Goal: Complete Application Form: Complete application form

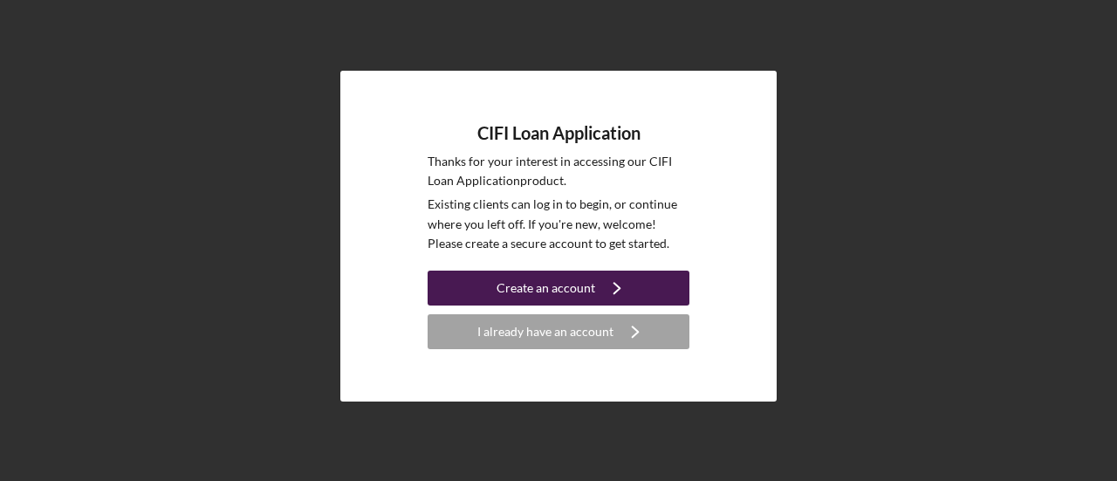
click at [581, 287] on div "Create an account" at bounding box center [545, 287] width 99 height 35
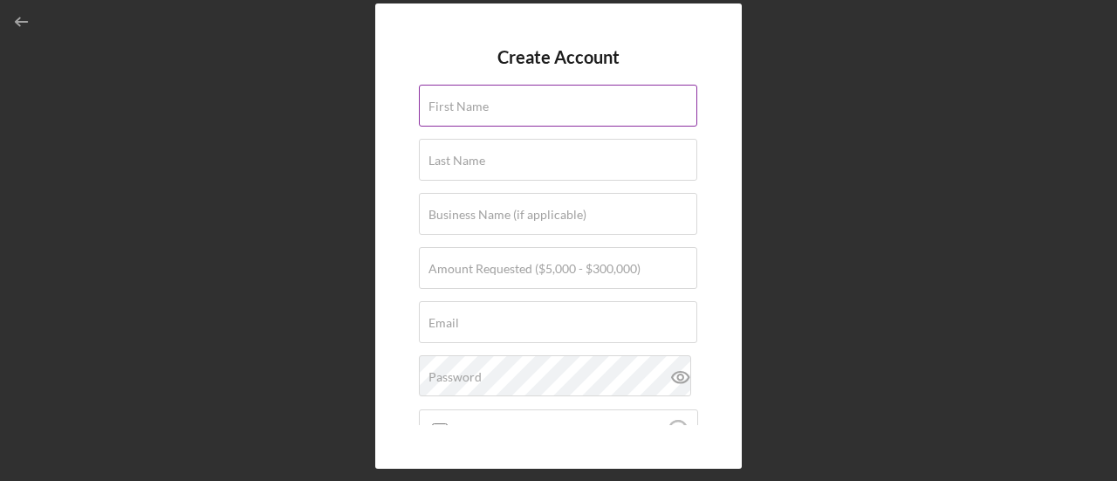
click at [518, 113] on input "First Name" at bounding box center [558, 106] width 278 height 42
type input "[PERSON_NAME]"
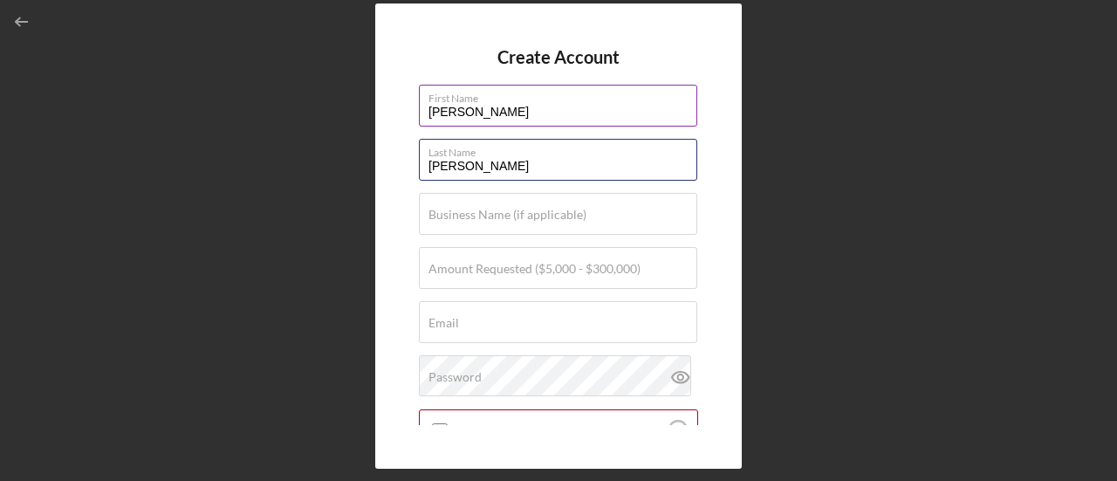
type input "[PERSON_NAME]"
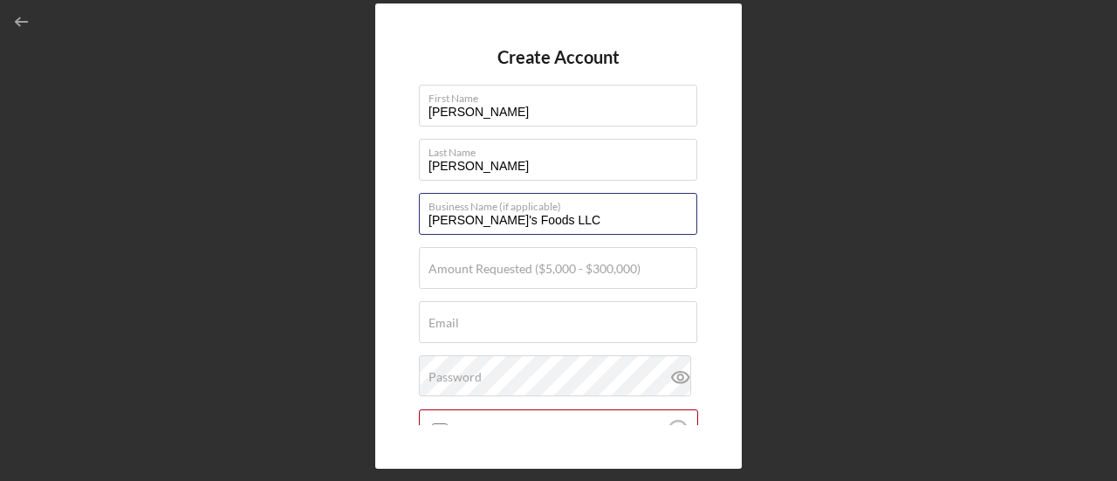
type input "[PERSON_NAME]'s Foods LLC"
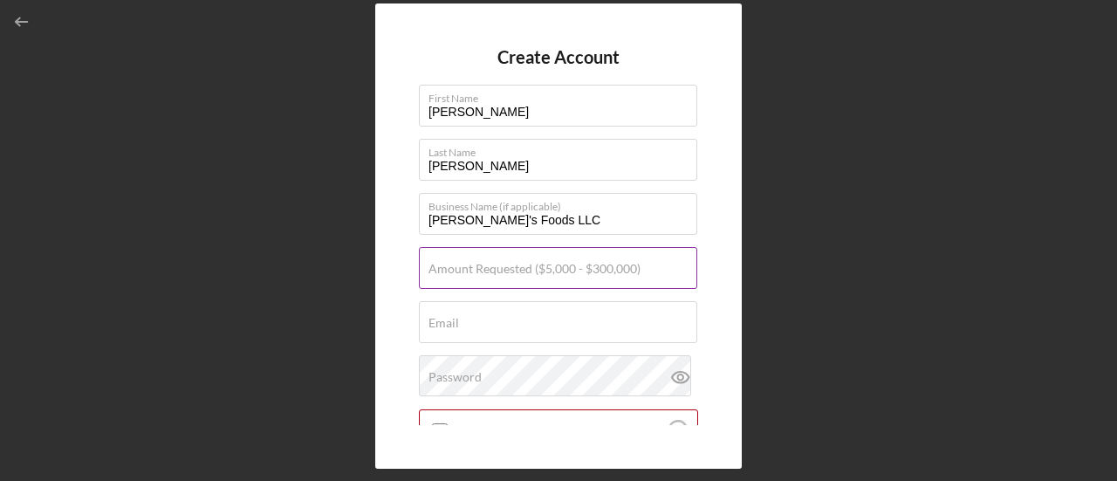
click at [481, 273] on label "Amount Requested ($5,000 - $300,000)" at bounding box center [534, 269] width 212 height 14
click at [481, 273] on input "Amount Requested ($5,000 - $300,000)" at bounding box center [558, 268] width 278 height 42
type input "$25,000"
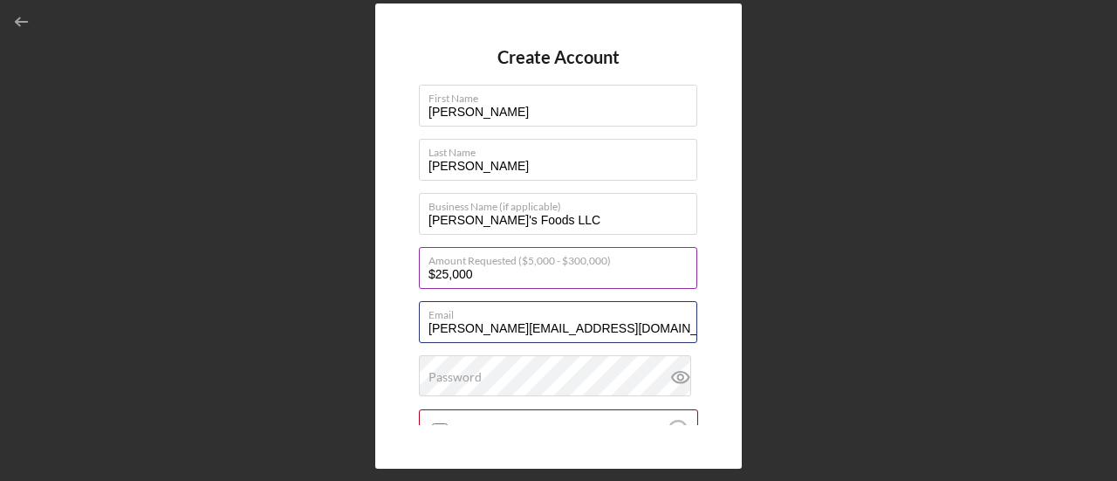
type input "[PERSON_NAME][EMAIL_ADDRESS][DOMAIN_NAME]"
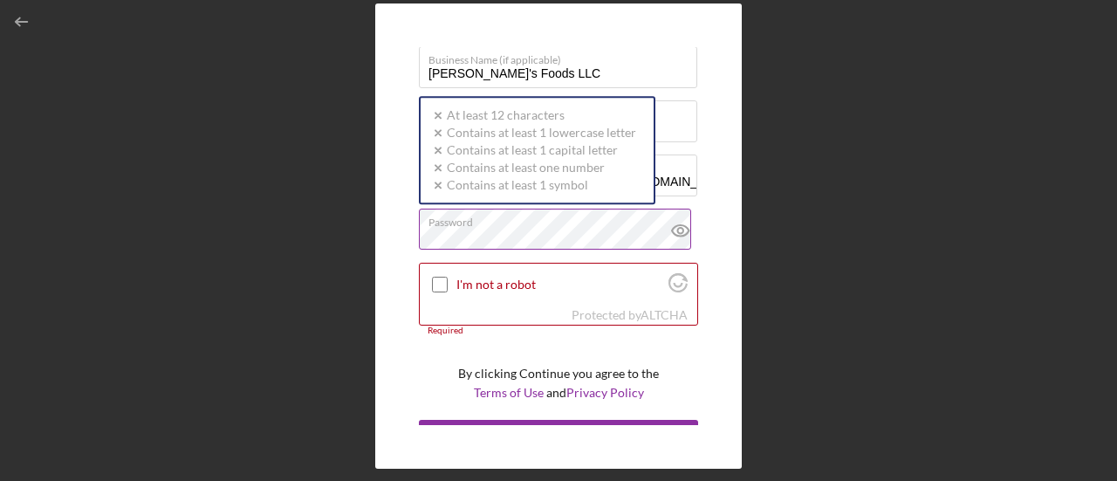
scroll to position [174, 0]
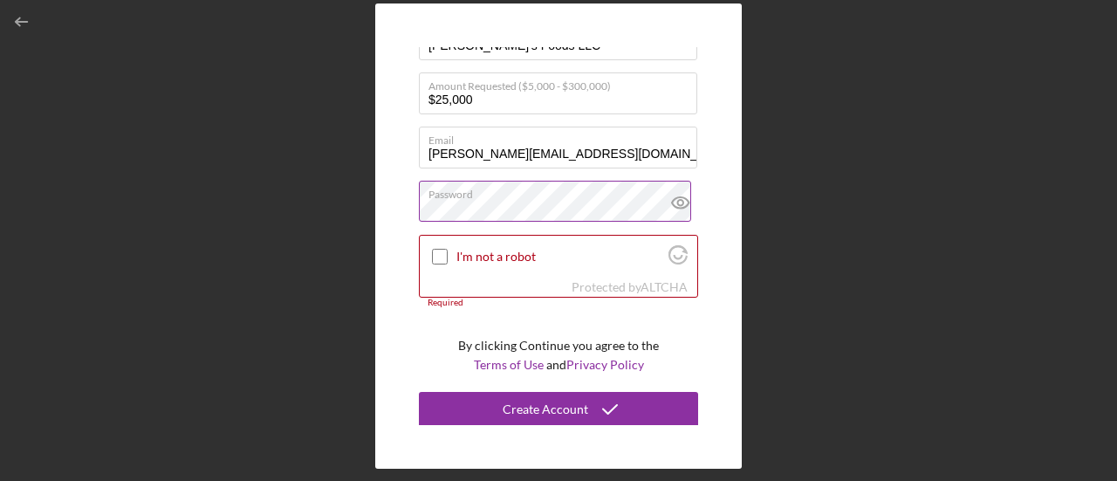
click at [679, 209] on icon at bounding box center [681, 203] width 44 height 44
click at [436, 250] on input "I'm not a robot" at bounding box center [440, 257] width 16 height 16
checkbox input "true"
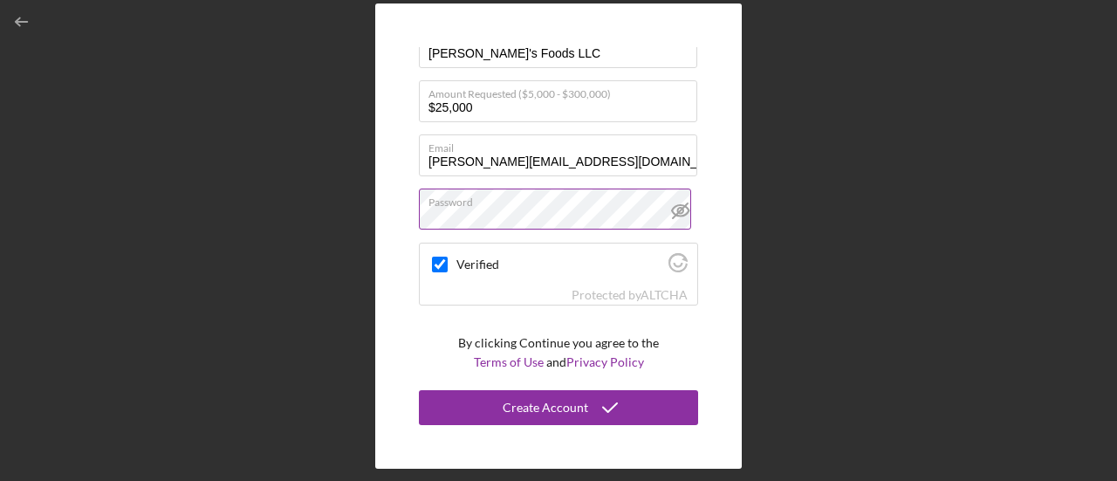
scroll to position [165, 0]
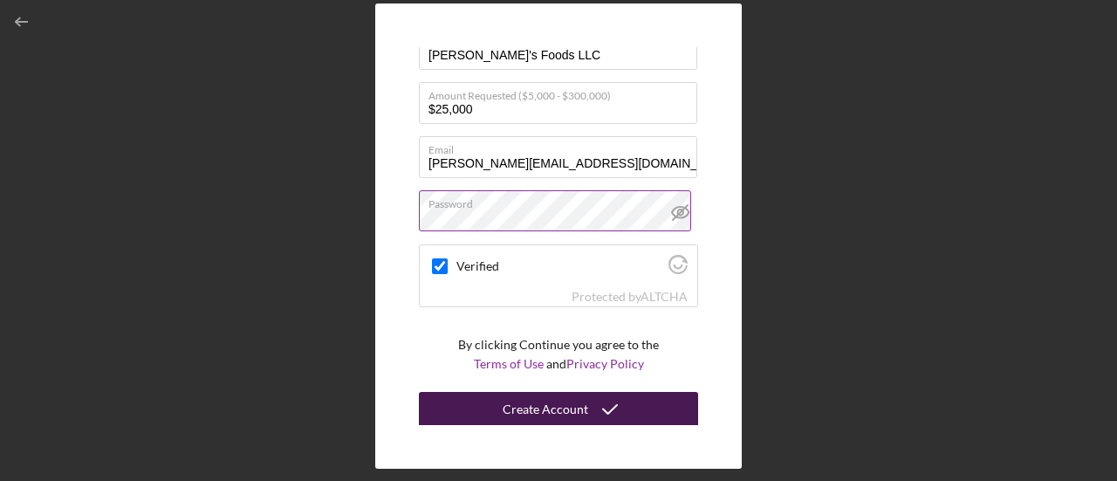
click at [462, 393] on button "Create Account" at bounding box center [558, 409] width 279 height 35
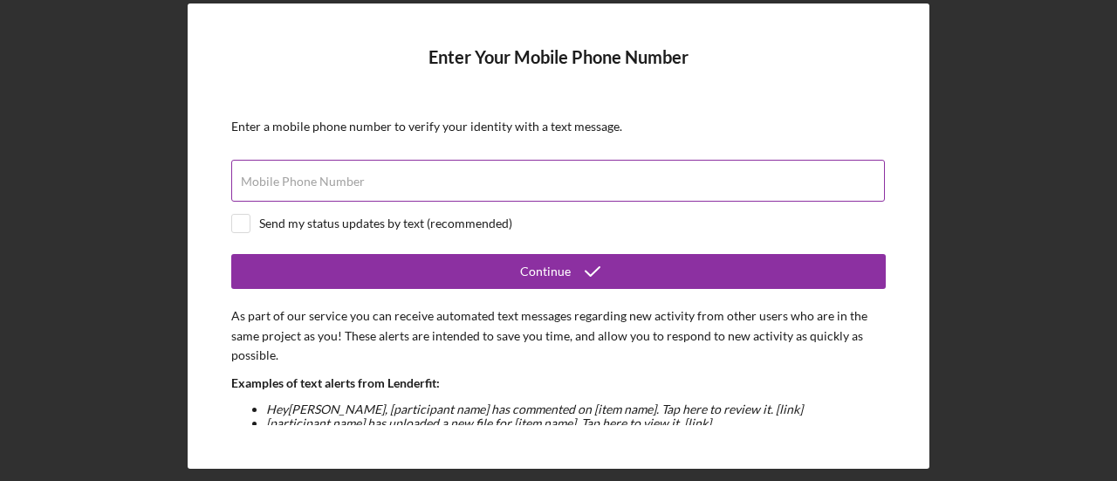
click at [356, 175] on label "Mobile Phone Number" at bounding box center [303, 181] width 124 height 14
click at [356, 175] on input "Mobile Phone Number" at bounding box center [557, 181] width 653 height 42
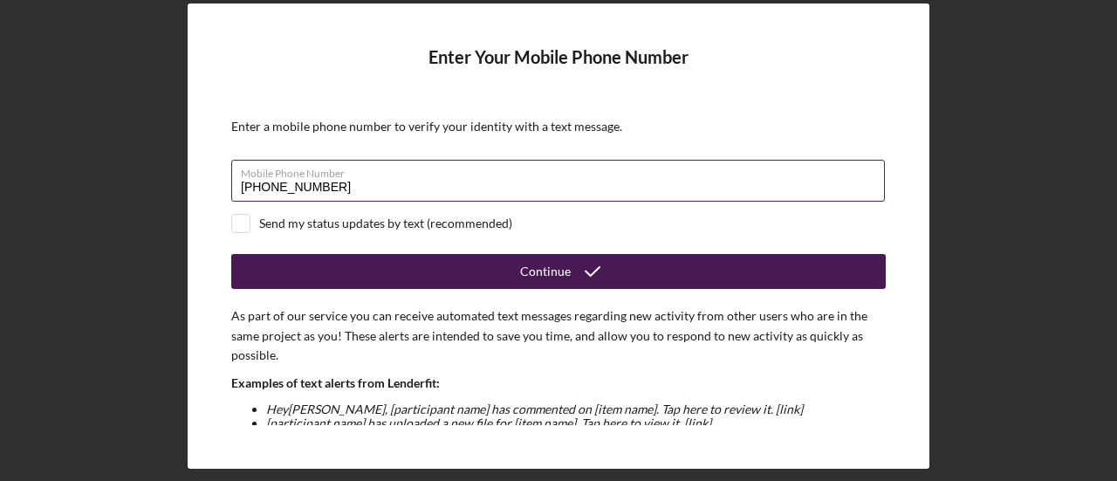
type input "[PHONE_NUMBER]"
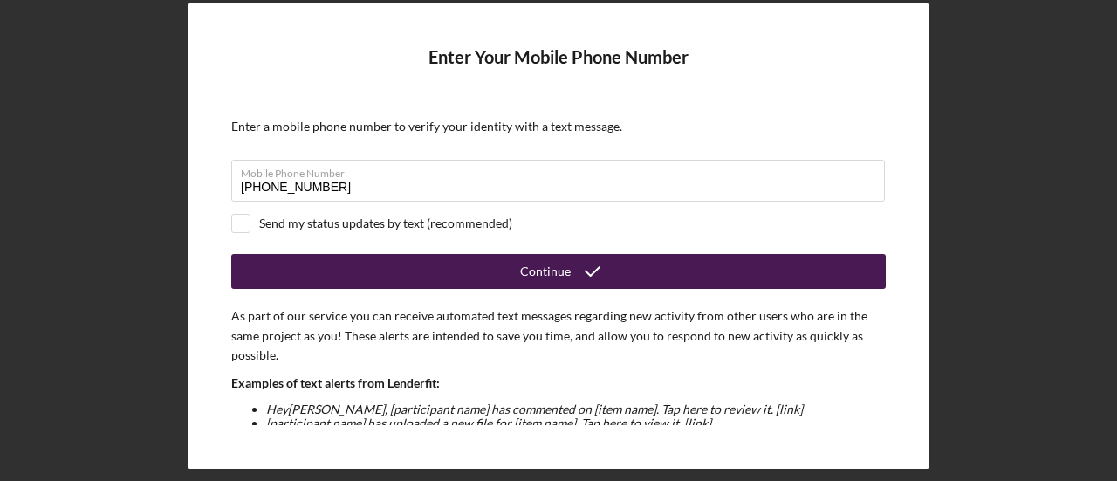
click at [417, 287] on div "Continue" at bounding box center [558, 271] width 654 height 35
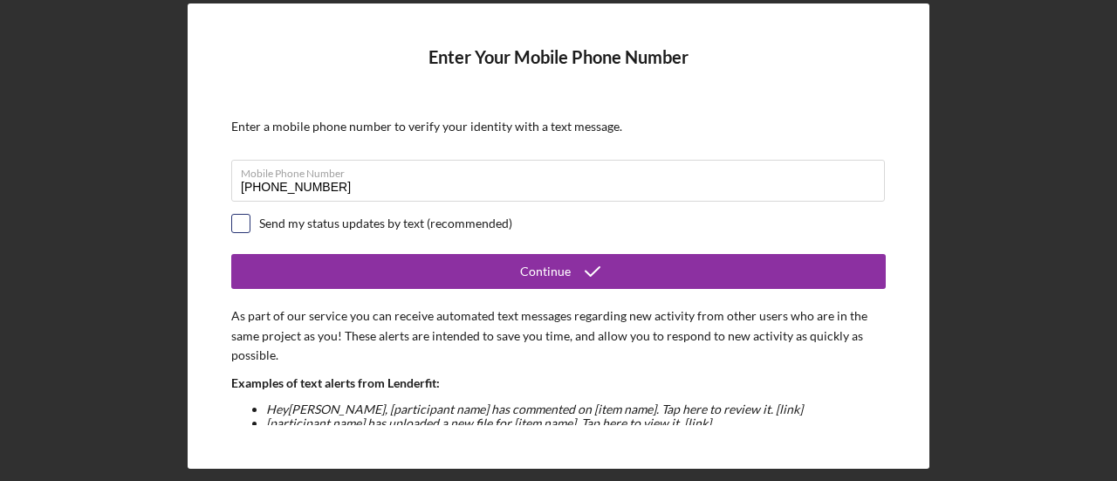
click at [232, 224] on input "checkbox" at bounding box center [240, 223] width 17 height 17
click at [243, 222] on input "checkbox" at bounding box center [240, 223] width 17 height 17
checkbox input "true"
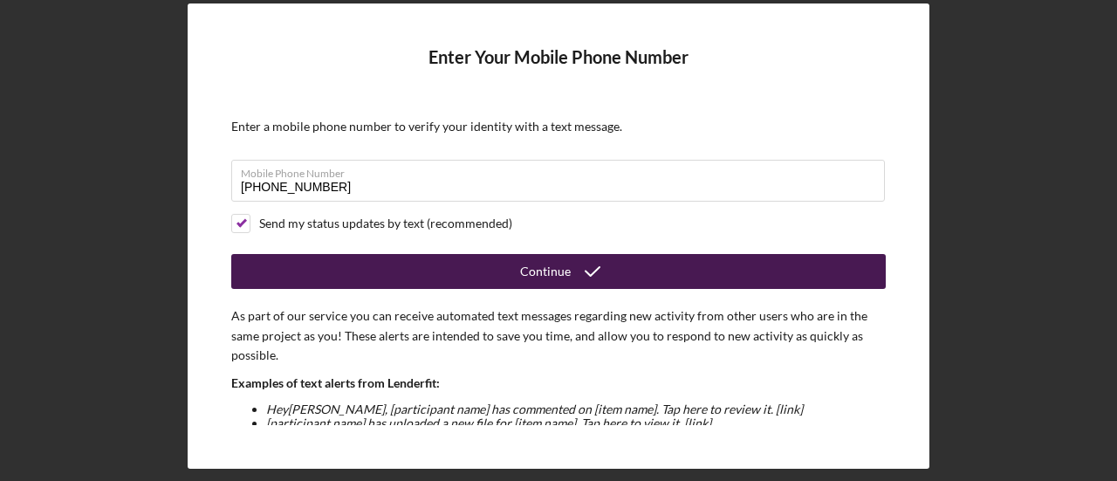
click at [309, 271] on button "Continue" at bounding box center [558, 271] width 654 height 35
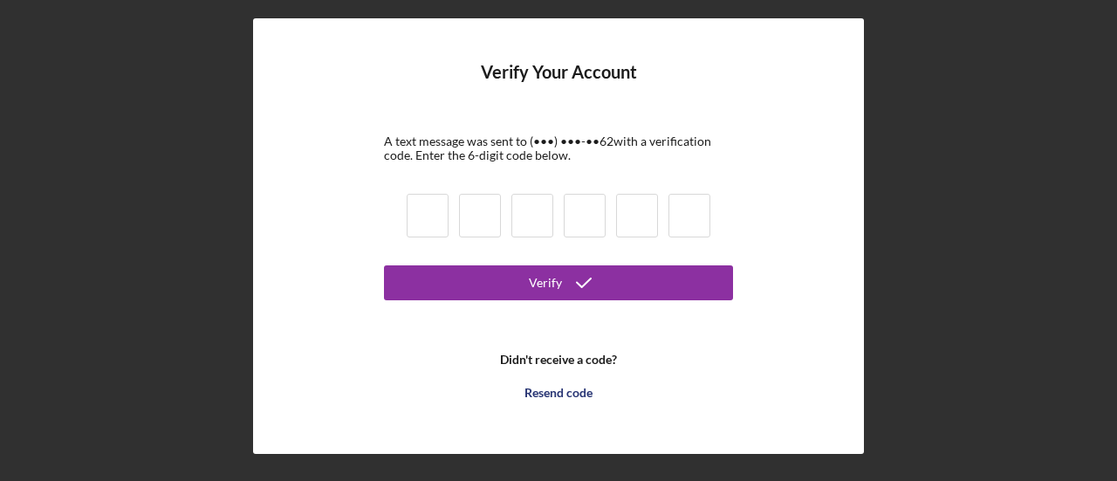
click at [430, 213] on input at bounding box center [428, 216] width 42 height 44
type input "7"
type input "8"
type input "0"
type input "5"
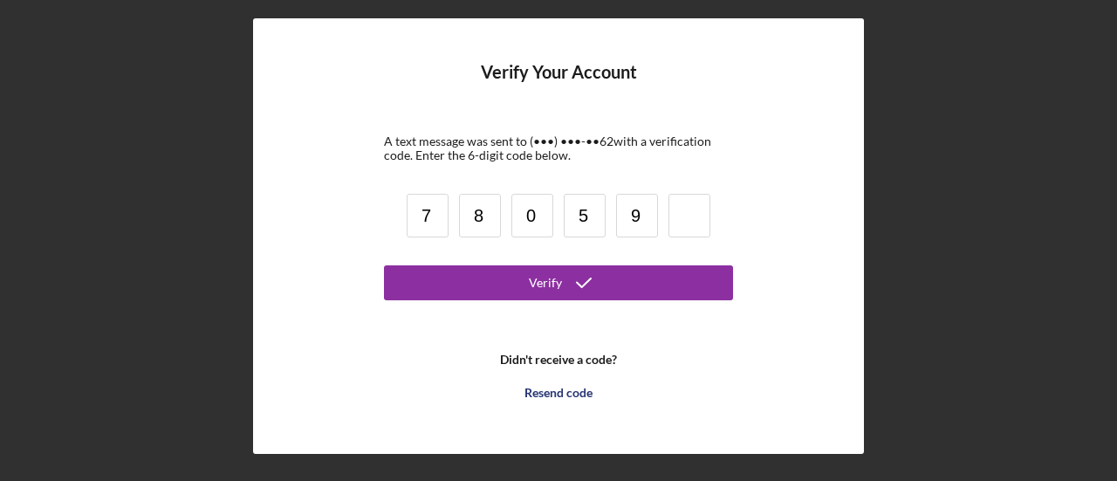
type input "9"
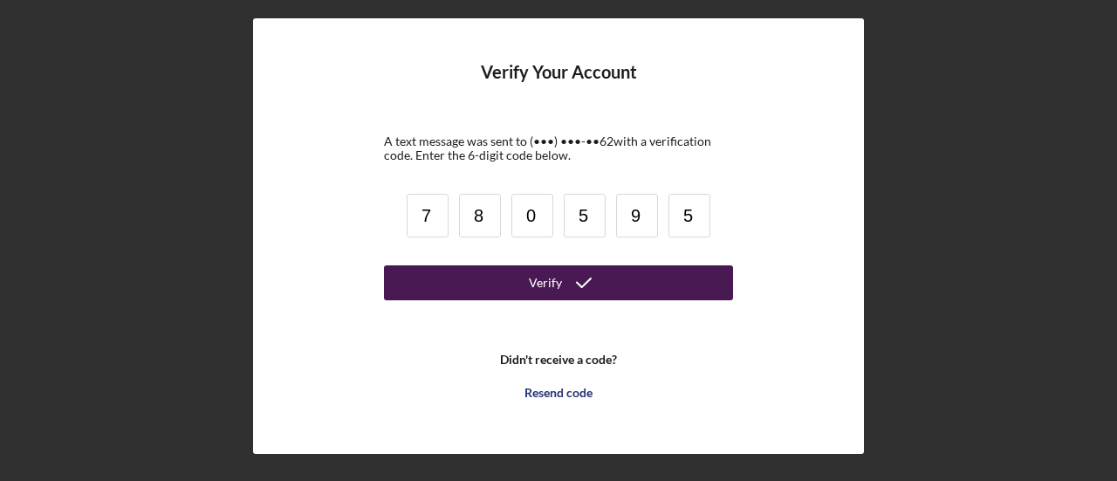
type input "5"
click at [588, 284] on icon "submit" at bounding box center [584, 283] width 44 height 44
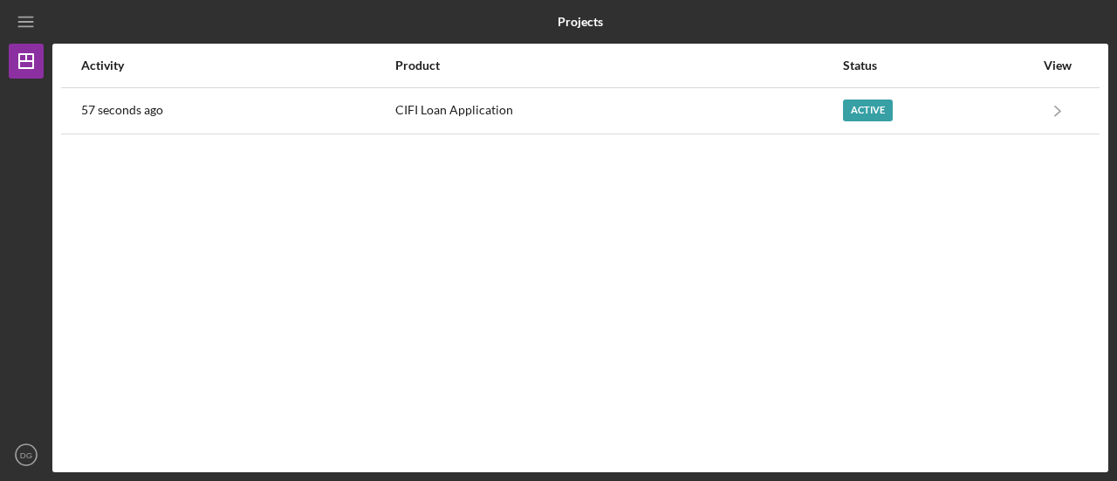
click at [483, 278] on div "Activity Product Status View 57 seconds ago CIFI Loan Application Active Icon/N…" at bounding box center [580, 258] width 1056 height 428
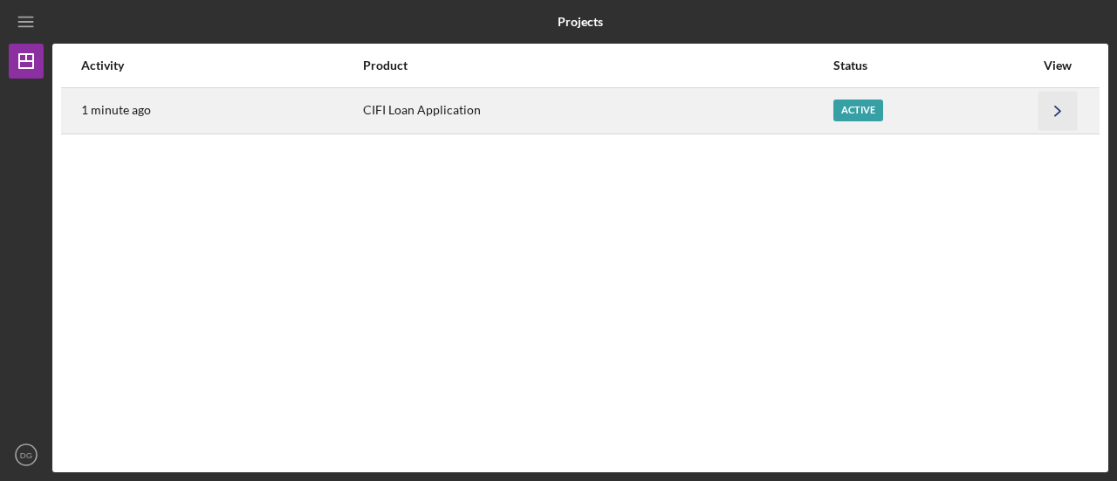
click at [1064, 106] on icon "Icon/Navigate" at bounding box center [1057, 110] width 39 height 39
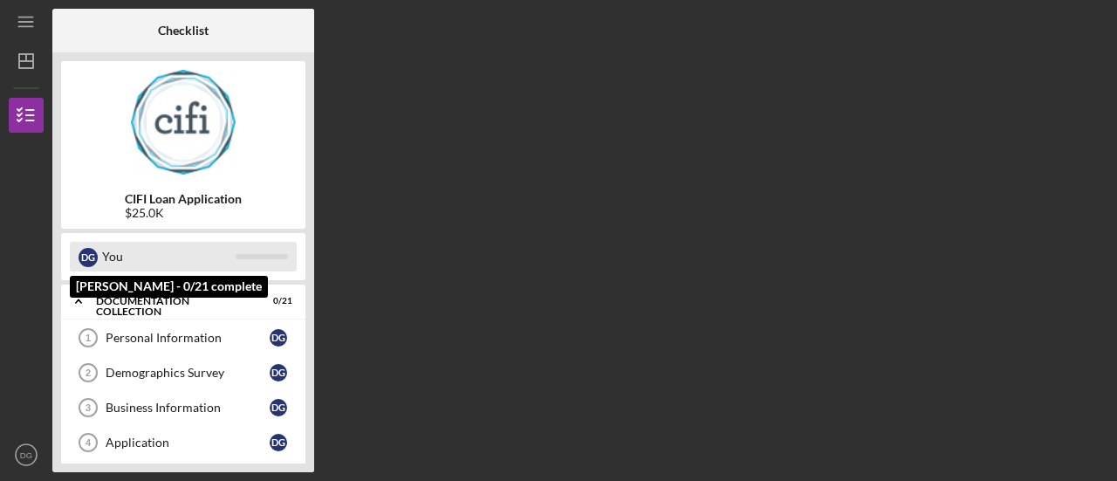
click at [203, 257] on div "You" at bounding box center [168, 257] width 133 height 30
click at [261, 260] on div "D G You" at bounding box center [183, 257] width 227 height 30
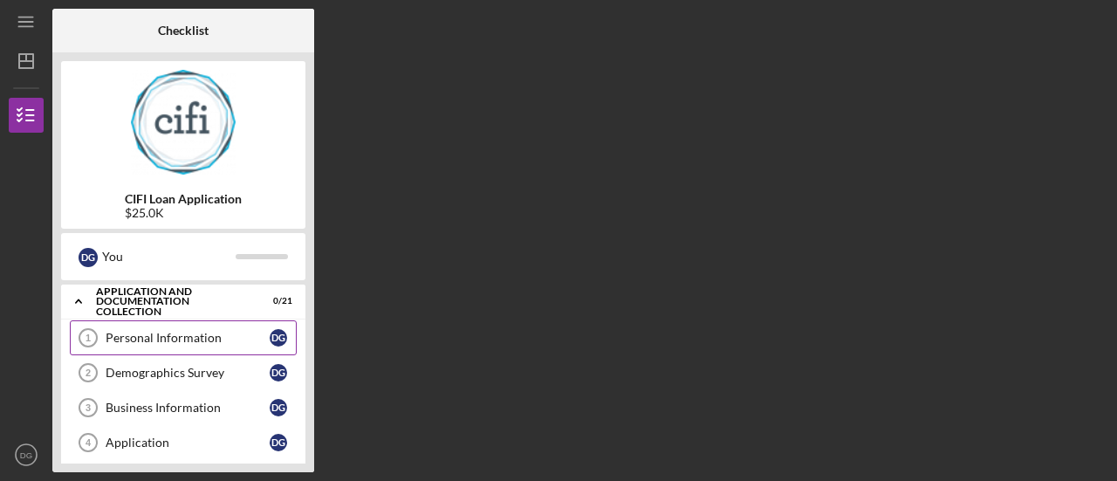
click at [145, 334] on div "Personal Information" at bounding box center [188, 338] width 164 height 14
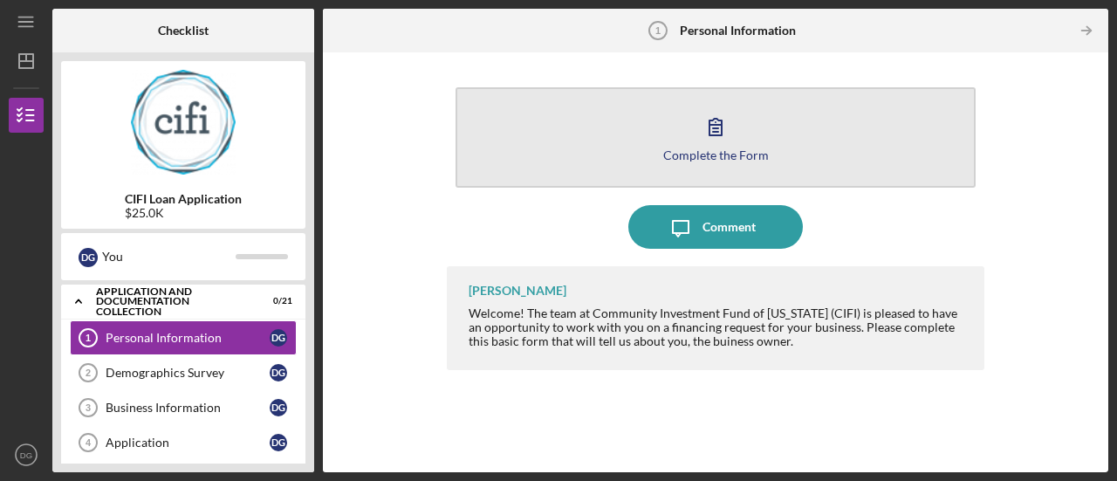
click at [602, 147] on button "Complete the Form Form" at bounding box center [715, 137] width 520 height 100
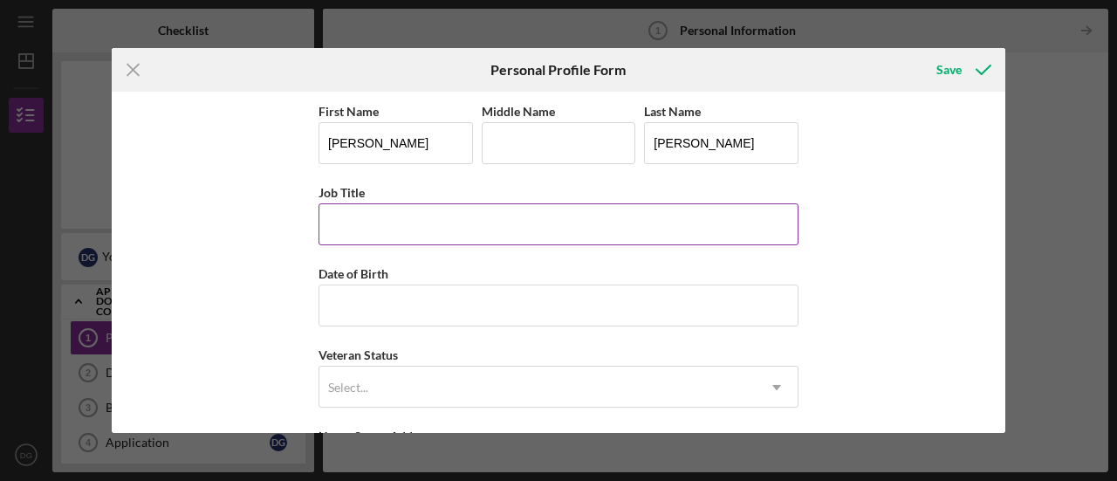
click at [384, 232] on input "Job Title" at bounding box center [558, 224] width 480 height 42
type input "co-founder"
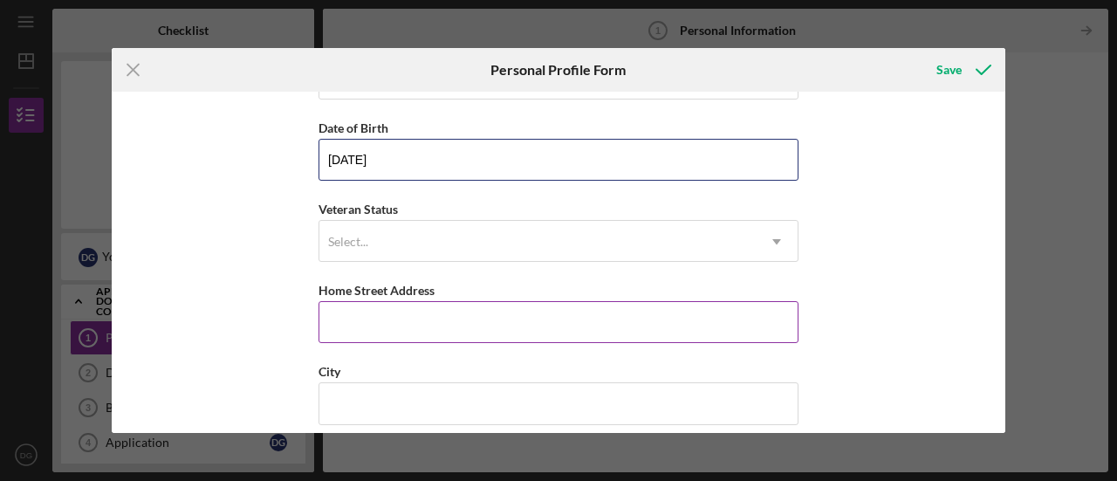
scroll to position [174, 0]
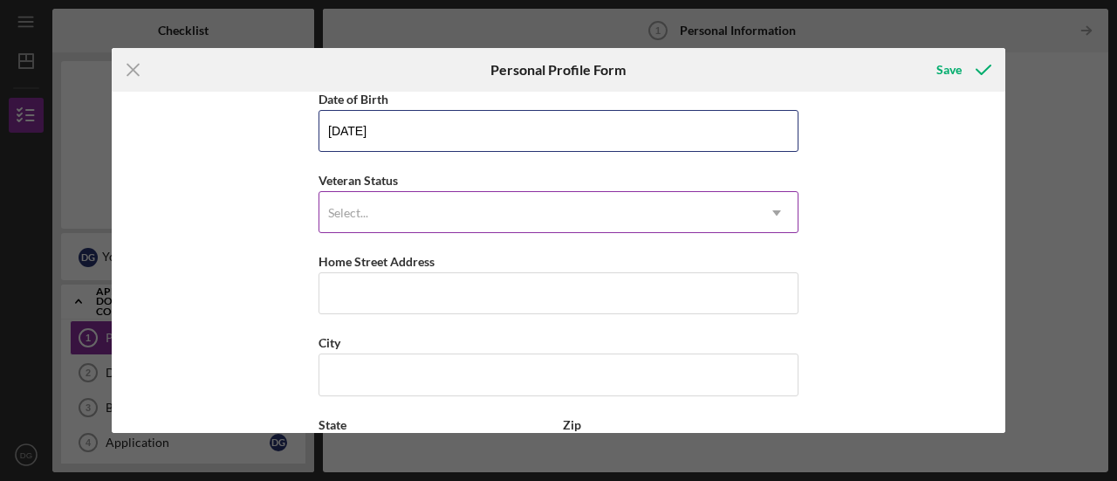
type input "[DATE]"
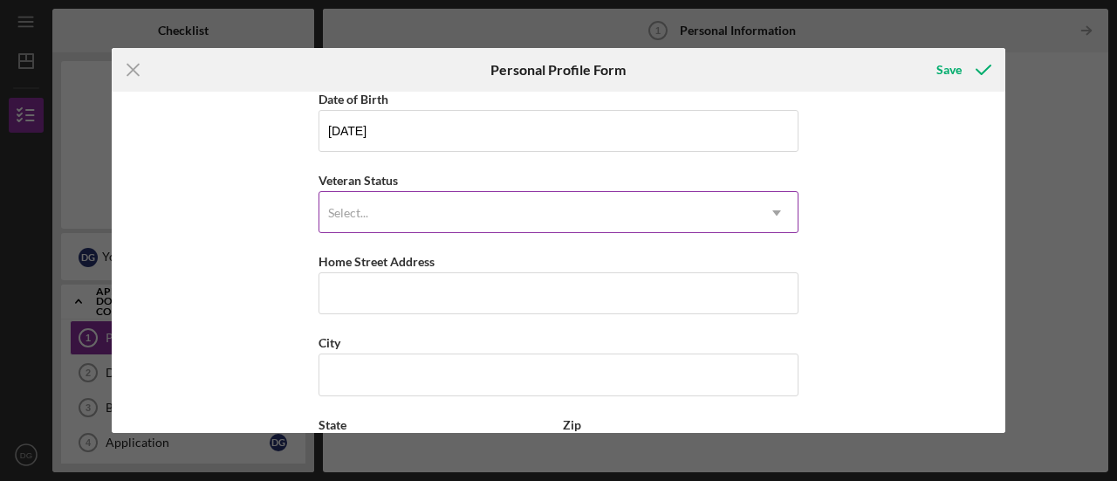
click at [533, 196] on div "Select..." at bounding box center [537, 213] width 436 height 40
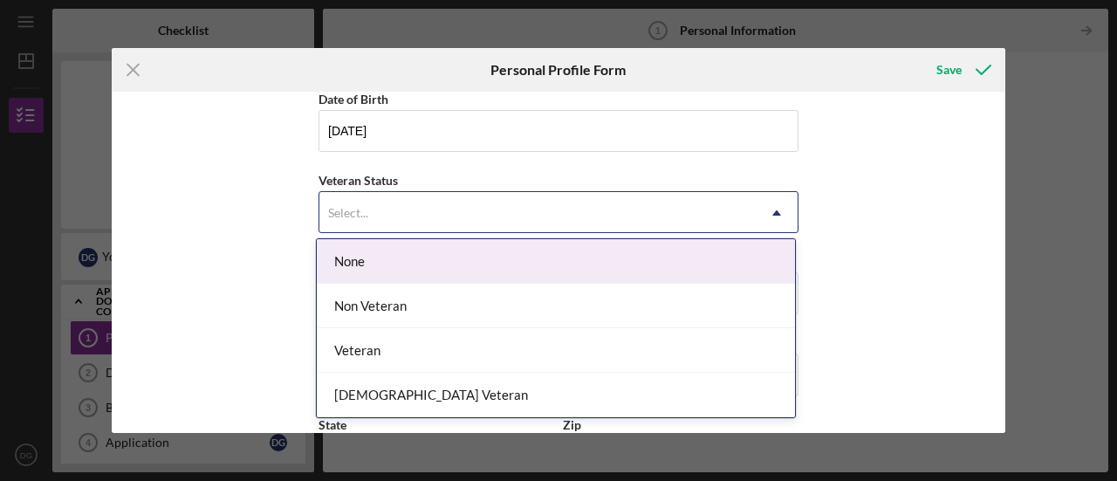
click at [478, 268] on div "None" at bounding box center [556, 261] width 478 height 44
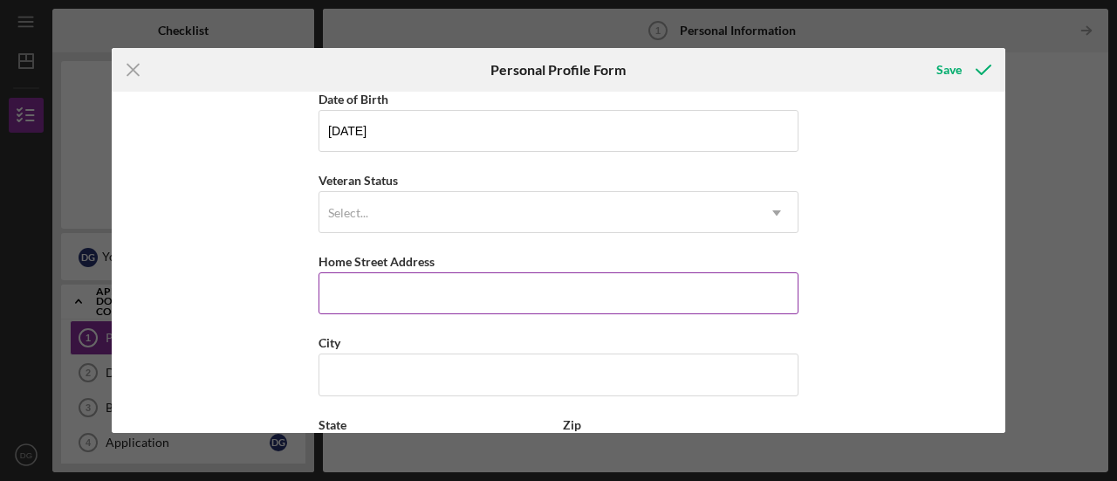
click at [489, 285] on input "Home Street Address" at bounding box center [558, 293] width 480 height 42
type input "[STREET_ADDRESS]"
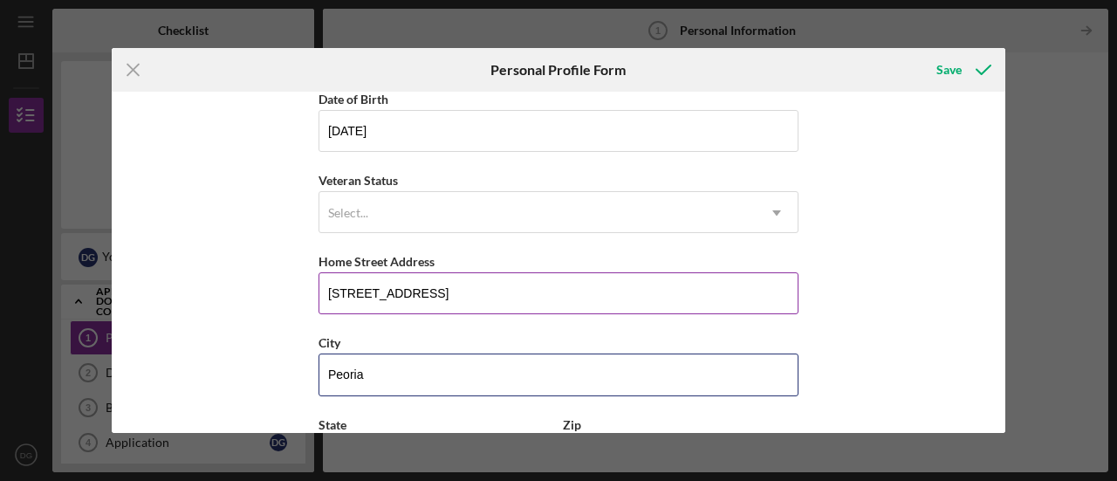
type input "Peoria"
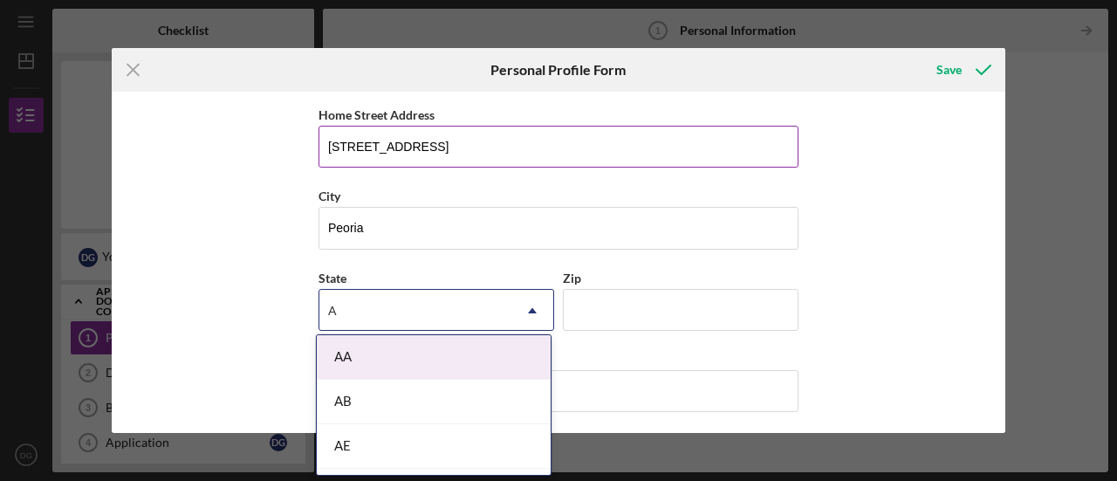
type input "A"
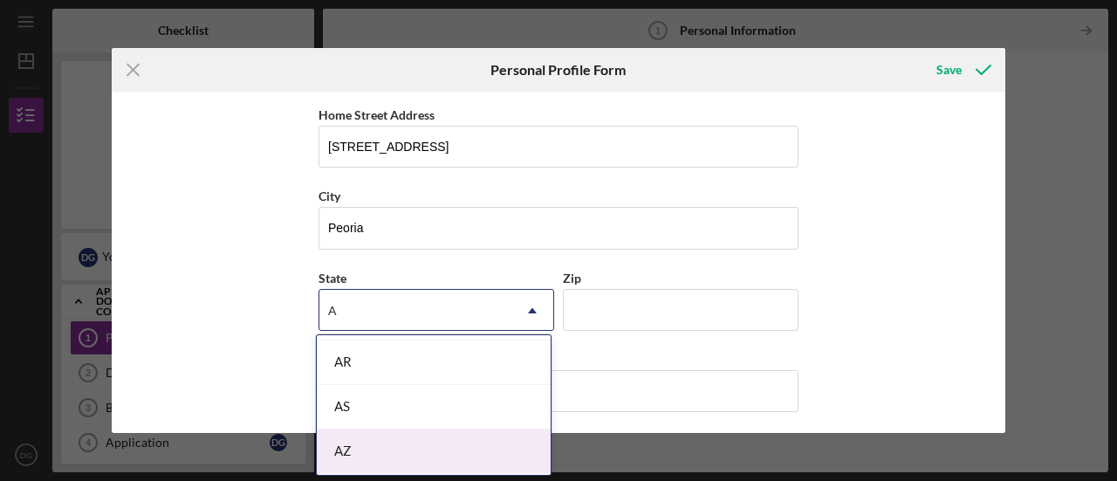
scroll to position [349, 0]
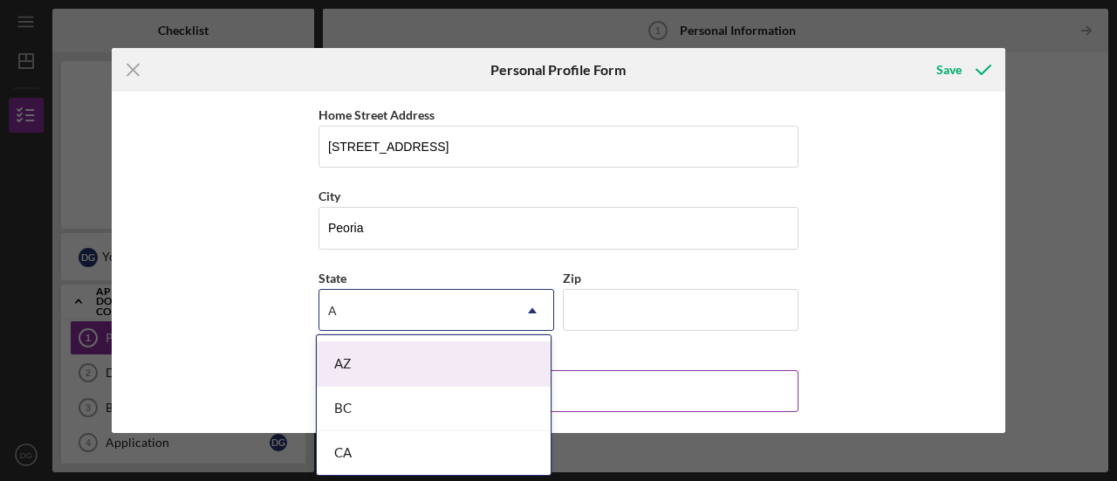
click at [398, 373] on div "AZ" at bounding box center [434, 364] width 234 height 44
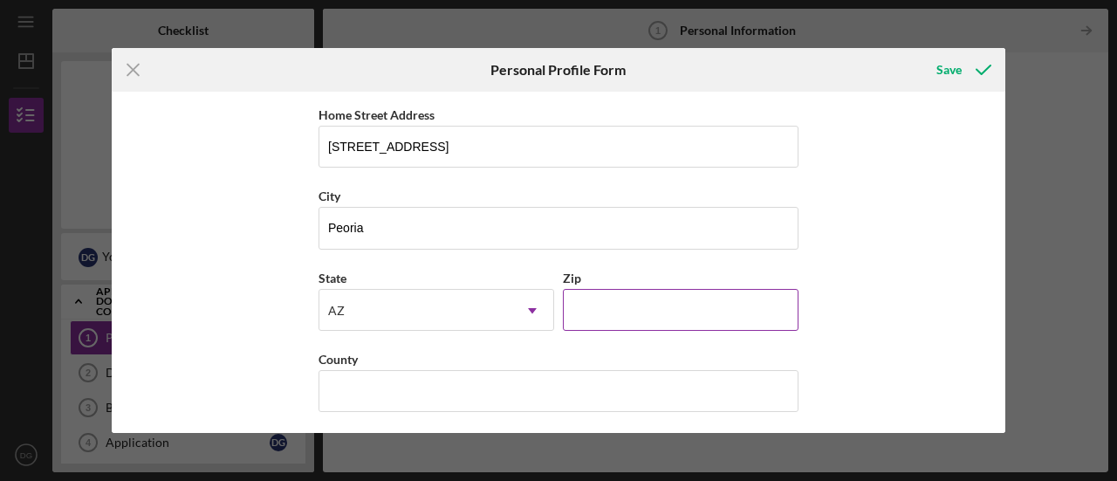
click at [597, 310] on input "Zip" at bounding box center [681, 310] width 236 height 42
type input "85383"
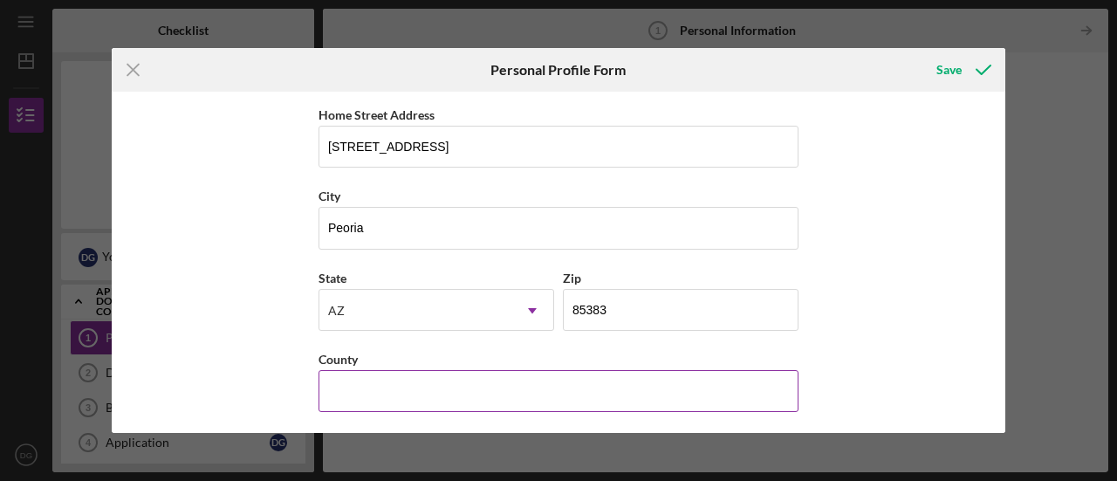
click at [440, 388] on input "County" at bounding box center [558, 391] width 480 height 42
type input "[GEOGRAPHIC_DATA]"
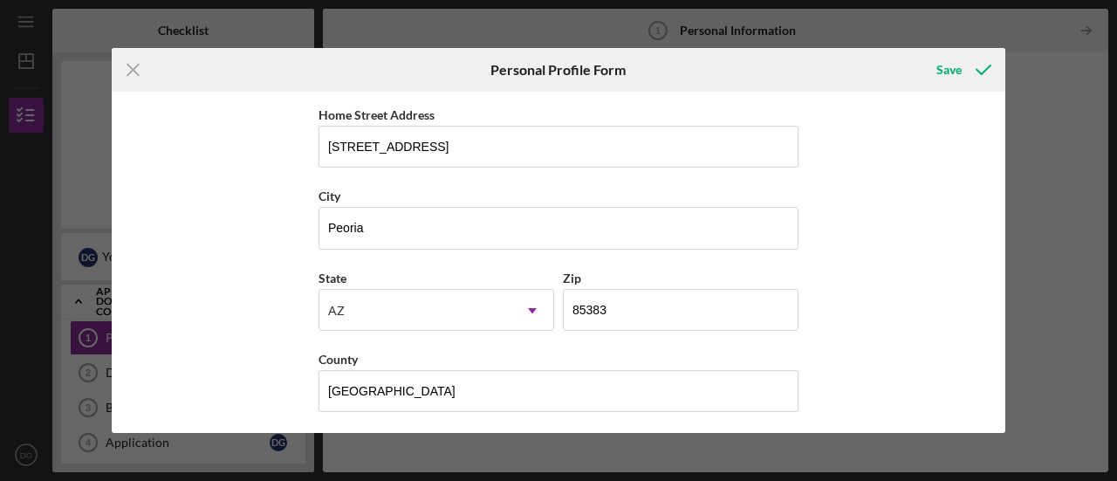
click at [224, 313] on div "First Name [PERSON_NAME] Middle Name Last Name [PERSON_NAME] Title co-founder D…" at bounding box center [558, 262] width 893 height 341
click at [960, 66] on div "Save" at bounding box center [948, 69] width 25 height 35
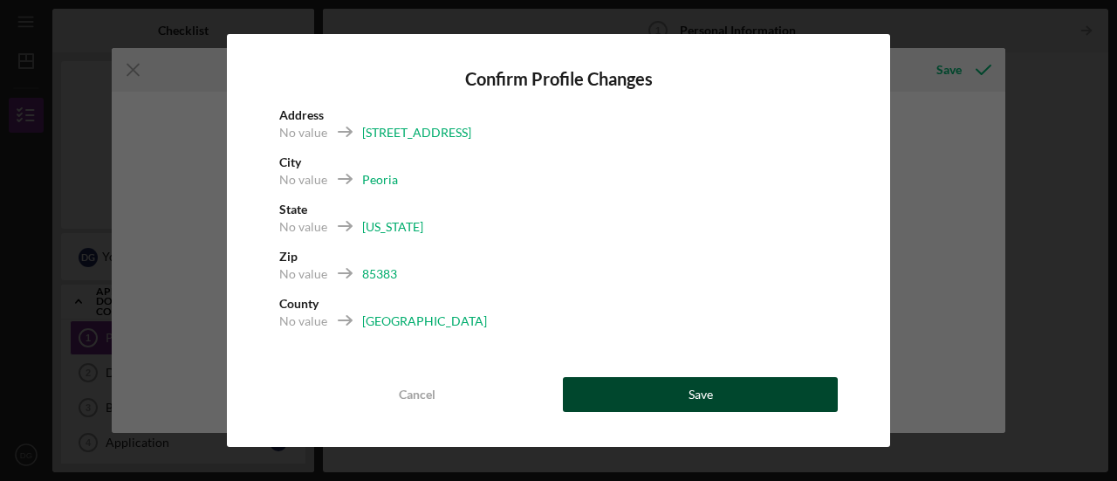
click at [638, 399] on button "Save" at bounding box center [700, 394] width 275 height 35
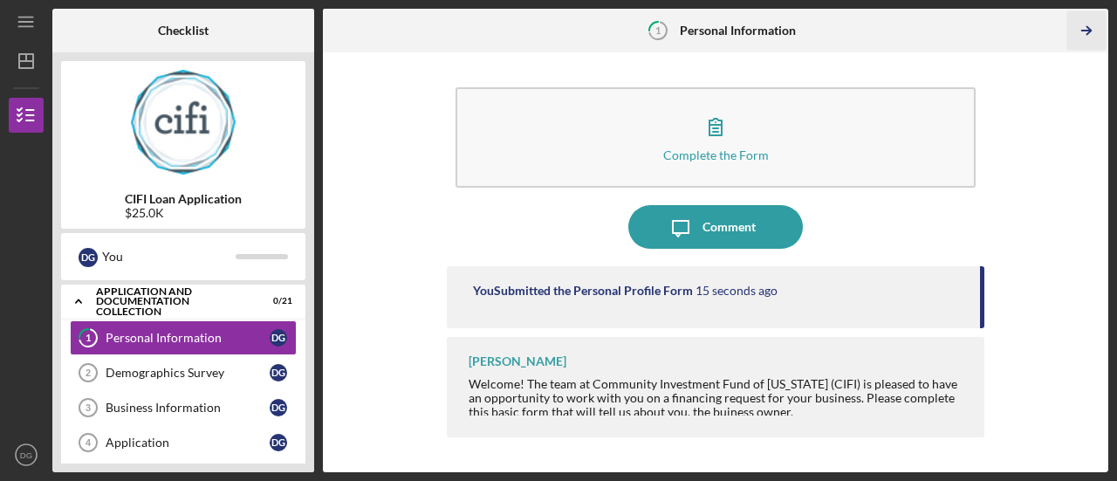
click at [1085, 32] on icon "Icon/Table Pagination Arrow" at bounding box center [1086, 30] width 39 height 39
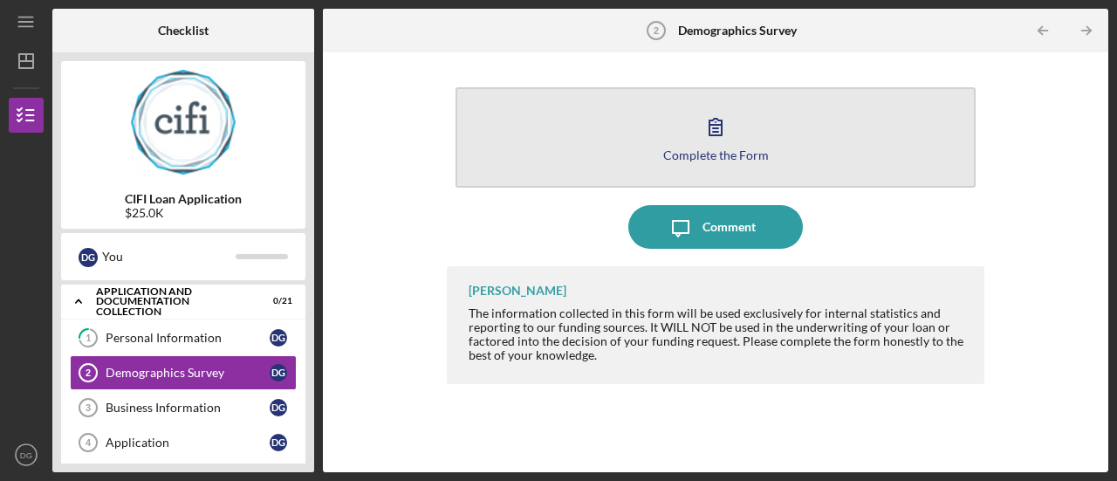
click at [733, 152] on div "Complete the Form" at bounding box center [716, 154] width 106 height 13
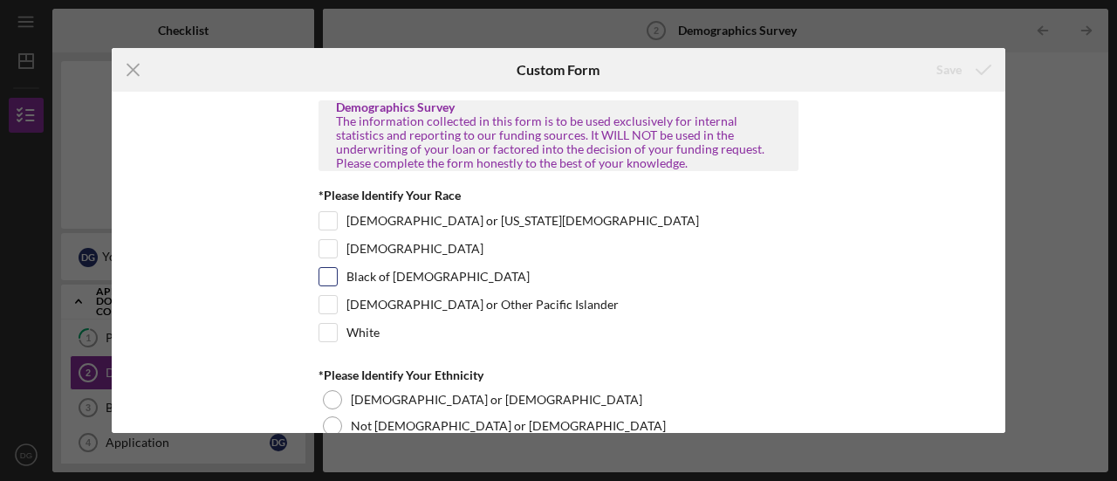
click at [325, 274] on input "Black of [DEMOGRAPHIC_DATA]" at bounding box center [327, 276] width 17 height 17
checkbox input "true"
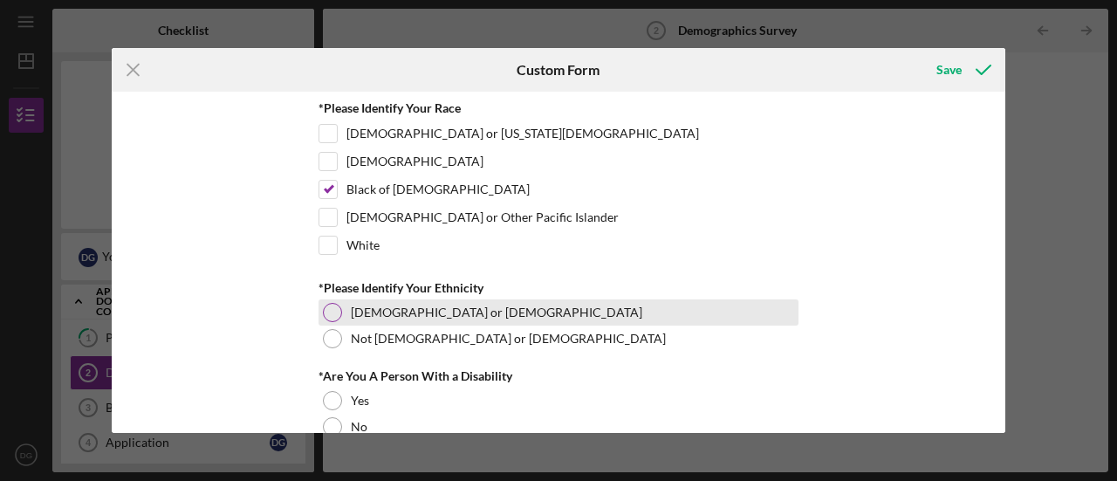
scroll to position [174, 0]
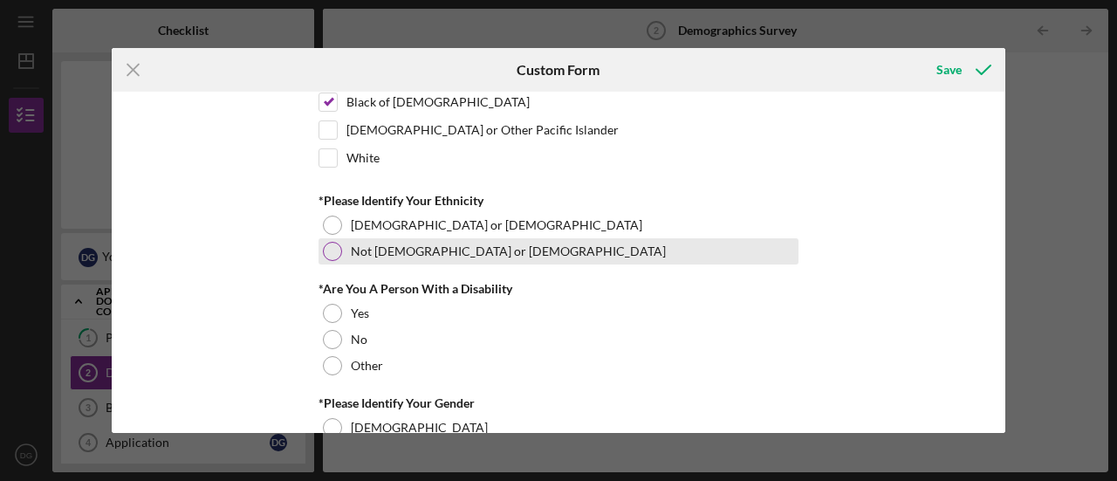
click at [324, 246] on div at bounding box center [332, 251] width 19 height 19
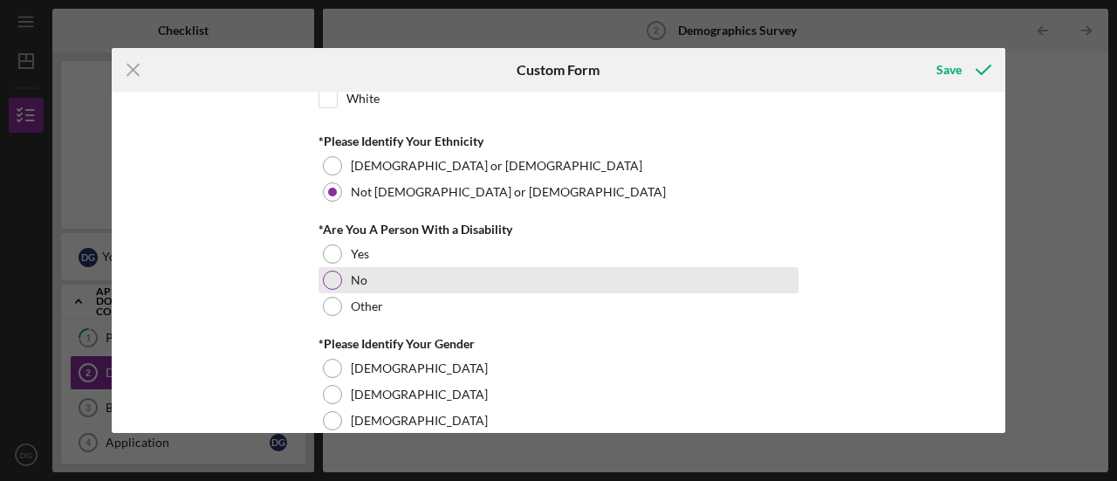
scroll to position [262, 0]
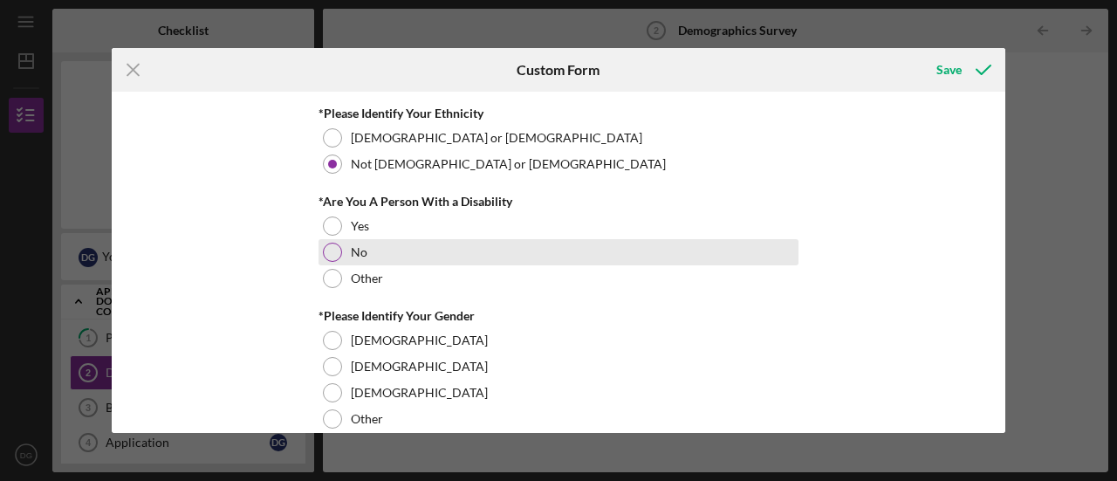
click at [331, 249] on div at bounding box center [332, 252] width 19 height 19
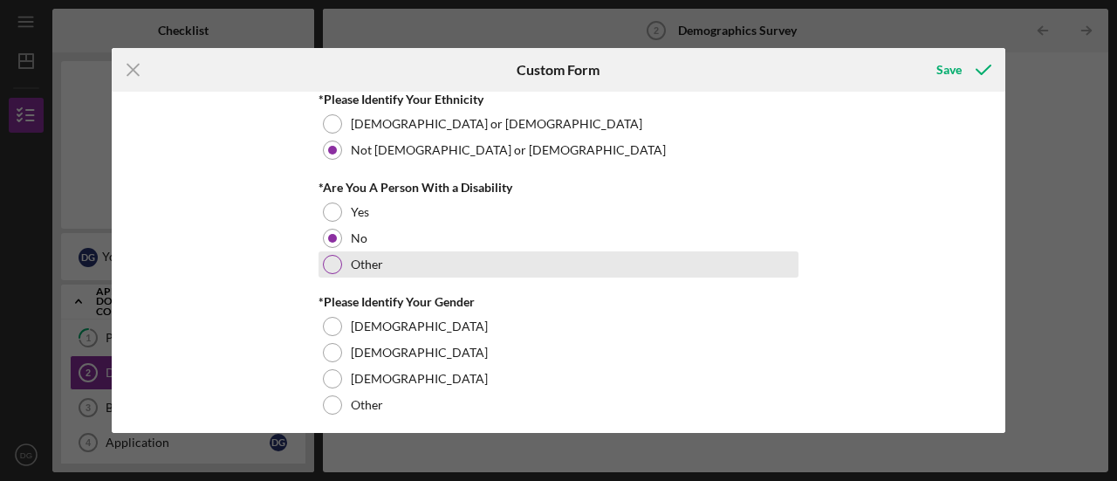
scroll to position [284, 0]
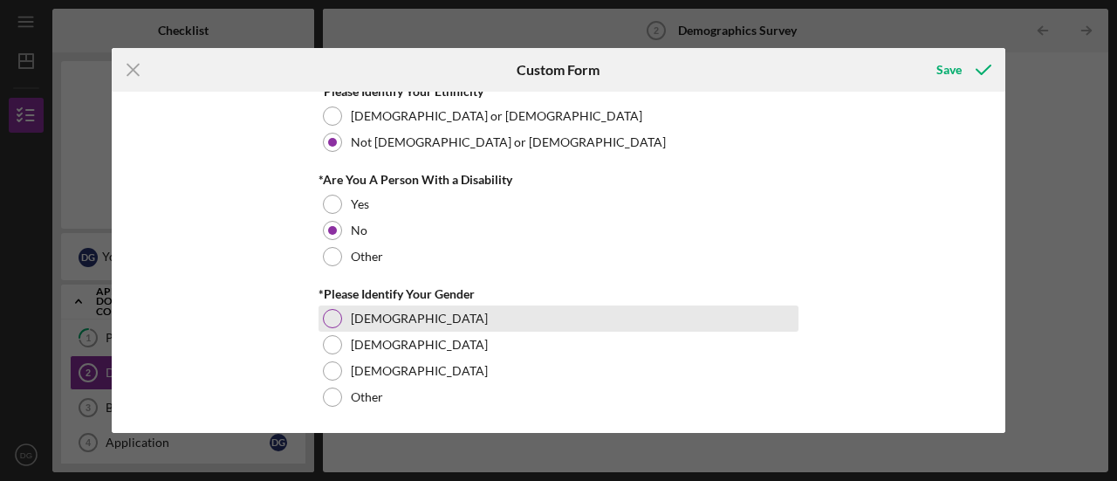
click at [325, 311] on div at bounding box center [332, 318] width 19 height 19
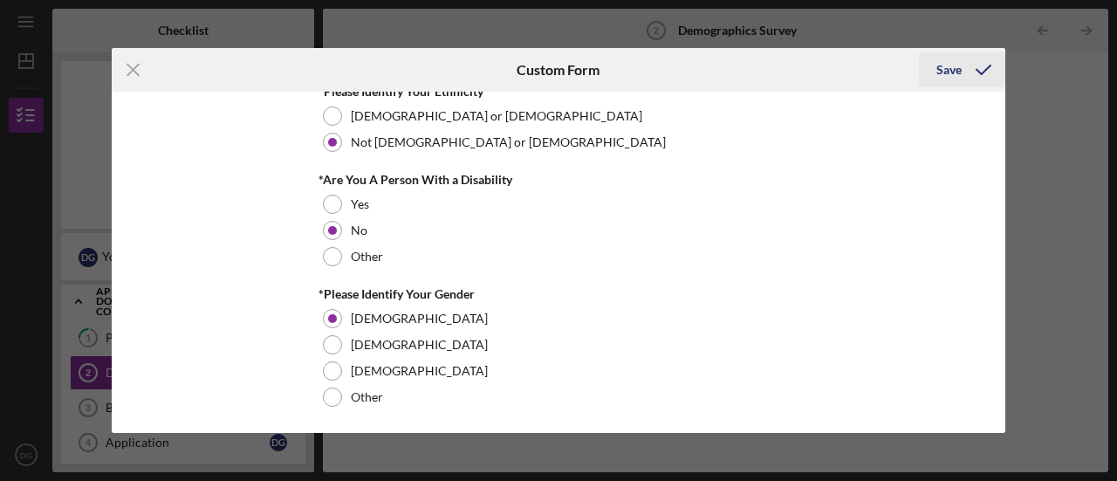
click at [954, 71] on div "Save" at bounding box center [948, 69] width 25 height 35
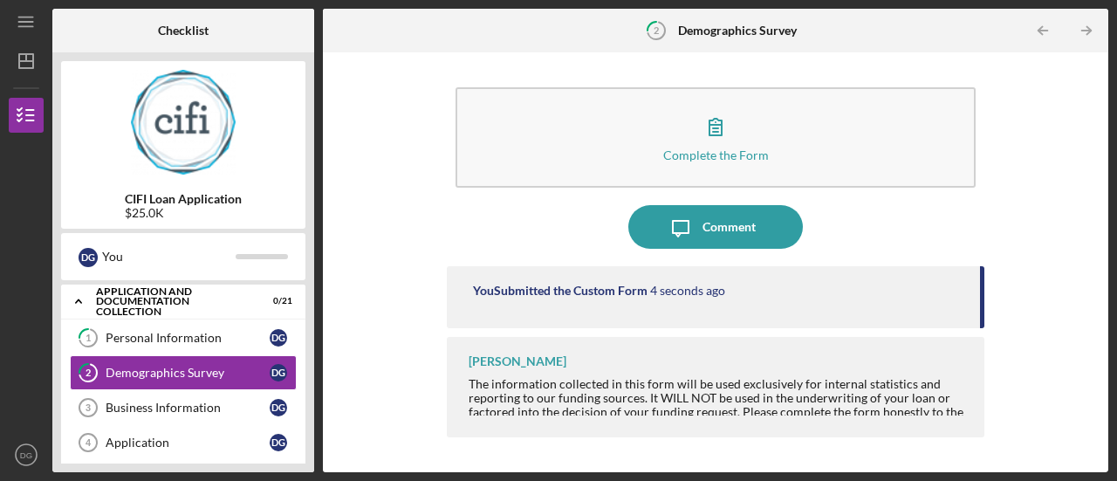
click at [1084, 27] on icon "Icon/Table Pagination Arrow" at bounding box center [1086, 30] width 39 height 39
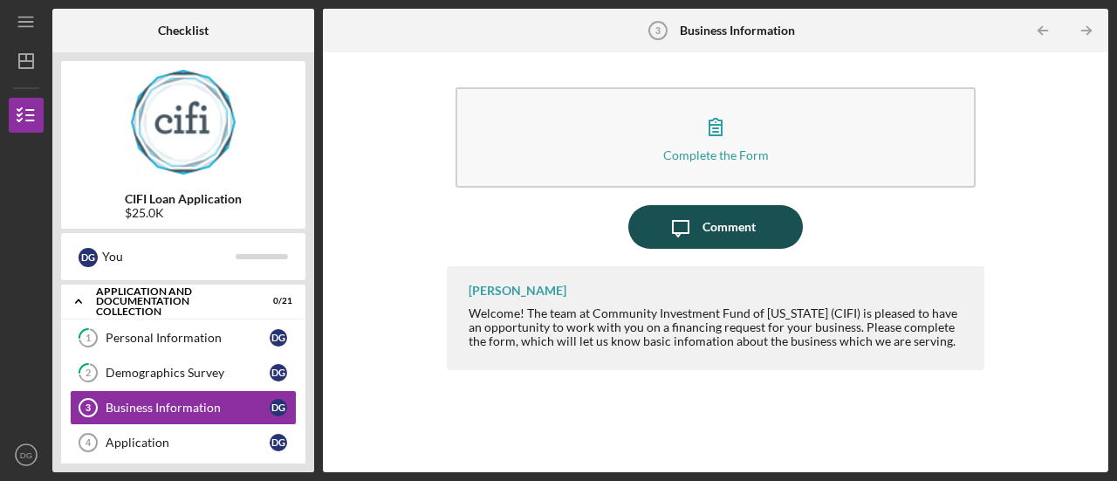
click at [697, 220] on icon "Icon/Message" at bounding box center [681, 227] width 44 height 44
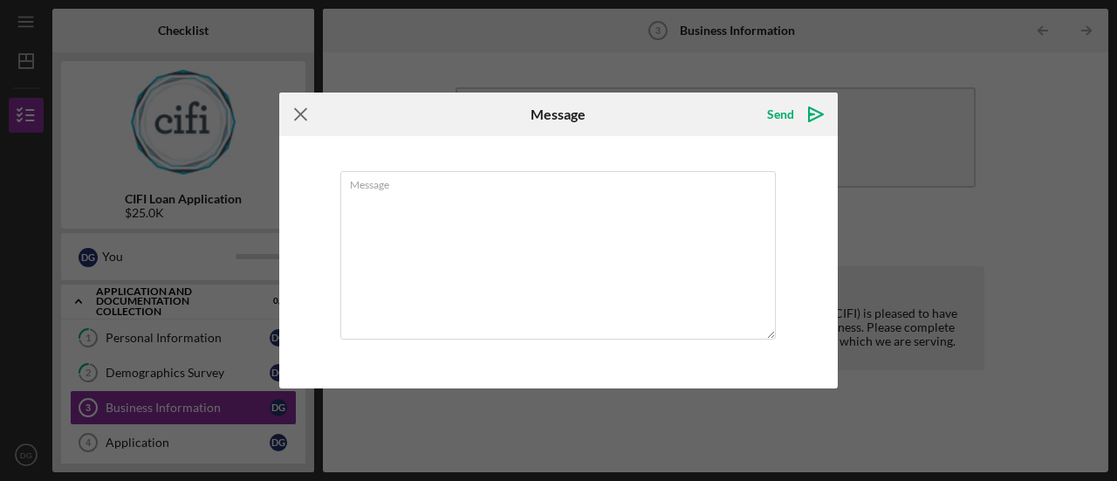
click at [298, 118] on icon "Icon/Menu Close" at bounding box center [301, 114] width 44 height 44
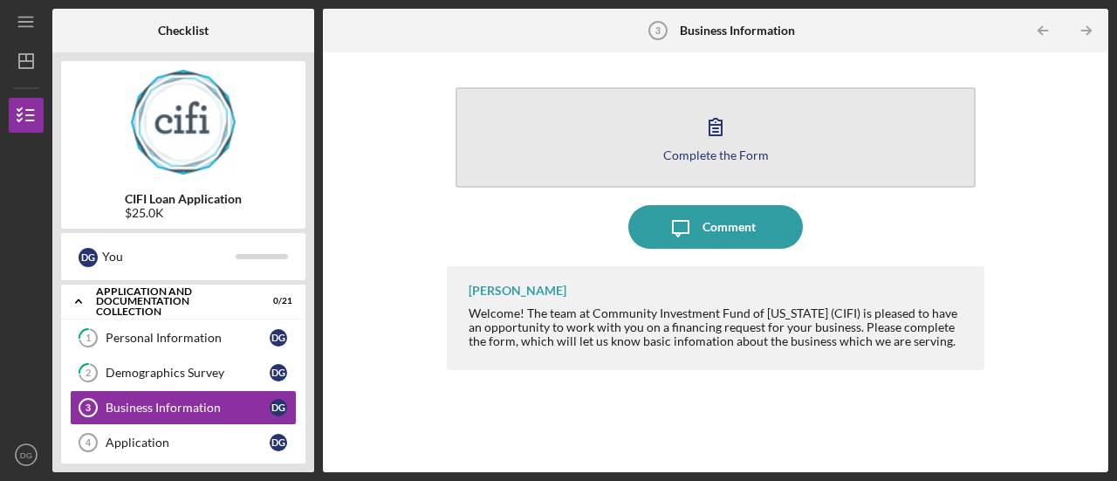
click at [719, 127] on icon "button" at bounding box center [716, 127] width 44 height 44
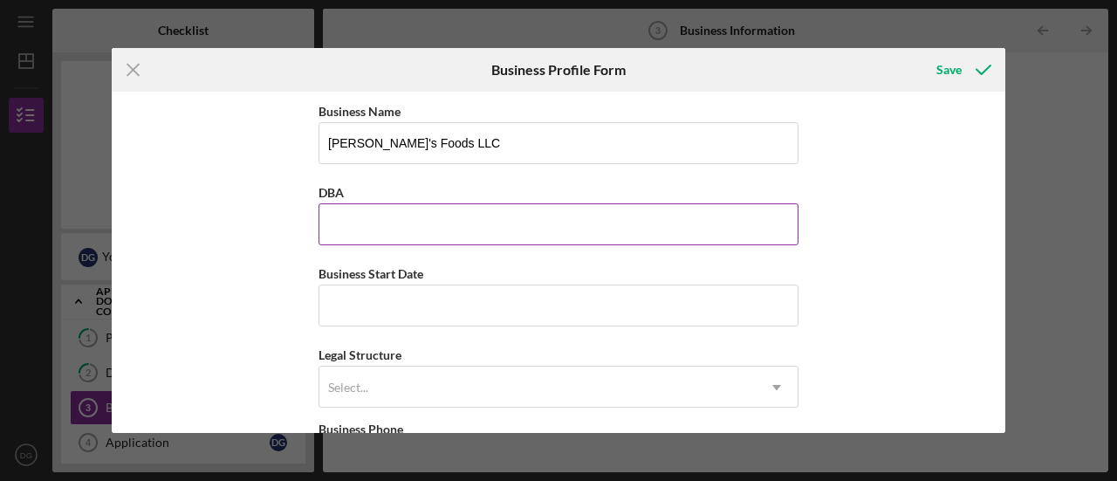
click at [492, 224] on input "DBA" at bounding box center [558, 224] width 480 height 42
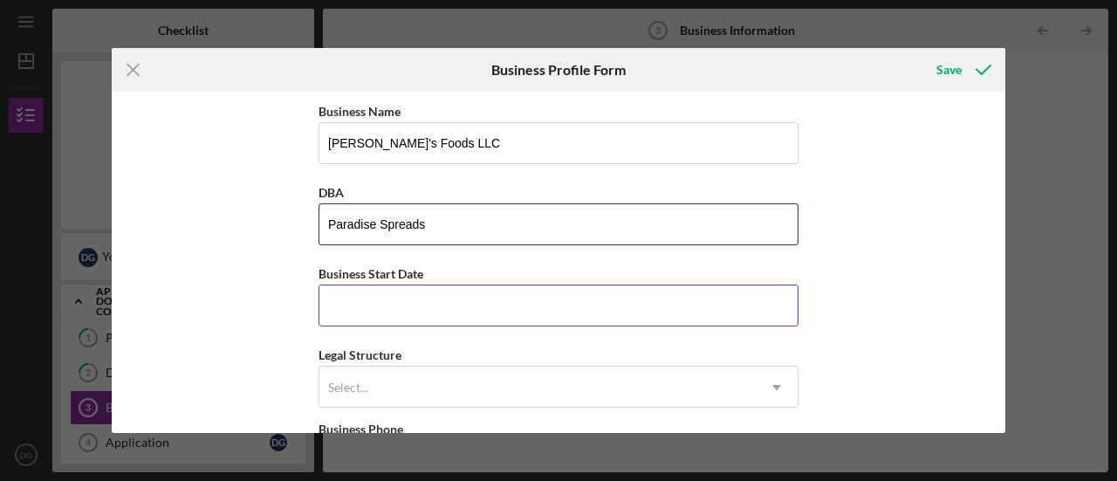
type input "Paradise Spreads"
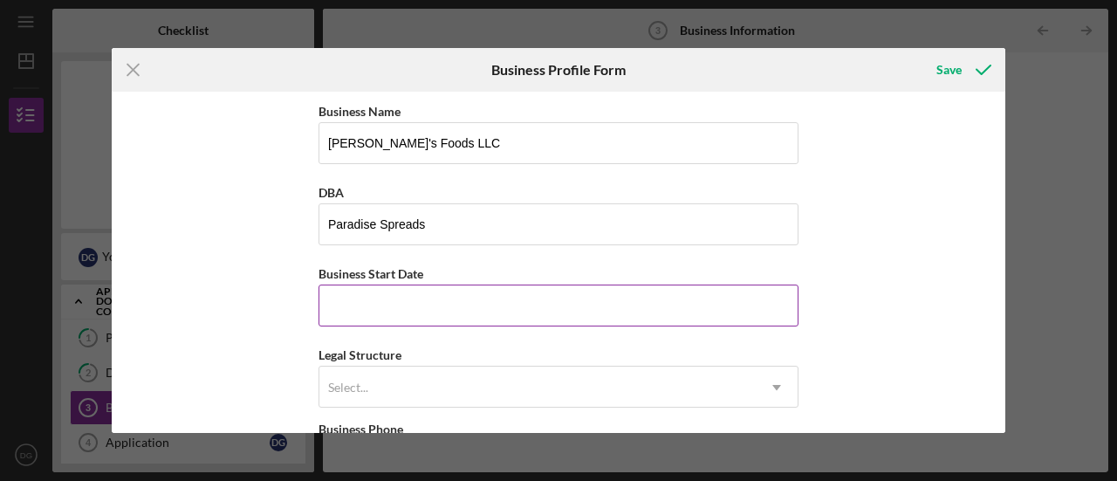
click at [434, 300] on input "Business Start Date" at bounding box center [558, 305] width 480 height 42
type input "[DATE]"
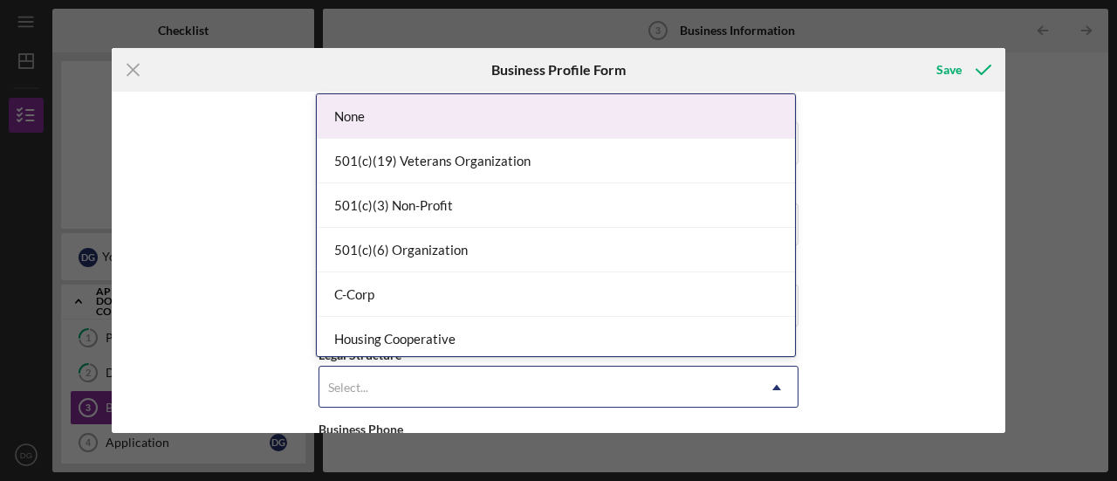
click at [419, 381] on div "Select..." at bounding box center [537, 387] width 436 height 40
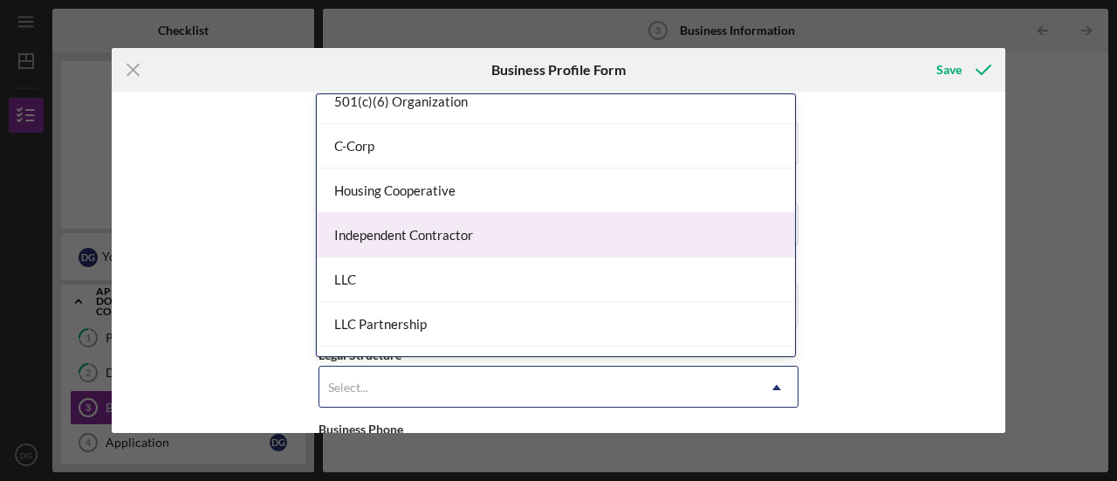
scroll to position [174, 0]
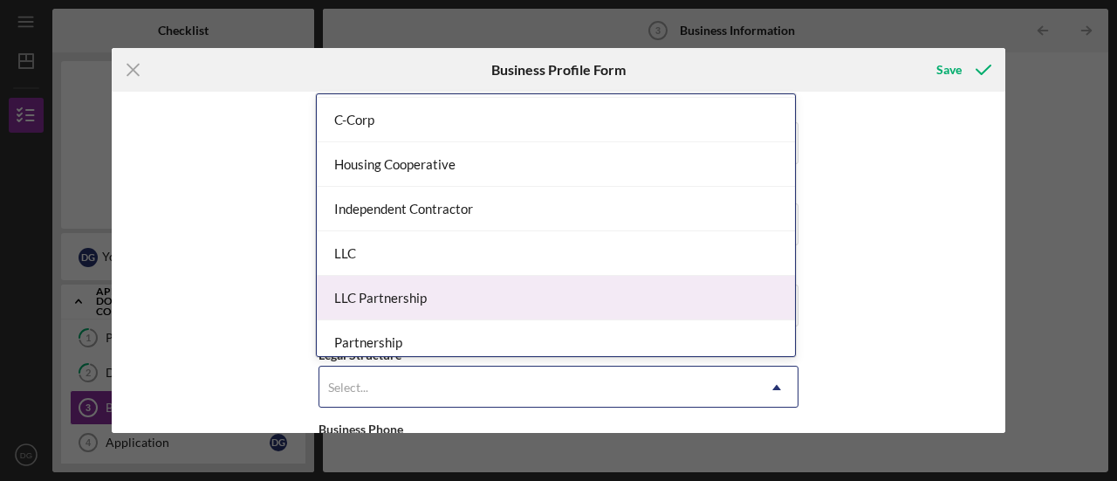
click at [358, 295] on div "LLC Partnership" at bounding box center [556, 298] width 478 height 44
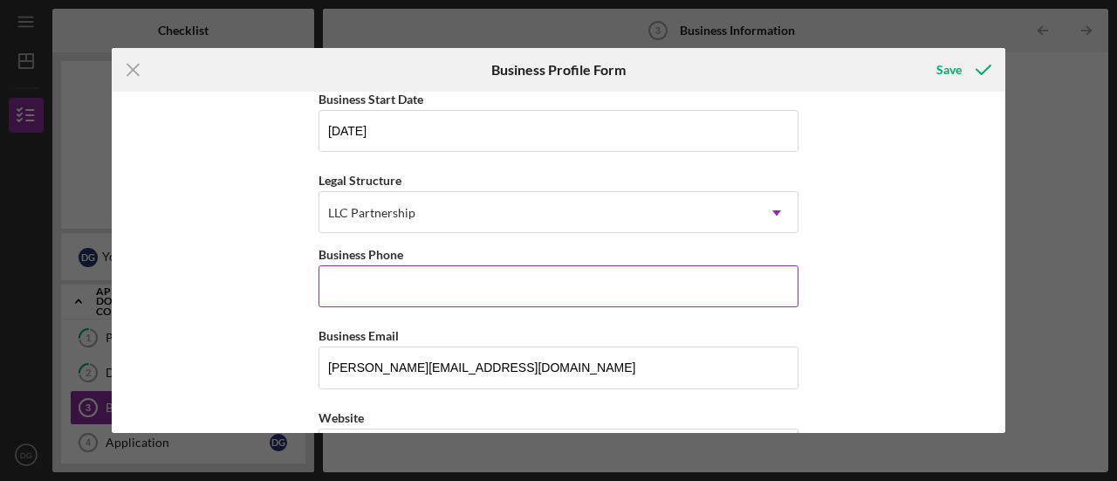
click at [653, 294] on input "Business Phone" at bounding box center [558, 286] width 480 height 42
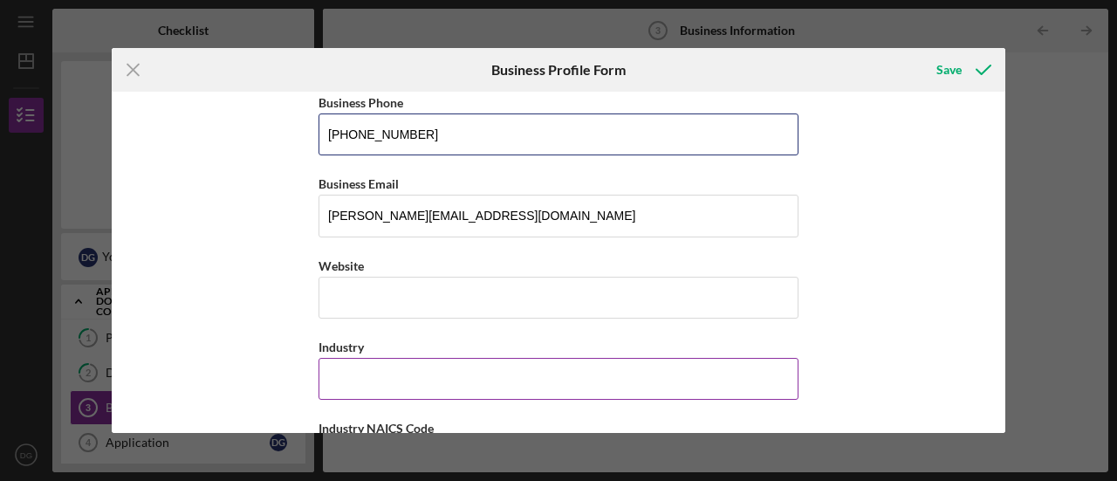
scroll to position [349, 0]
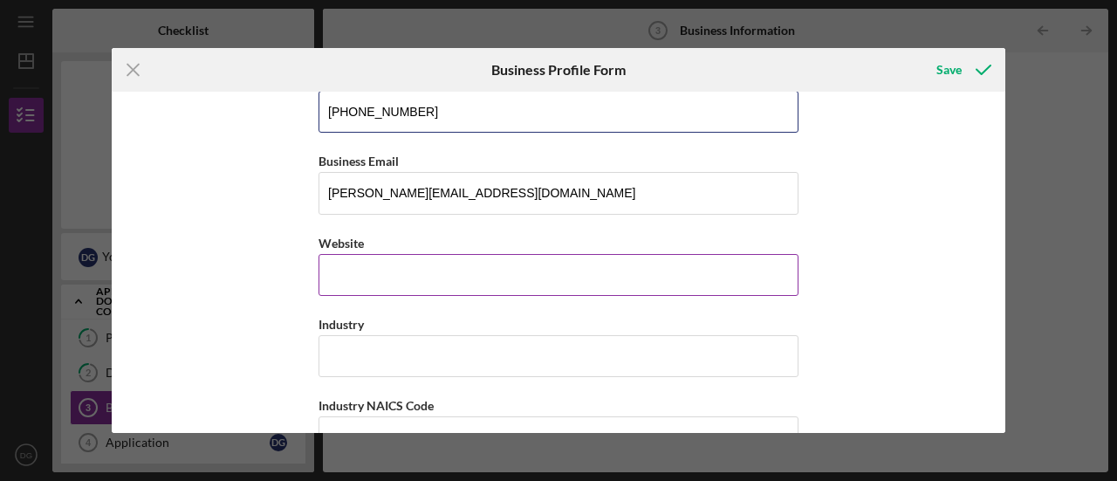
type input "[PHONE_NUMBER]"
click at [434, 270] on input "Website" at bounding box center [558, 275] width 480 height 42
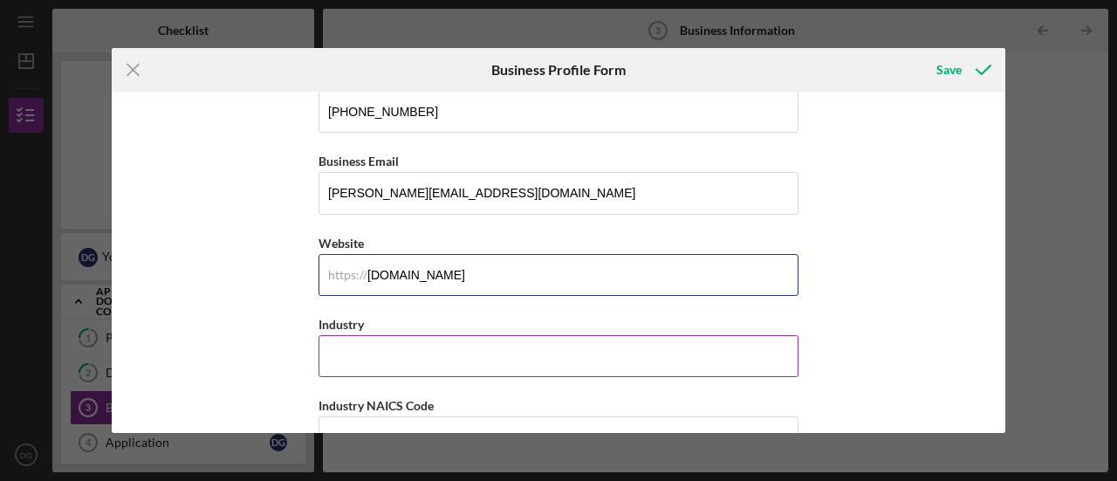
type input "[DOMAIN_NAME]"
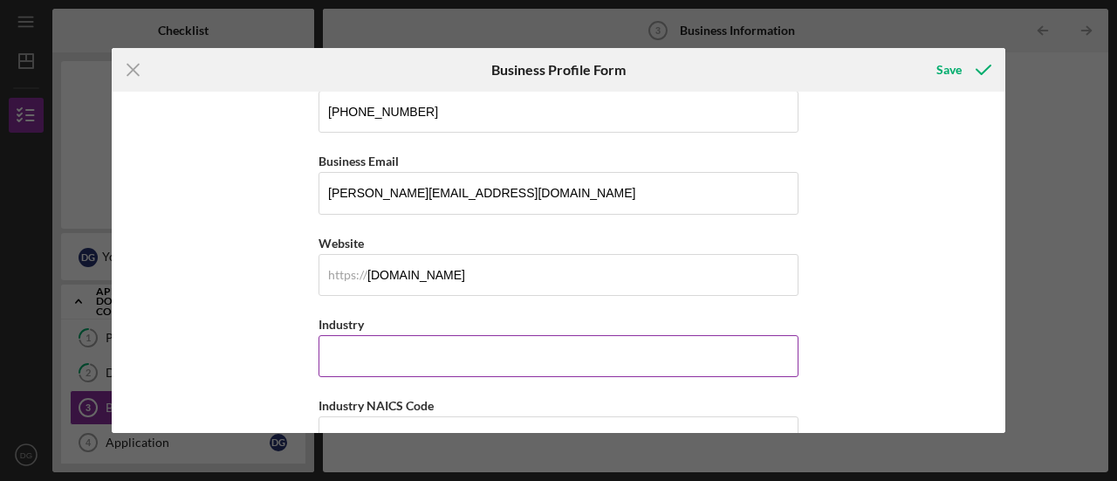
click at [384, 350] on input "Industry" at bounding box center [558, 356] width 480 height 42
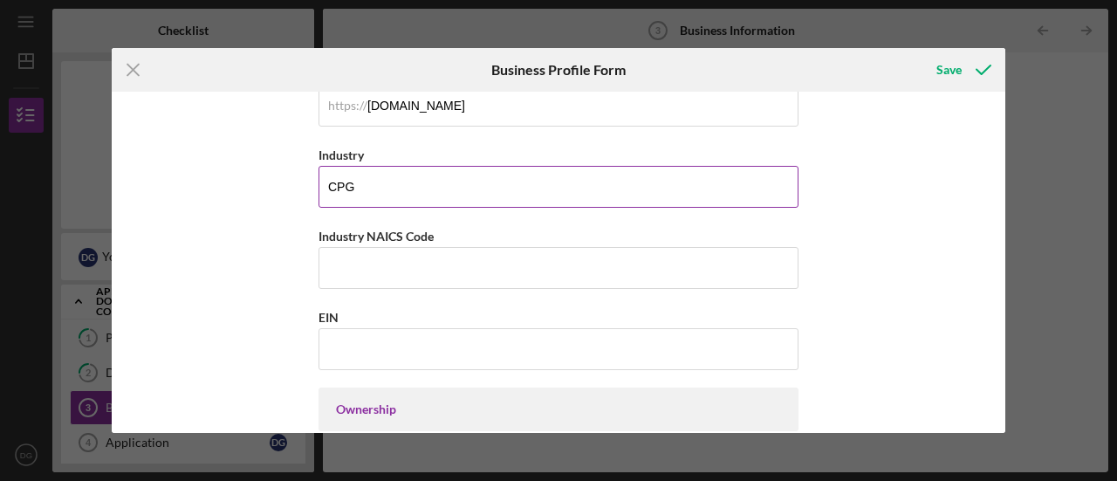
scroll to position [523, 0]
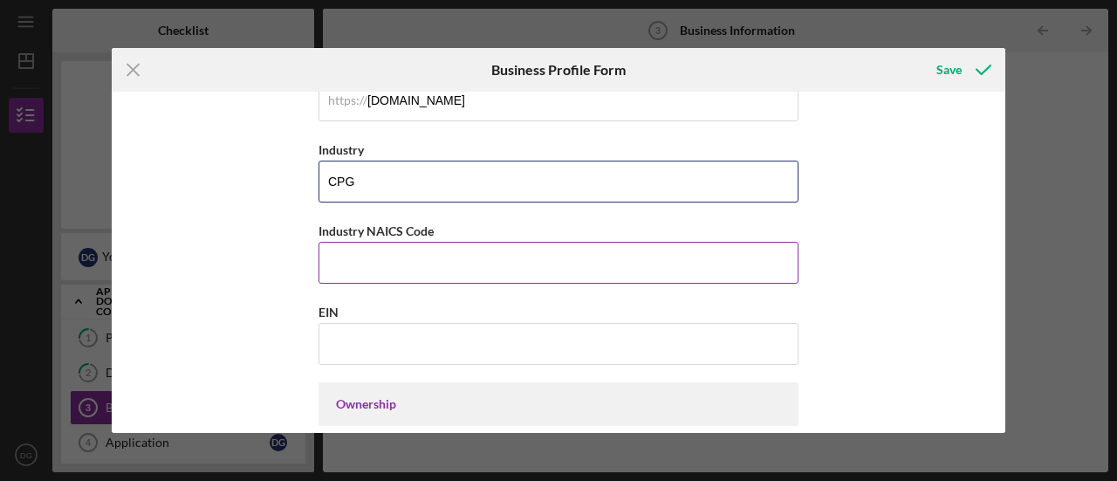
type input "CPG"
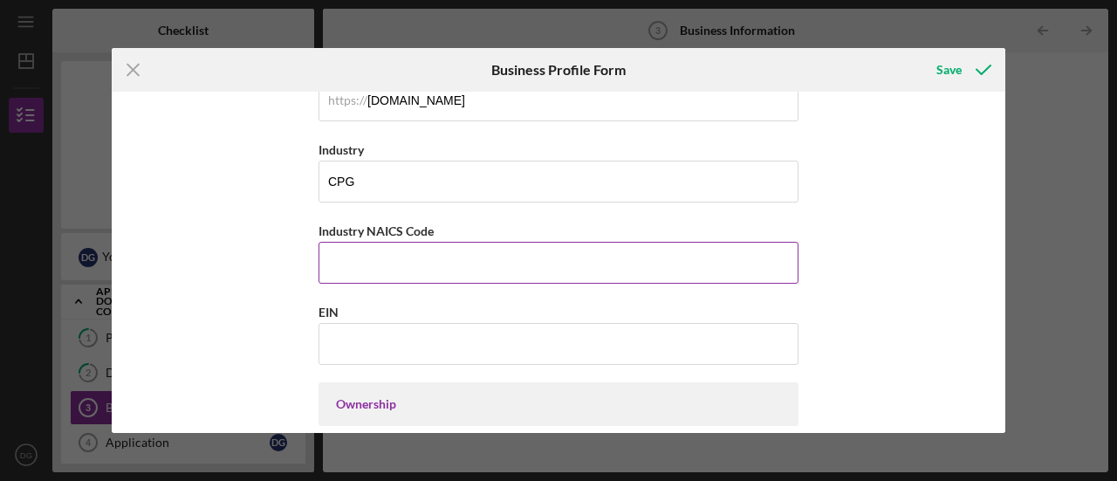
click at [375, 258] on input "Industry NAICS Code" at bounding box center [558, 263] width 480 height 42
type input "445299"
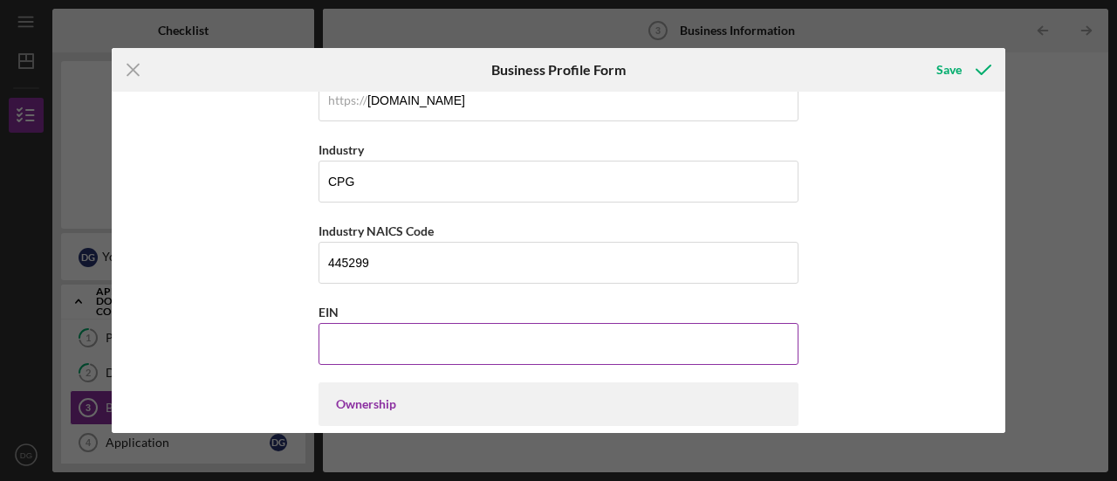
click at [363, 346] on input "EIN" at bounding box center [558, 344] width 480 height 42
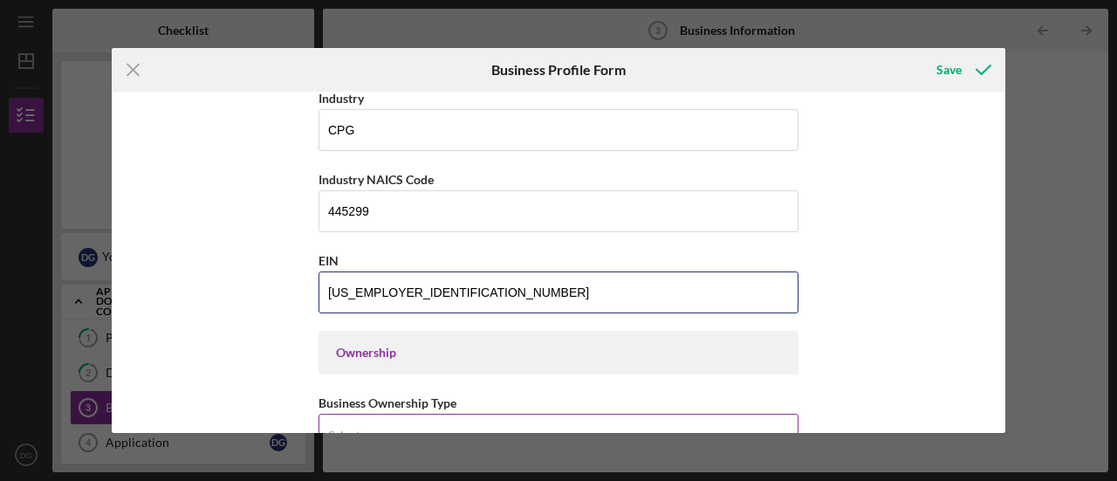
scroll to position [611, 0]
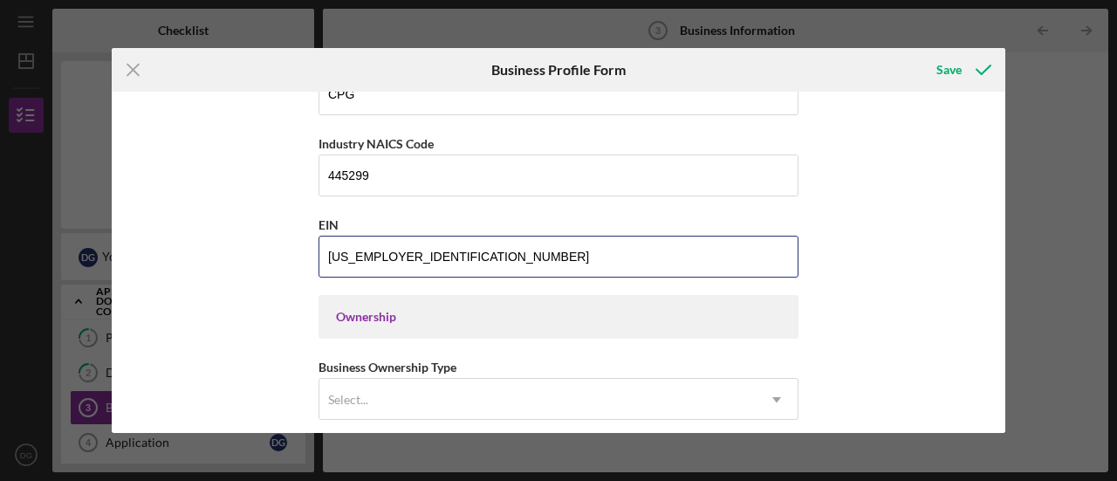
type input "[US_EMPLOYER_IDENTIFICATION_NUMBER]"
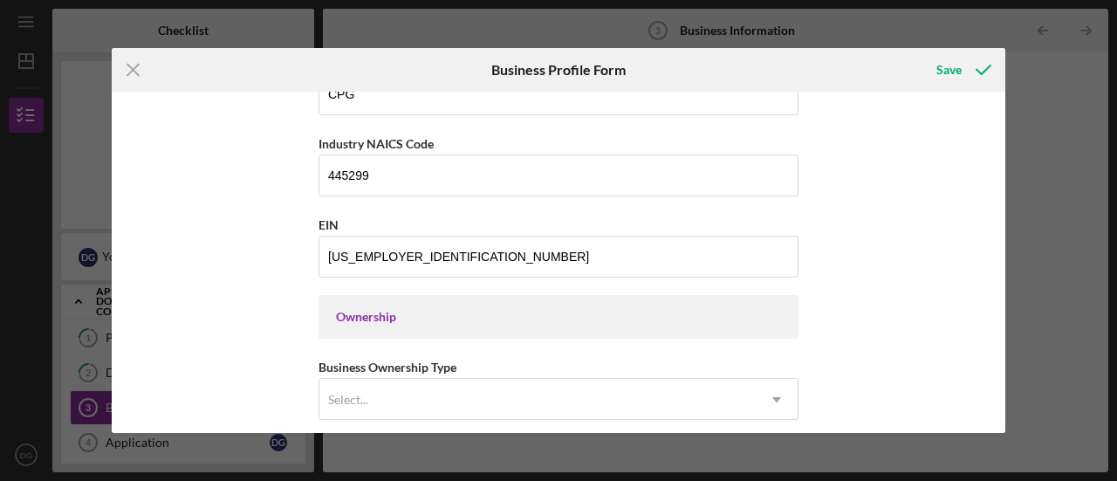
click at [420, 310] on div "Ownership" at bounding box center [558, 317] width 445 height 14
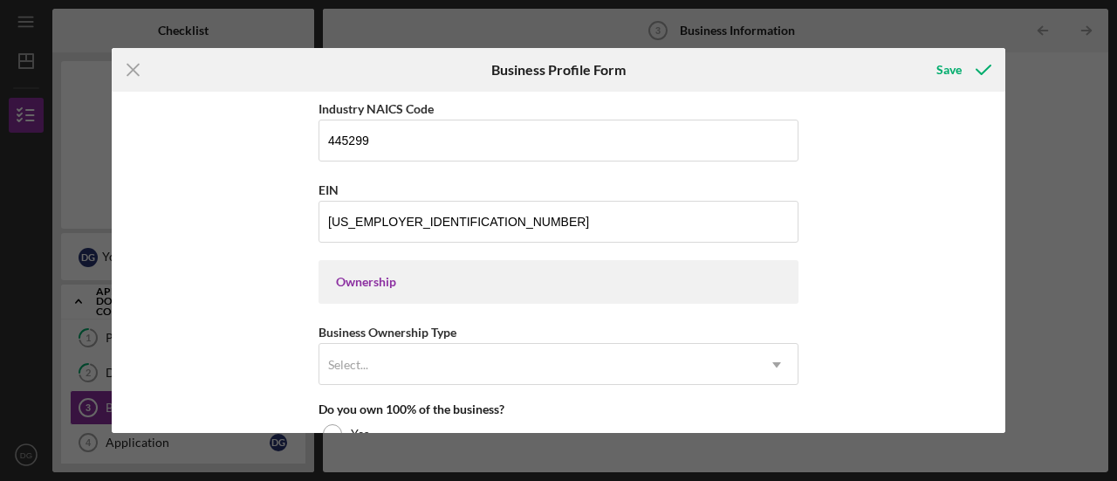
scroll to position [698, 0]
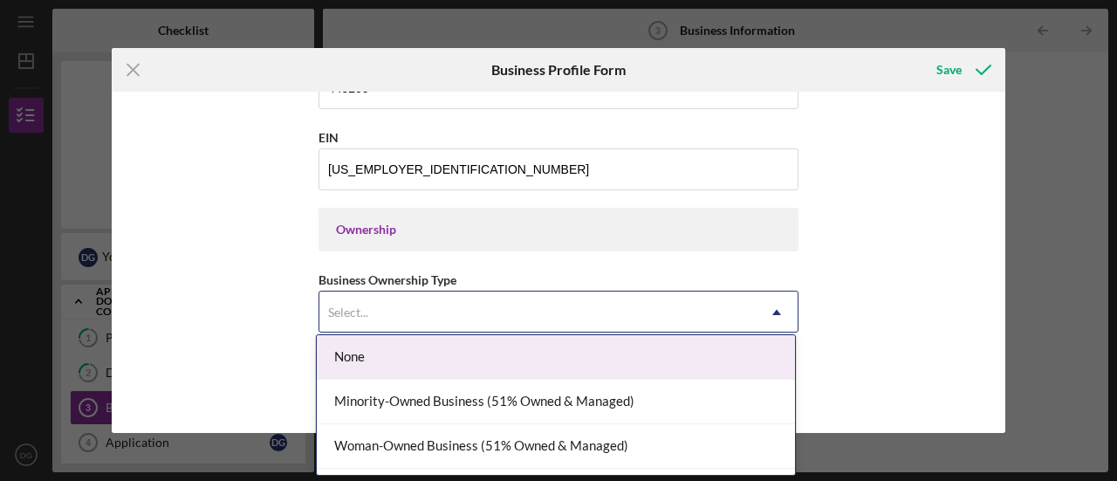
click at [418, 316] on div "Select..." at bounding box center [537, 312] width 436 height 40
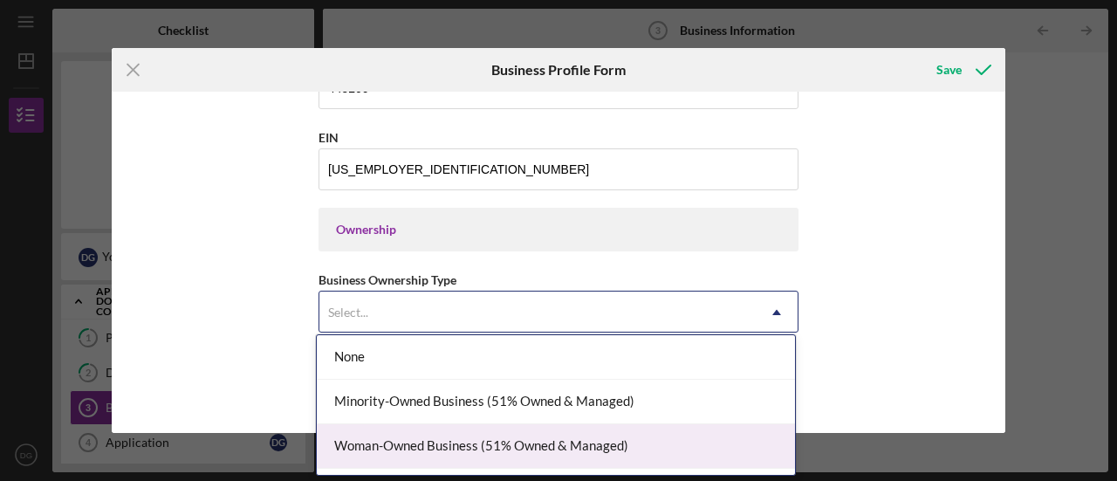
scroll to position [37, 0]
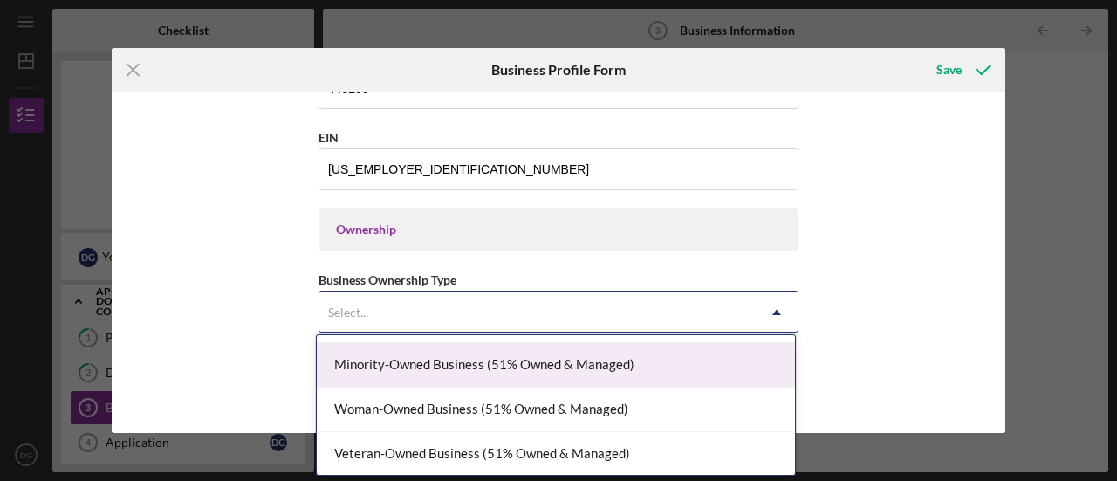
click at [428, 376] on div "Minority-Owned Business (51% Owned & Managed)" at bounding box center [556, 365] width 478 height 44
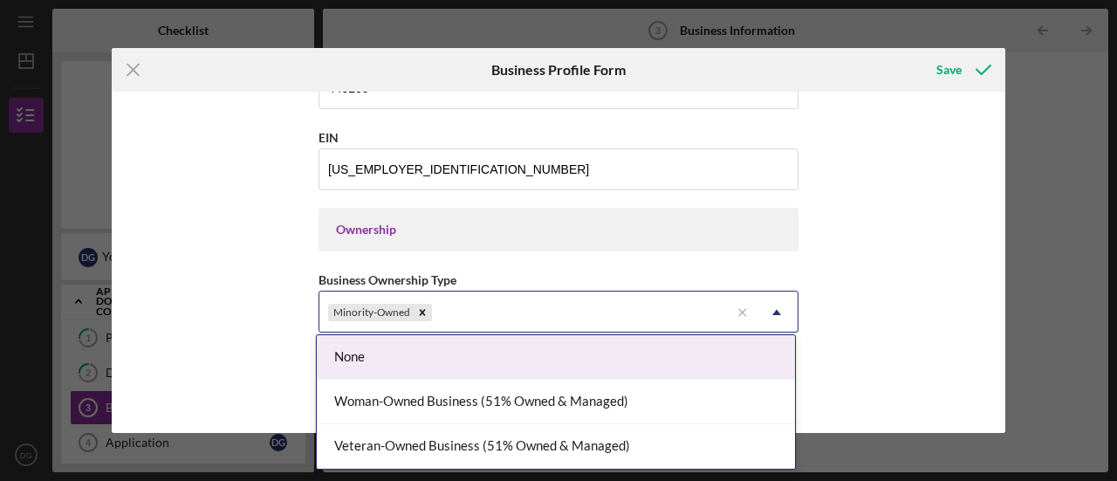
click at [517, 306] on div "Minority-Owned" at bounding box center [524, 312] width 410 height 40
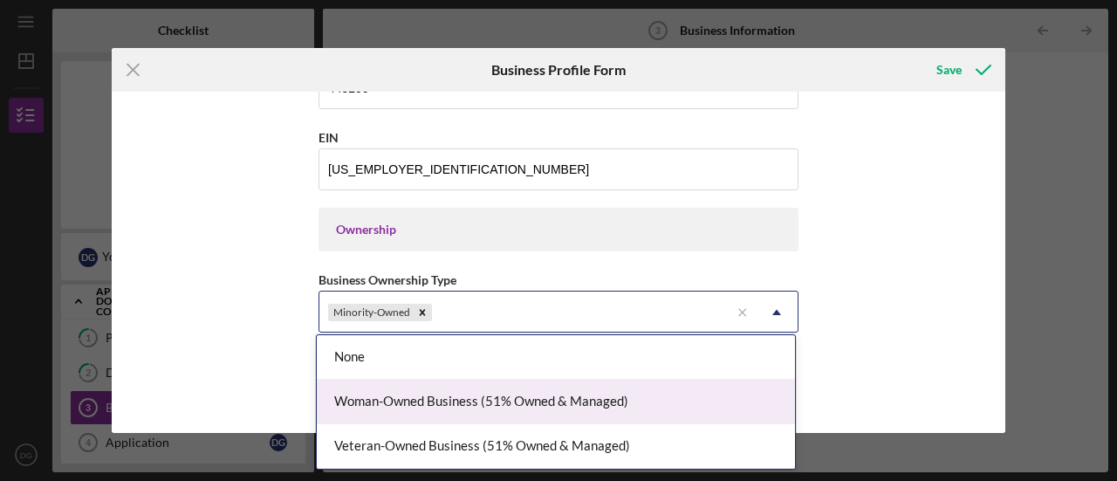
click at [462, 397] on div "Woman-Owned Business (51% Owned & Managed)" at bounding box center [556, 402] width 478 height 44
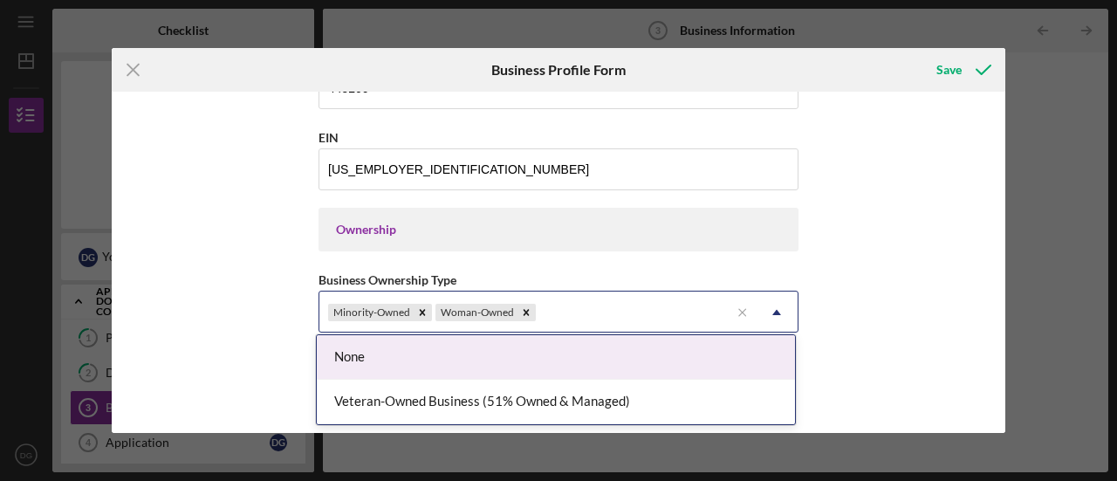
click at [592, 307] on div "Minority-Owned Woman-Owned" at bounding box center [524, 312] width 410 height 40
click at [333, 354] on div "None" at bounding box center [556, 357] width 478 height 44
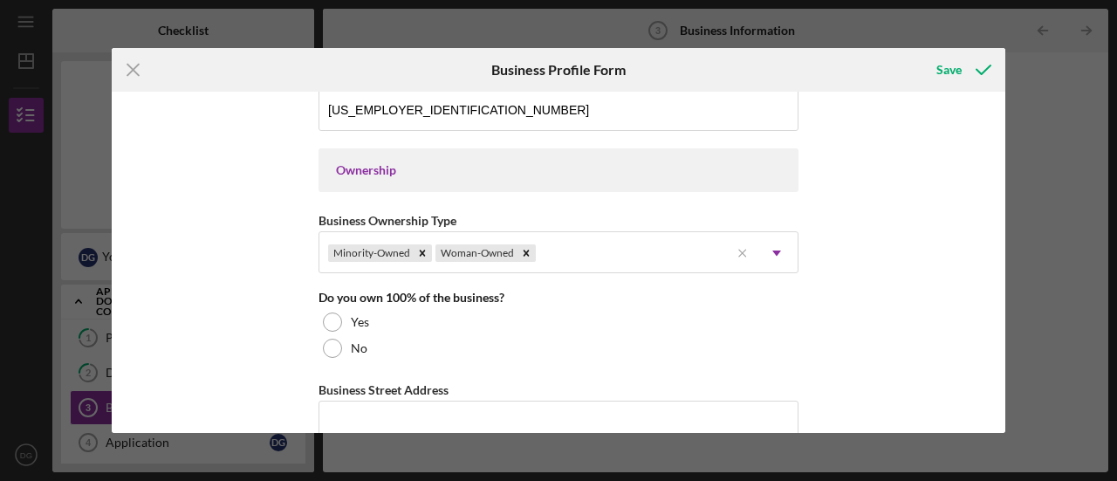
scroll to position [785, 0]
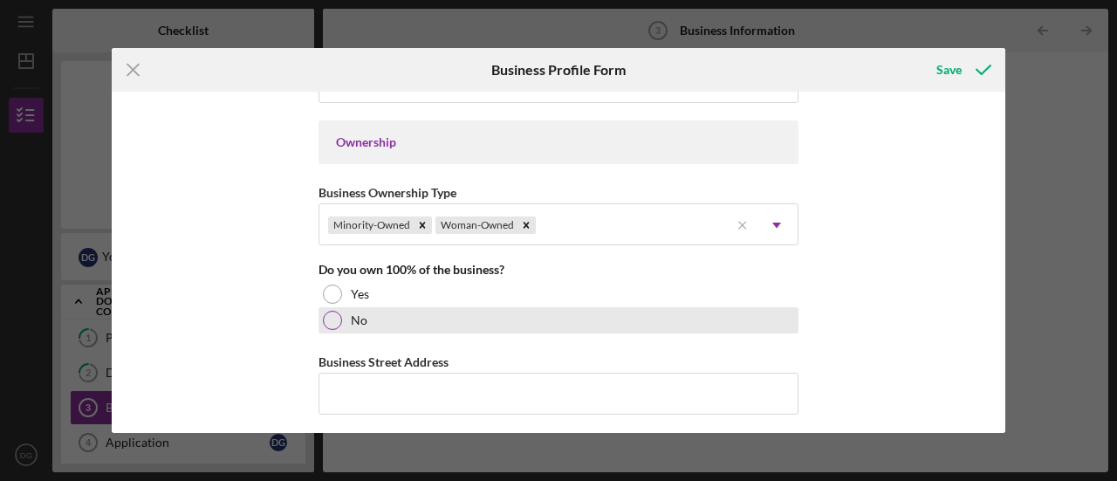
click at [325, 315] on div at bounding box center [332, 320] width 19 height 19
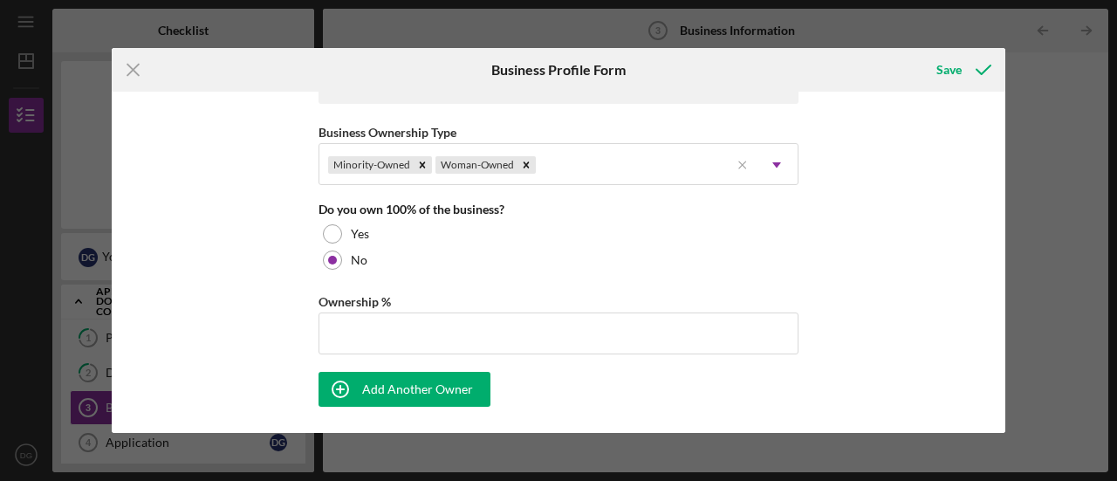
scroll to position [872, 0]
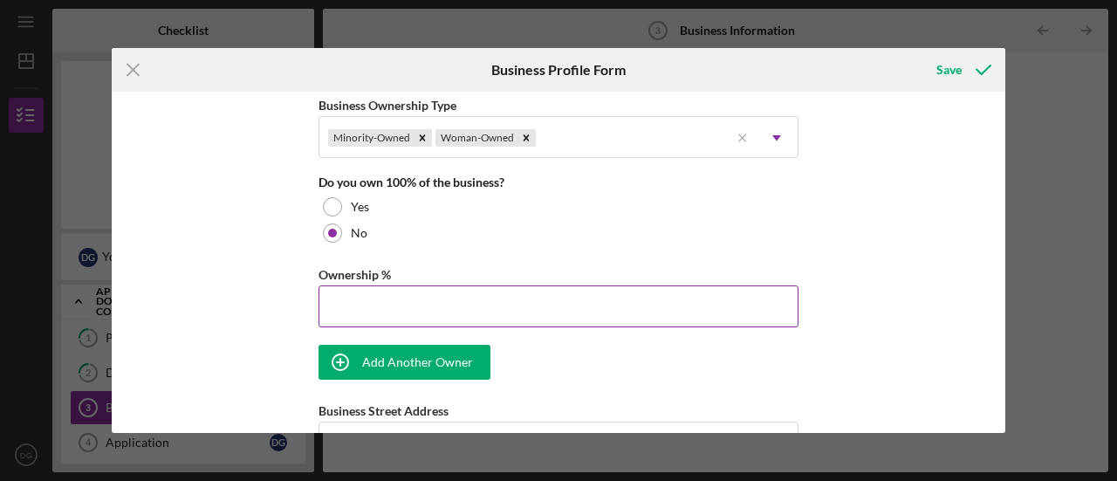
click at [356, 301] on input "Ownership %" at bounding box center [558, 306] width 480 height 42
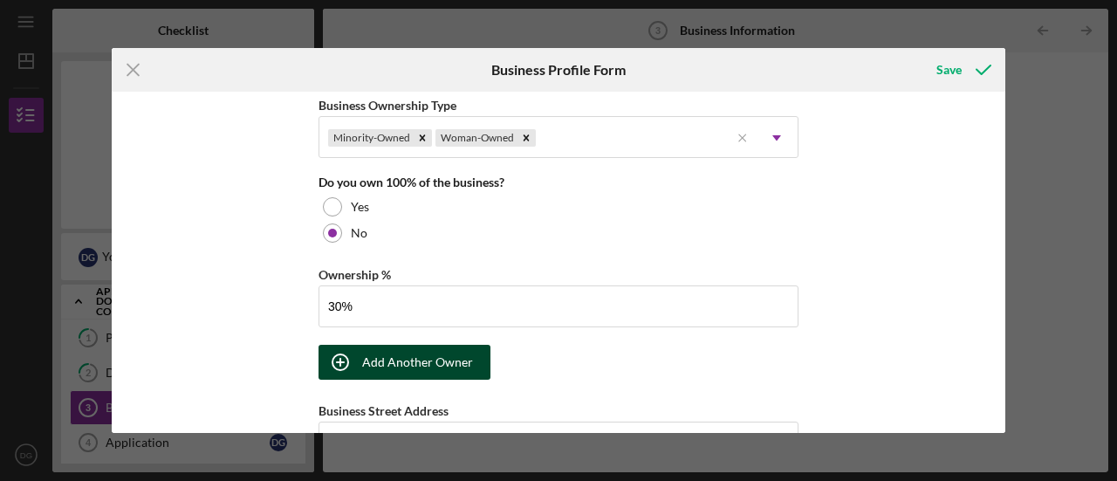
type input "30.00%"
click at [394, 357] on div "Add Another Owner" at bounding box center [417, 362] width 111 height 35
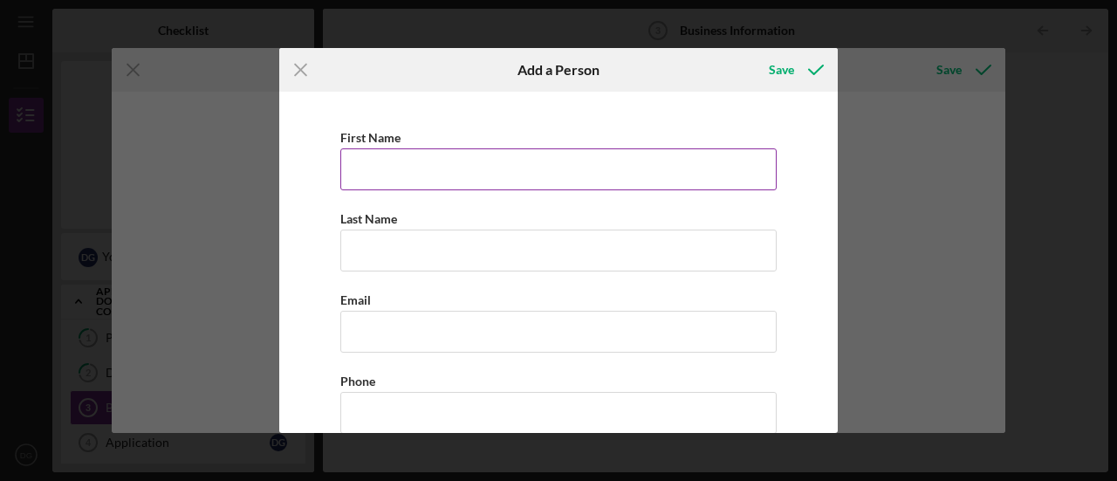
click at [405, 158] on input "First Name" at bounding box center [558, 169] width 436 height 42
type input "[PERSON_NAME]"
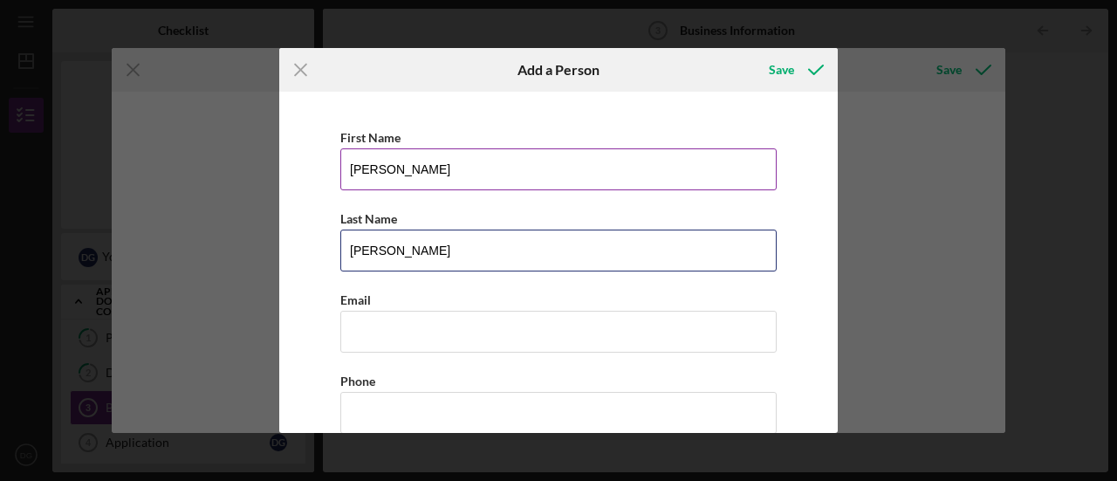
type input "[PERSON_NAME]"
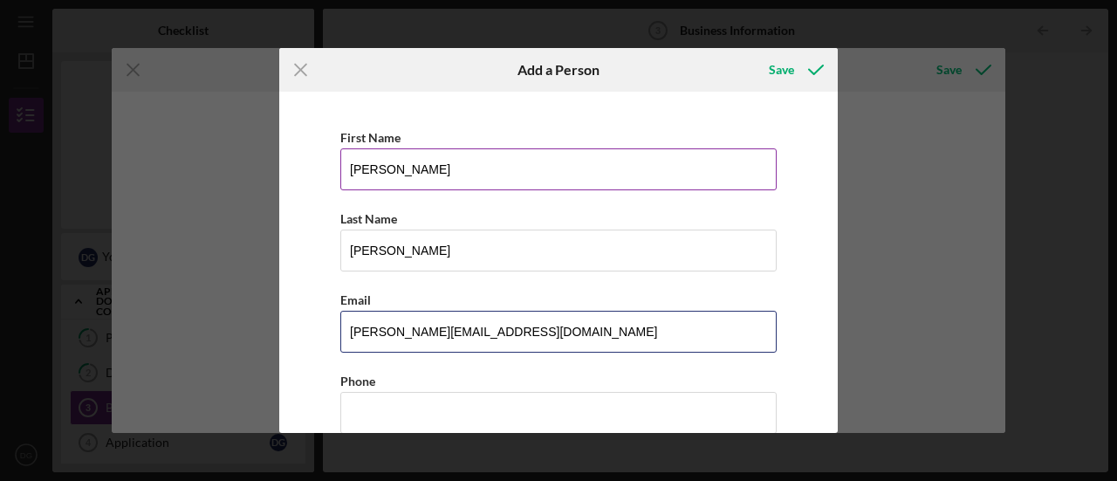
type input "[PERSON_NAME][EMAIL_ADDRESS][DOMAIN_NAME]"
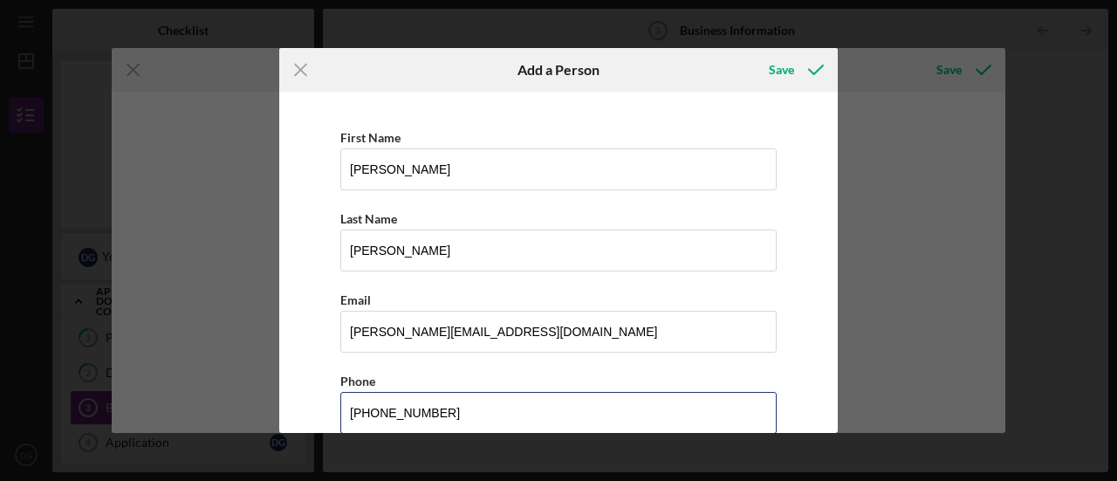
type input "[PHONE_NUMBER]"
click at [287, 222] on div "First Name [PERSON_NAME] Last Name [PERSON_NAME] Email [PERSON_NAME][EMAIL_ADDR…" at bounding box center [558, 262] width 558 height 341
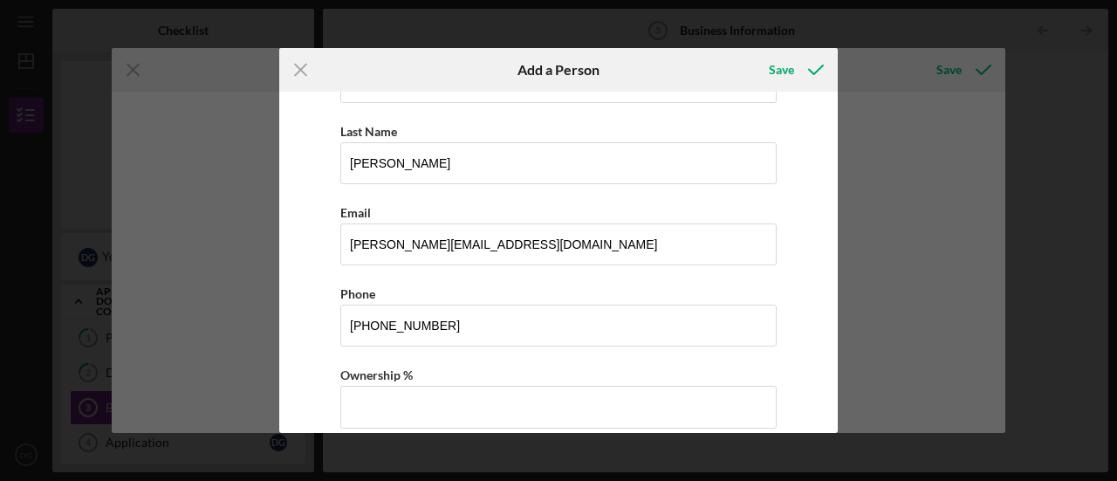
scroll to position [131, 0]
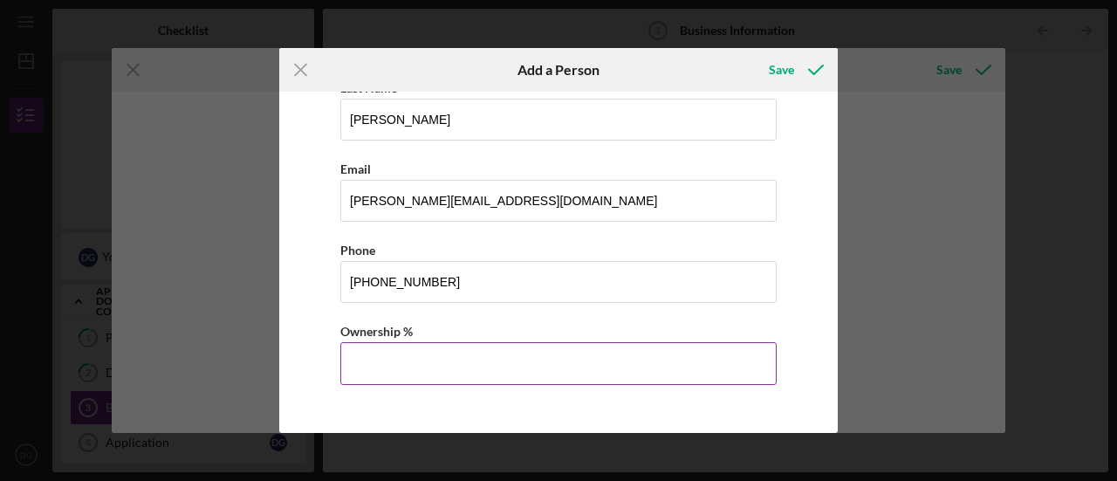
click at [415, 371] on input "Ownership %" at bounding box center [558, 363] width 436 height 42
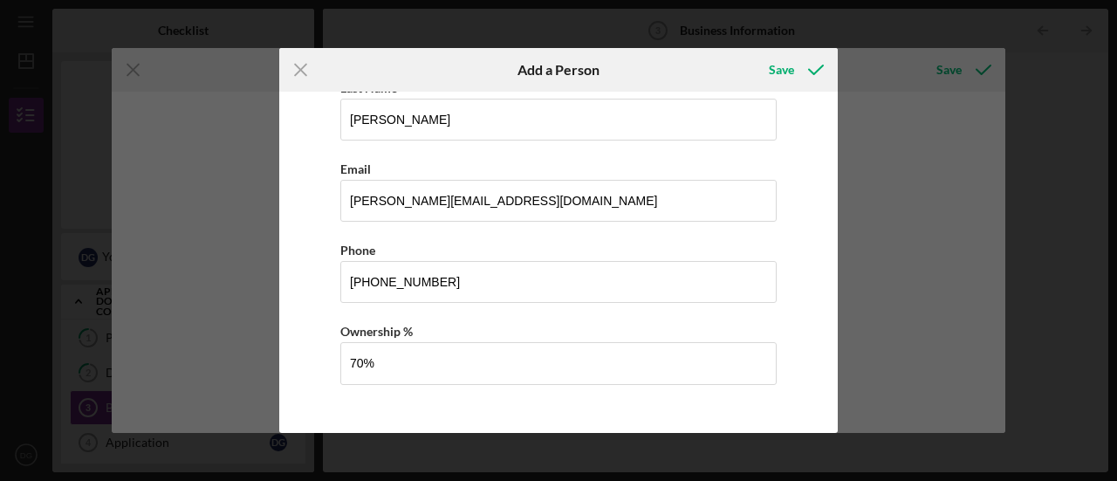
type input "70.00%"
click at [302, 318] on div "First Name [PERSON_NAME] Last Name [PERSON_NAME] Email [PERSON_NAME][EMAIL_ADDR…" at bounding box center [558, 198] width 541 height 458
click at [786, 64] on div "Save" at bounding box center [781, 69] width 25 height 35
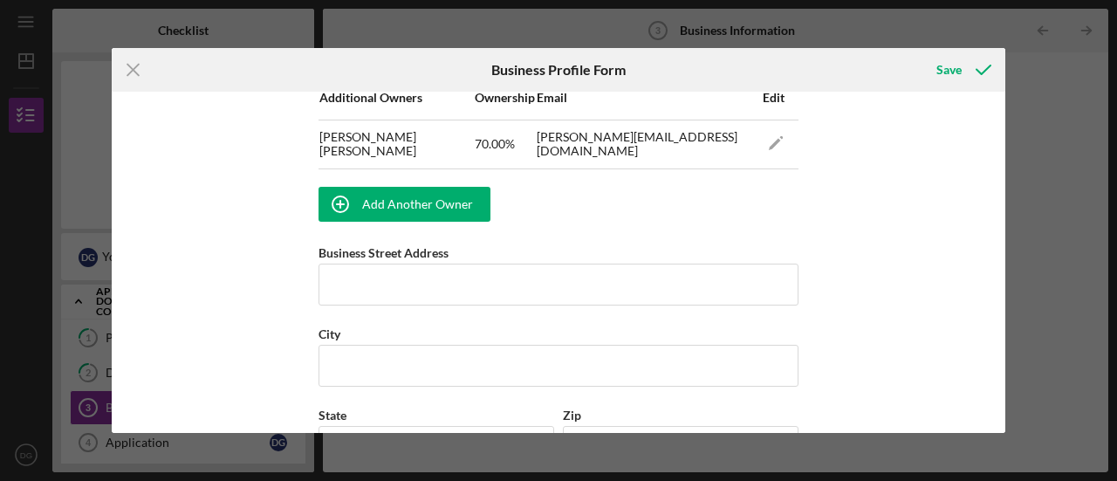
scroll to position [1163, 0]
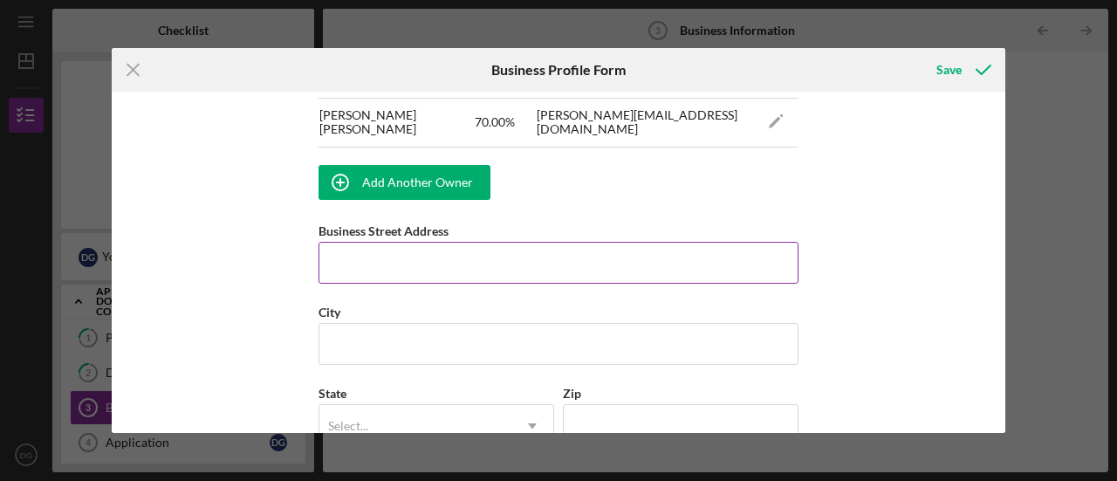
click at [563, 266] on input "Business Street Address" at bounding box center [558, 263] width 480 height 42
type input "[STREET_ADDRESS]"
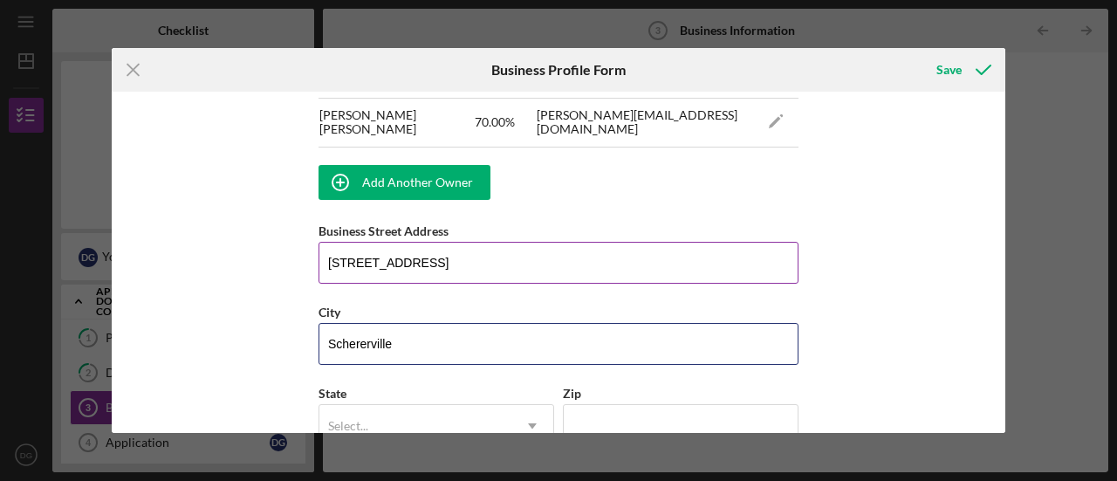
type input "Schererville"
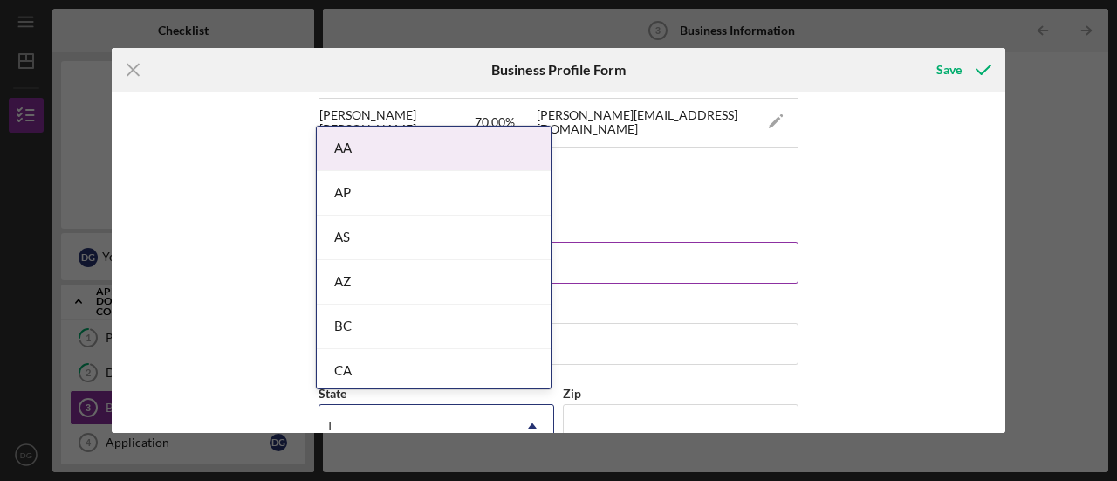
type input "IN"
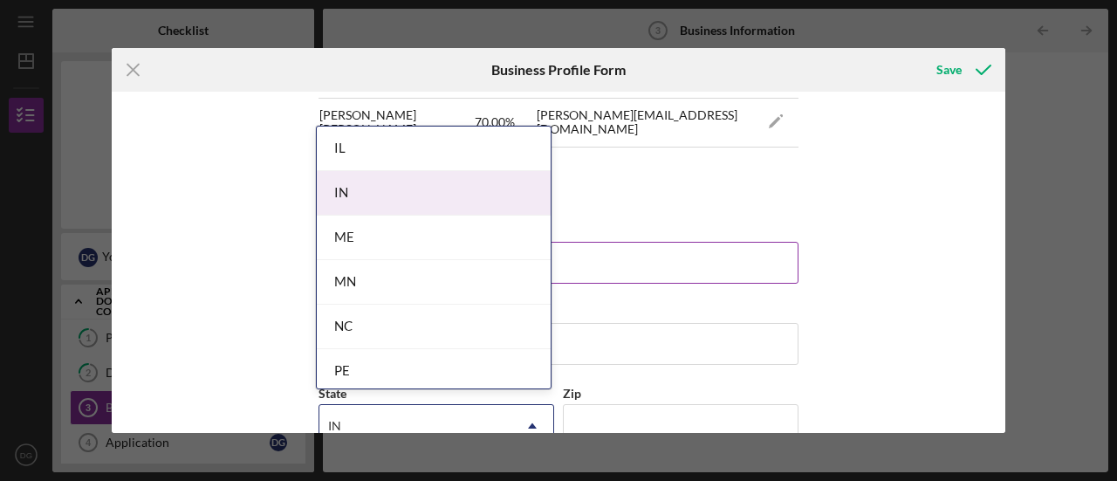
drag, startPoint x: 389, startPoint y: 181, endPoint x: 433, endPoint y: 240, distance: 73.6
click at [393, 186] on div "IN" at bounding box center [434, 193] width 234 height 44
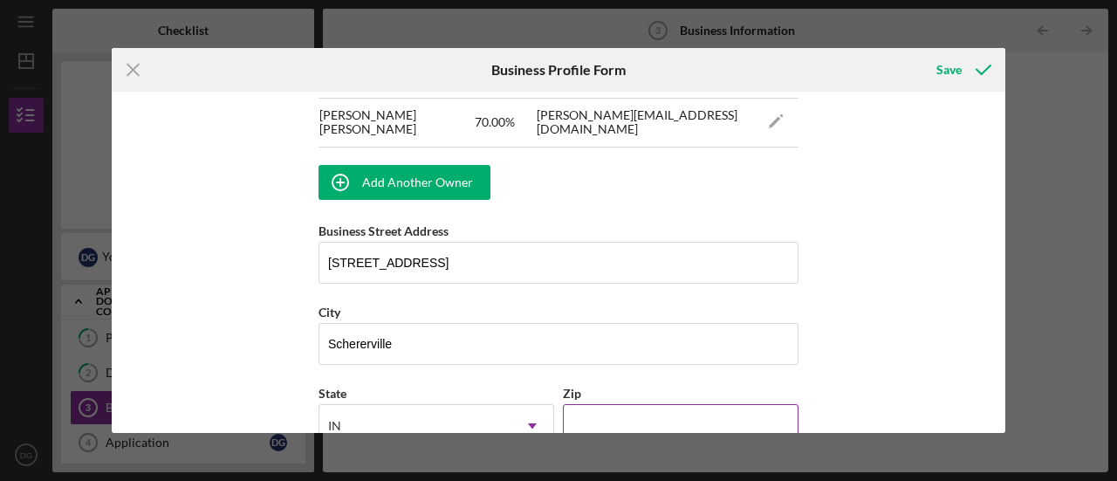
click at [611, 416] on input "Zip" at bounding box center [681, 425] width 236 height 42
type input "46375"
click at [960, 365] on div "Business Name [PERSON_NAME]'s Foods LLC DBA Paradise Spreads Business Start Dat…" at bounding box center [558, 262] width 893 height 341
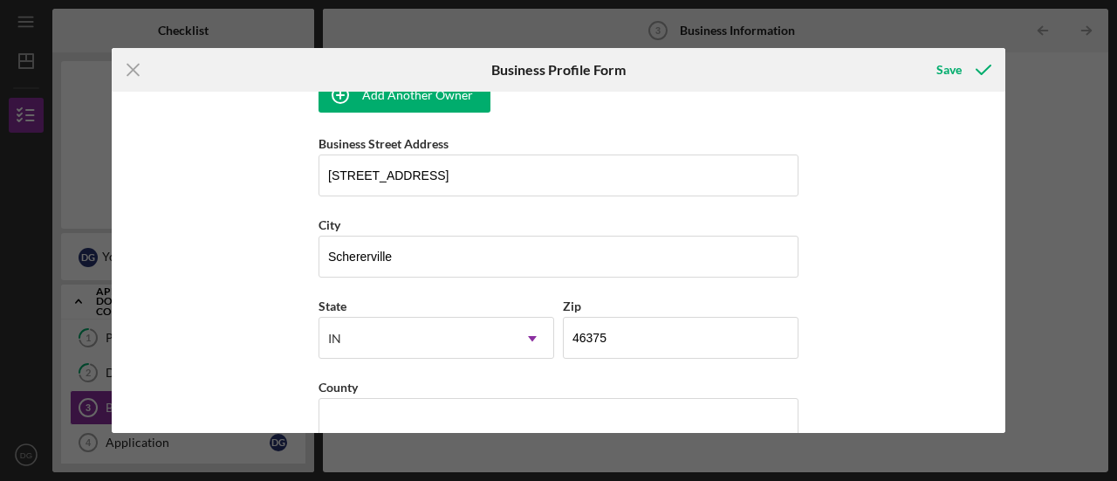
scroll to position [1337, 0]
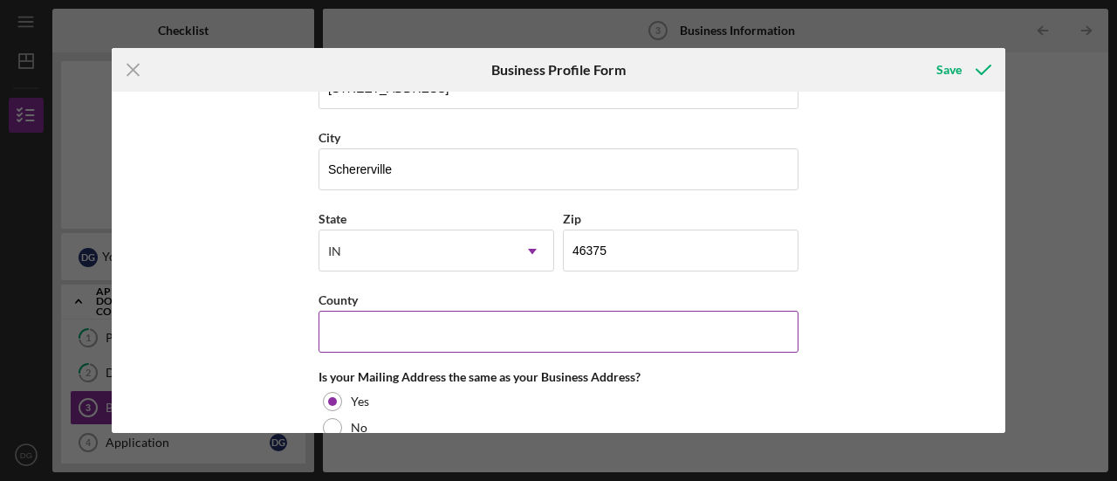
click at [476, 332] on input "County" at bounding box center [558, 332] width 480 height 42
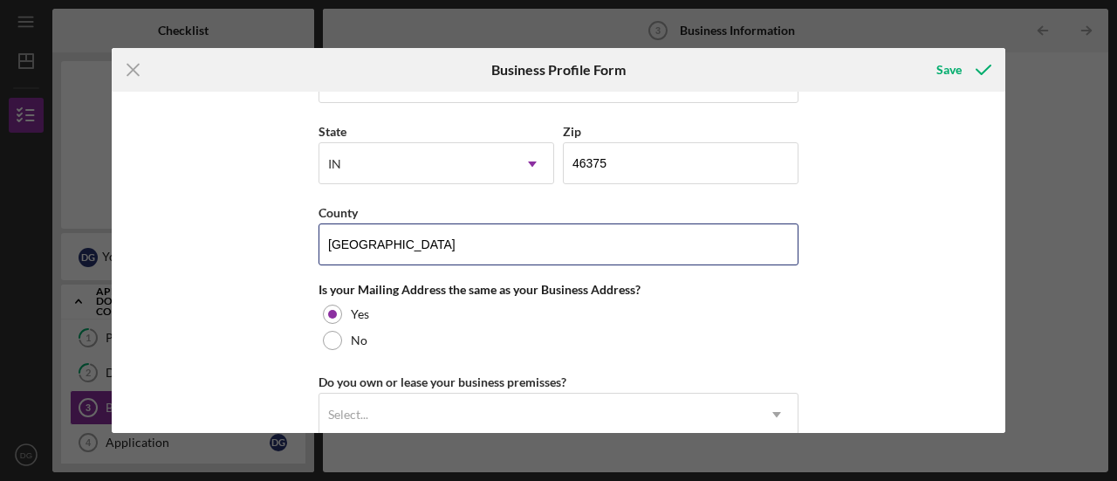
scroll to position [1512, 0]
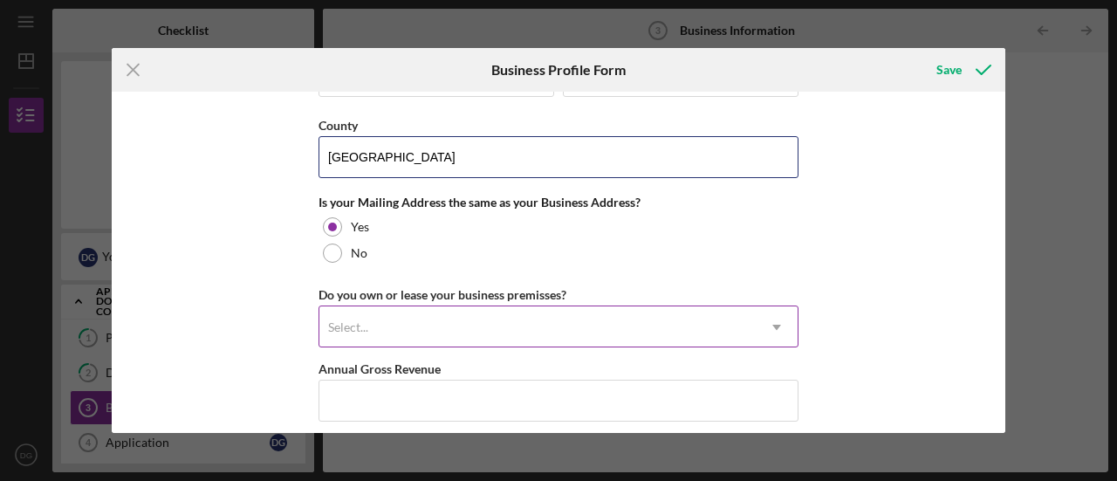
type input "[GEOGRAPHIC_DATA]"
click at [767, 322] on icon "Icon/Dropdown Arrow" at bounding box center [777, 327] width 42 height 42
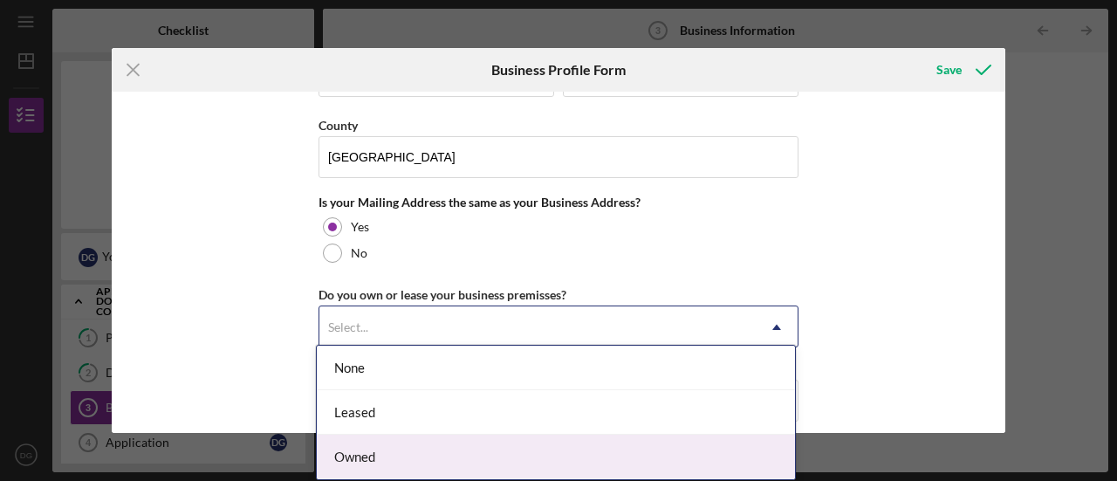
click at [589, 456] on div "Owned" at bounding box center [556, 456] width 478 height 44
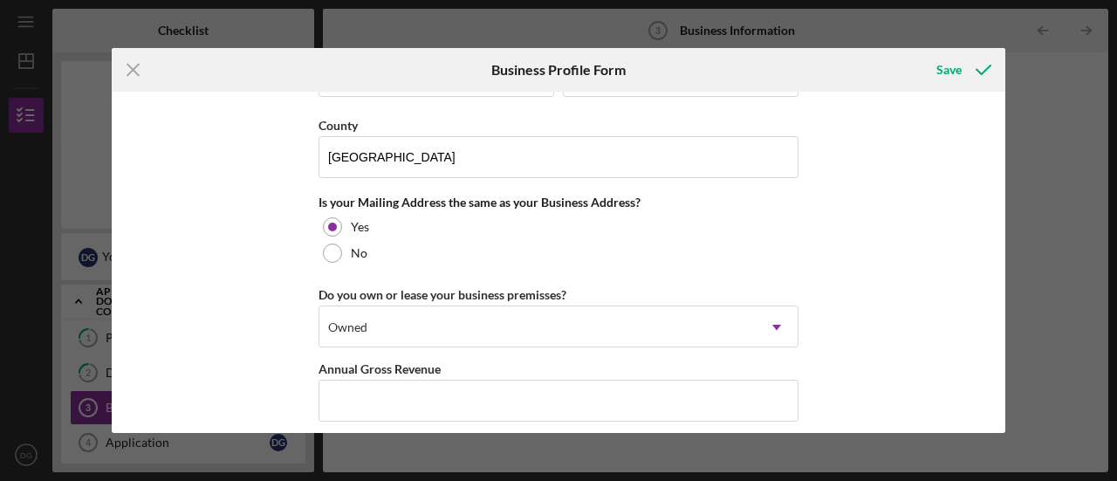
click at [885, 332] on div "Business Name [PERSON_NAME]'s Foods LLC DBA Paradise Spreads Business Start Dat…" at bounding box center [558, 262] width 893 height 341
click at [669, 398] on input "Annual Gross Revenue" at bounding box center [558, 401] width 480 height 42
type input "$4"
type input "$50,000"
click at [951, 335] on div "Business Name [PERSON_NAME]'s Foods LLC DBA Paradise Spreads Business Start Dat…" at bounding box center [558, 262] width 893 height 341
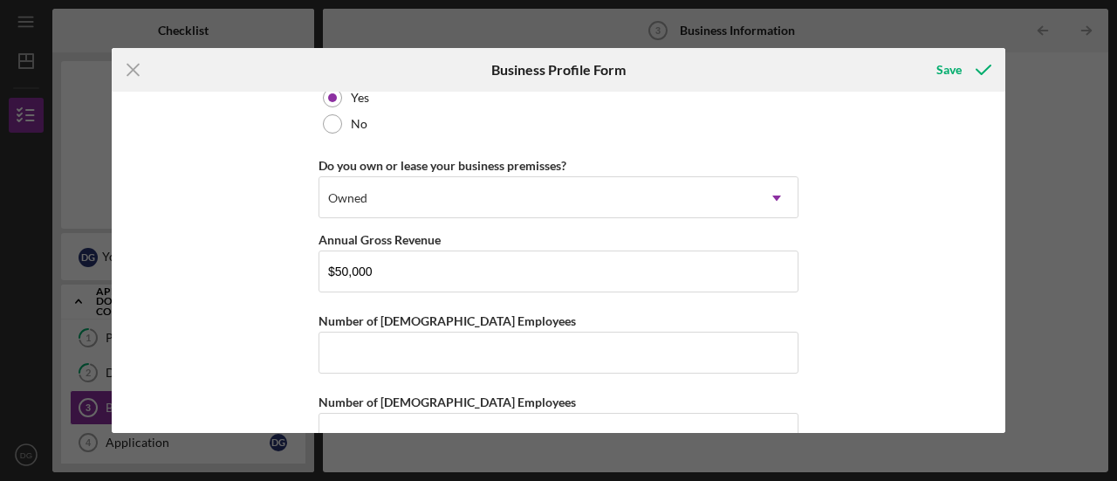
scroll to position [1678, 0]
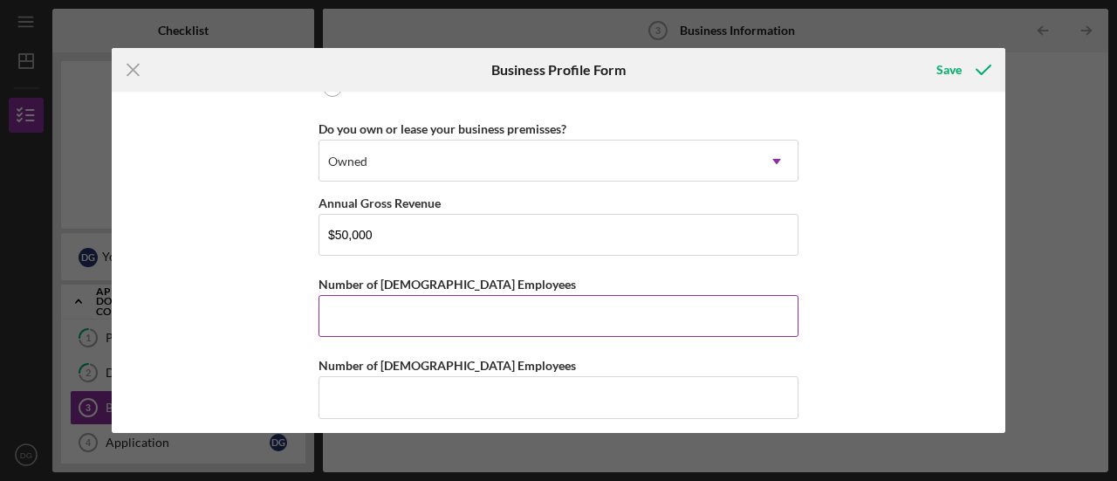
click at [697, 313] on input "Number of [DEMOGRAPHIC_DATA] Employees" at bounding box center [558, 316] width 480 height 42
type input "2"
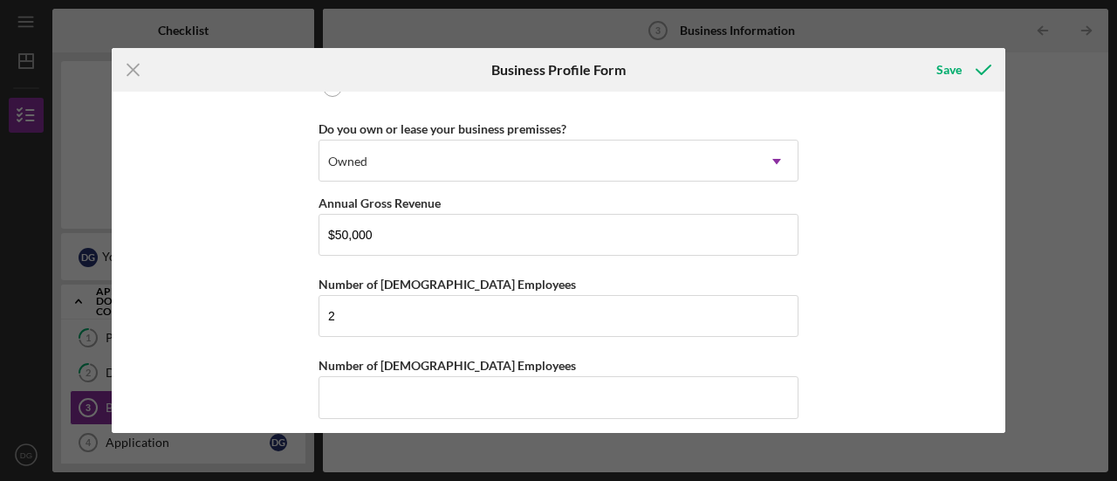
click at [899, 285] on div "Business Name [PERSON_NAME]'s Foods LLC DBA Paradise Spreads Business Start Dat…" at bounding box center [558, 262] width 893 height 341
click at [561, 386] on input "Number of [DEMOGRAPHIC_DATA] Employees" at bounding box center [558, 397] width 480 height 42
type input "0"
click at [949, 304] on div "Business Name [PERSON_NAME]'s Foods LLC DBA Paradise Spreads Business Start Dat…" at bounding box center [558, 262] width 893 height 341
click at [956, 64] on div "Save" at bounding box center [948, 69] width 25 height 35
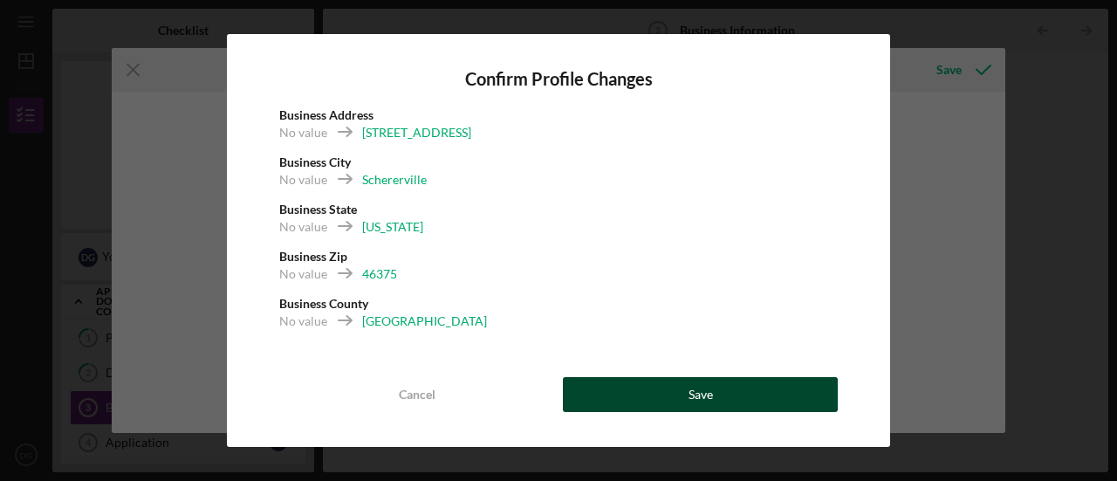
click at [682, 400] on button "Save" at bounding box center [700, 394] width 275 height 35
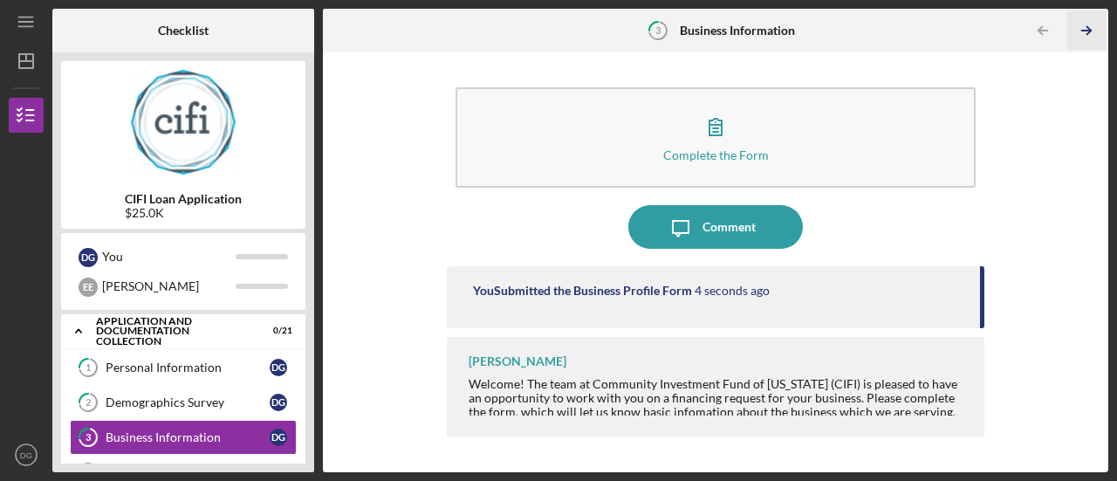
click at [1086, 32] on icon "Icon/Table Pagination Arrow" at bounding box center [1086, 30] width 39 height 39
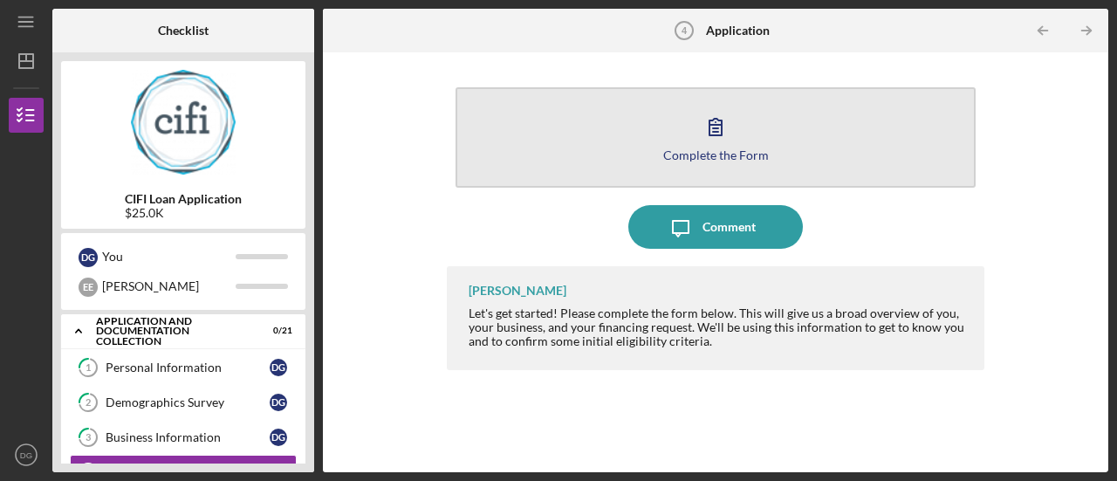
click at [765, 148] on button "Complete the Form Form" at bounding box center [715, 137] width 520 height 100
click at [710, 133] on icon "button" at bounding box center [715, 127] width 12 height 17
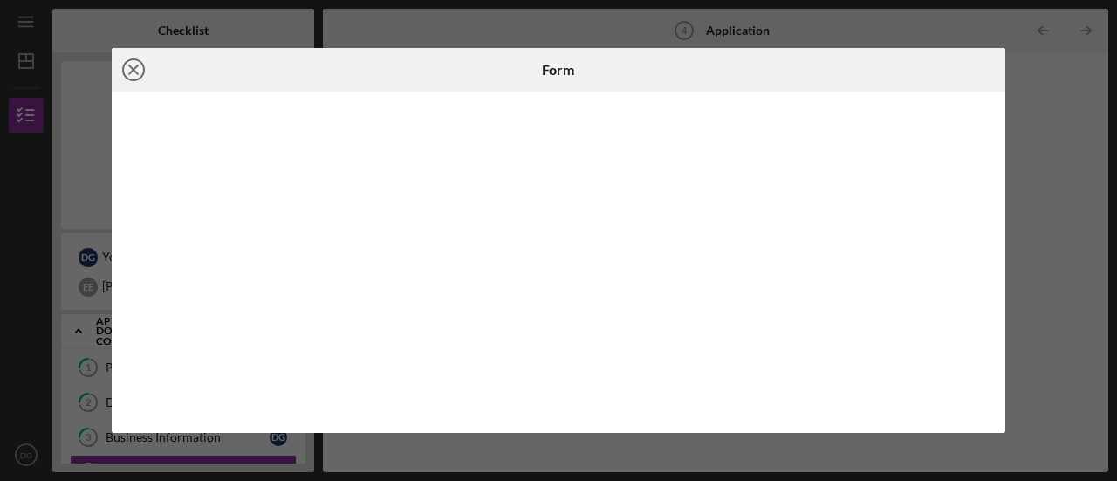
click at [133, 65] on icon "Icon/Close" at bounding box center [134, 70] width 44 height 44
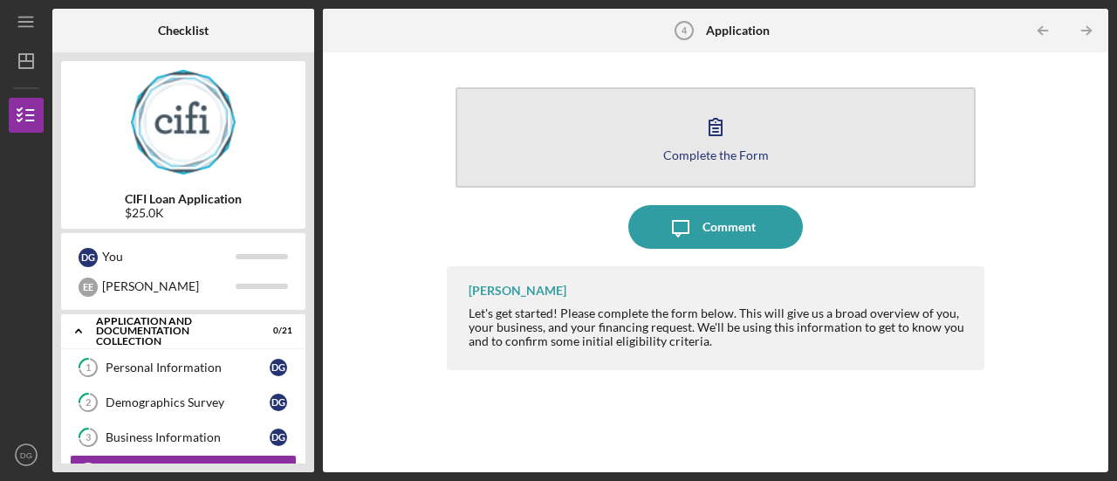
click at [755, 127] on button "Complete the Form Form" at bounding box center [715, 137] width 520 height 100
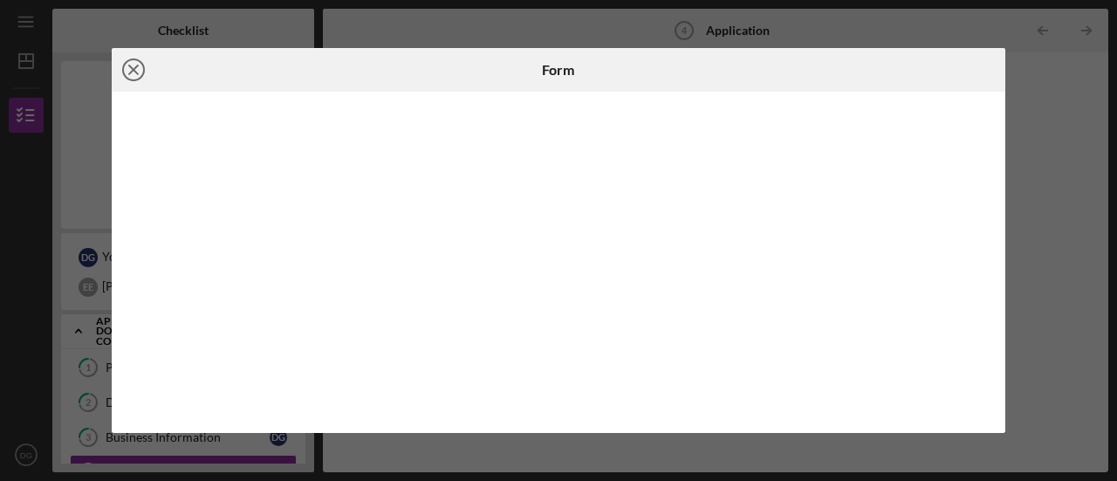
click at [133, 71] on line at bounding box center [133, 69] width 9 height 9
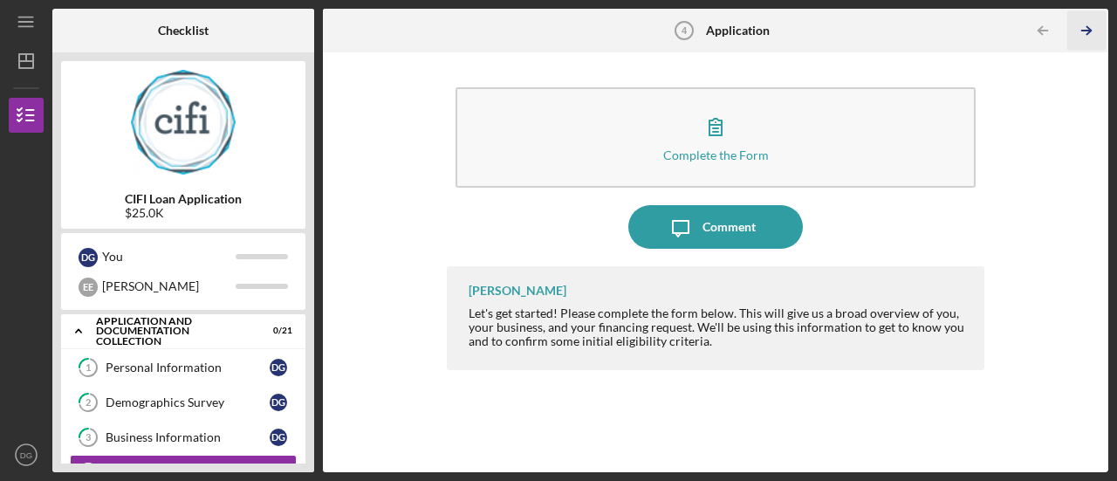
click at [1092, 38] on icon "Icon/Table Pagination Arrow" at bounding box center [1086, 30] width 39 height 39
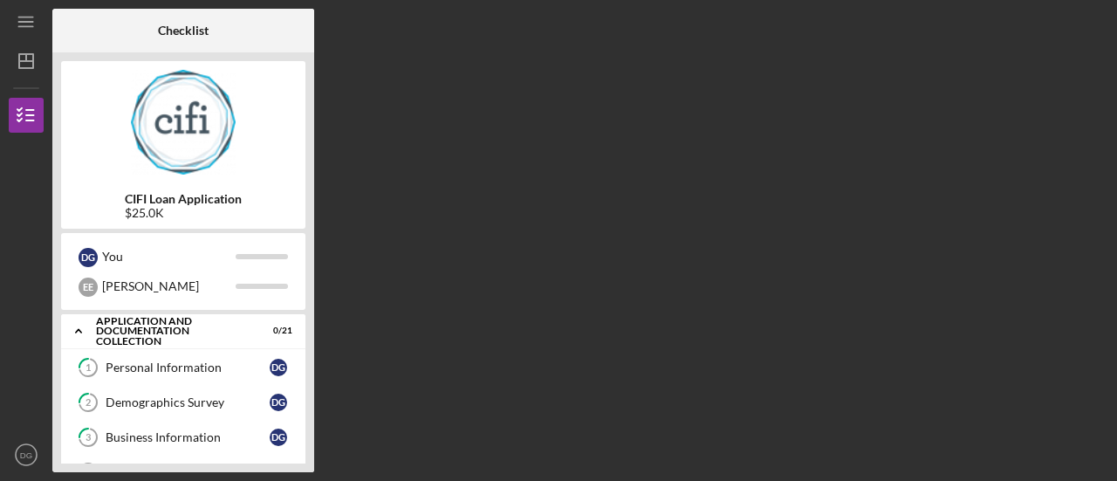
scroll to position [115, 0]
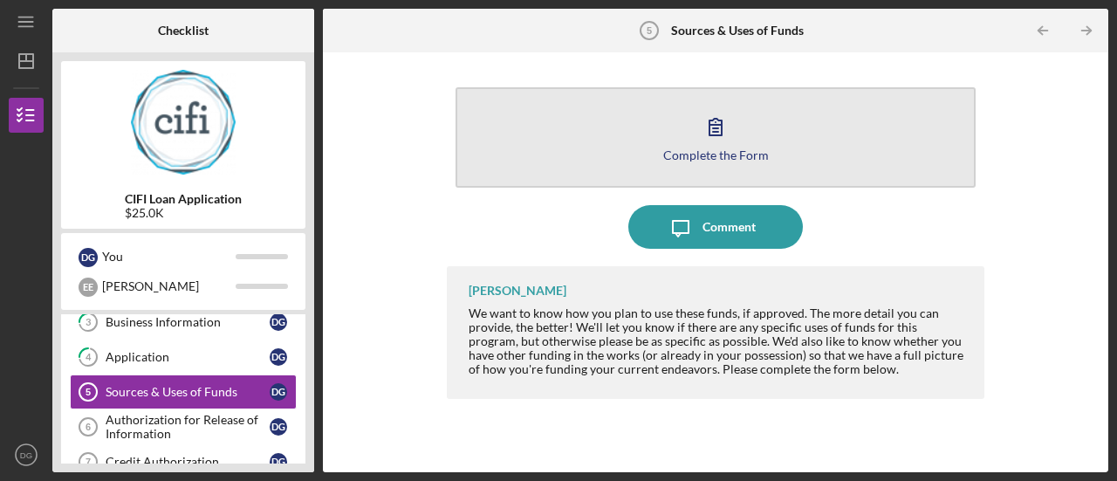
click at [728, 142] on icon "button" at bounding box center [716, 127] width 44 height 44
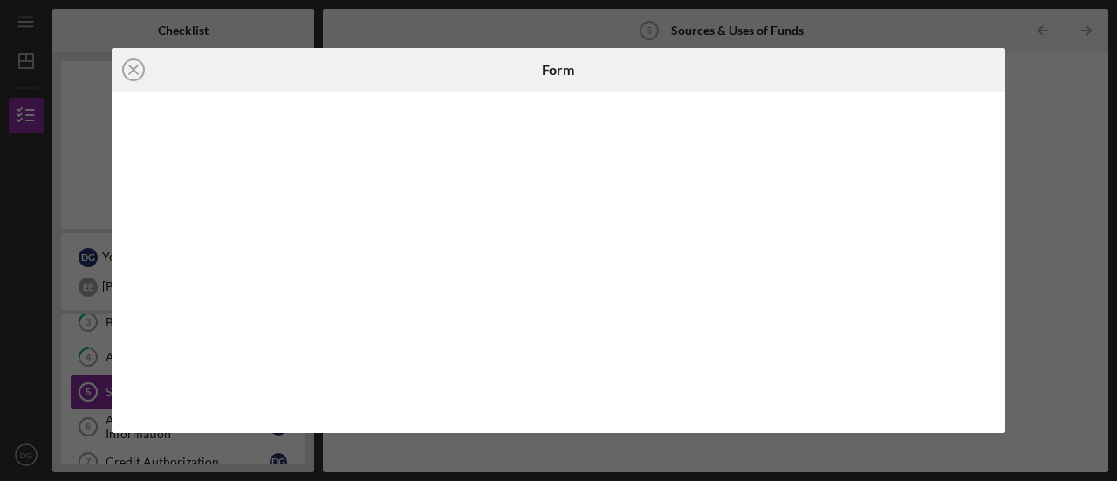
click at [123, 189] on div at bounding box center [558, 262] width 893 height 341
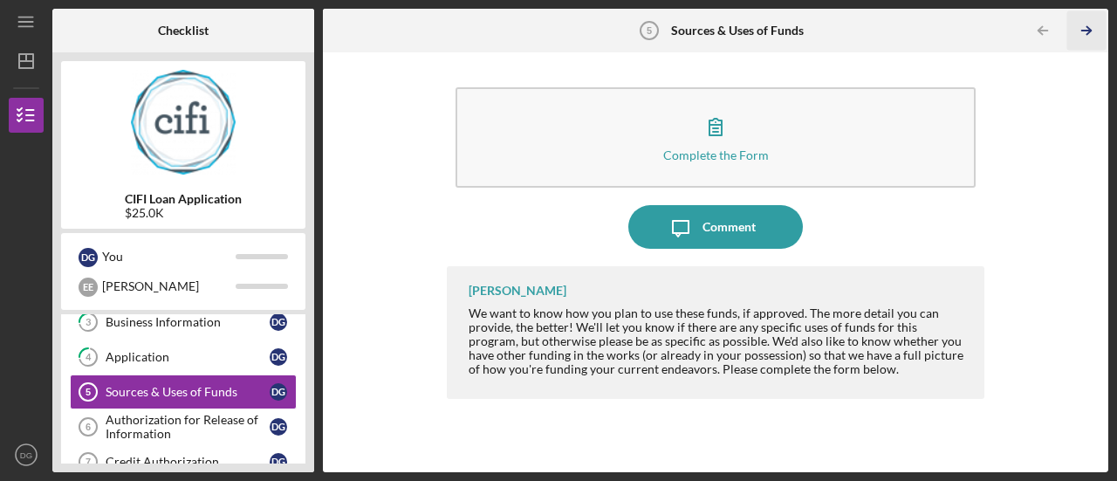
click at [1078, 32] on icon "Icon/Table Pagination Arrow" at bounding box center [1086, 30] width 39 height 39
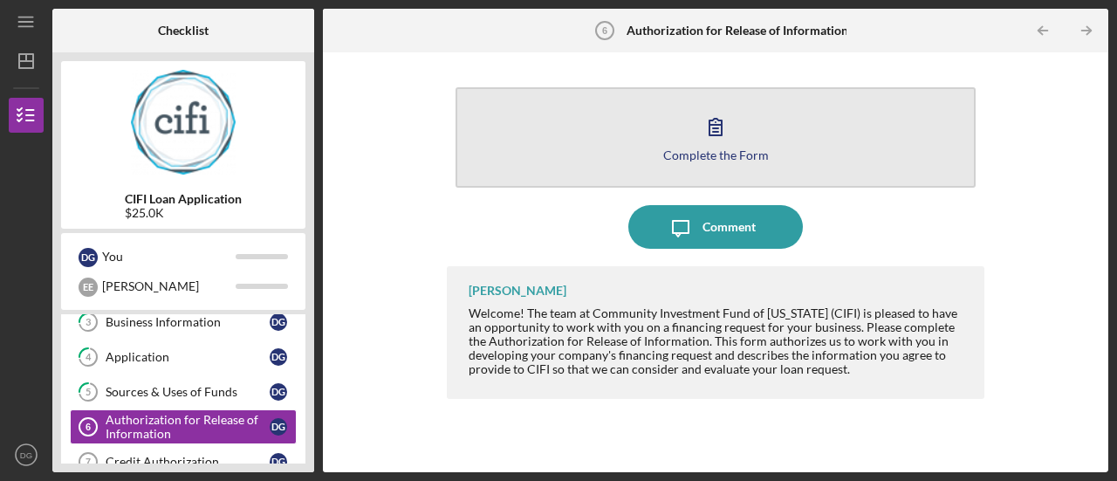
click at [718, 135] on icon "button" at bounding box center [715, 127] width 12 height 17
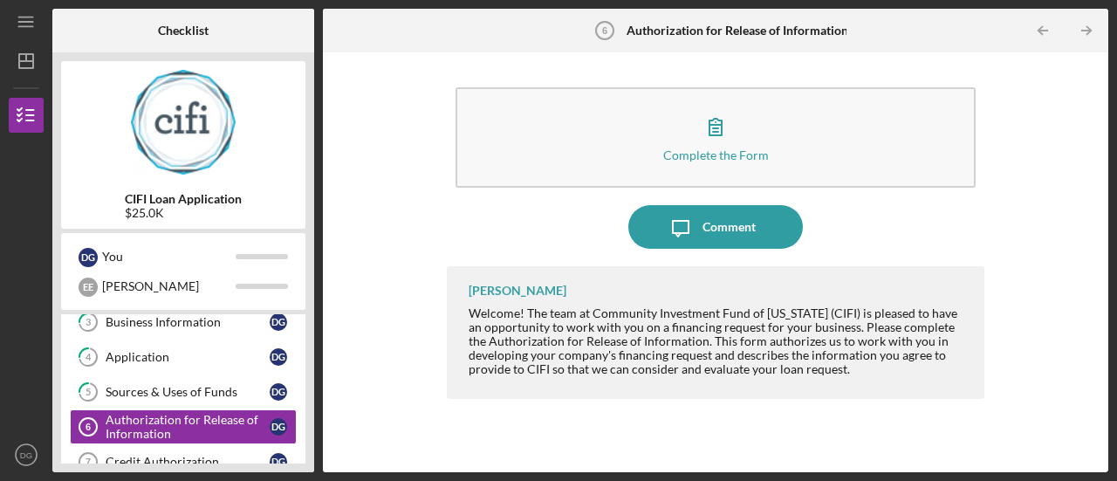
click at [1091, 28] on icon "Icon/Table Pagination Arrow" at bounding box center [1086, 30] width 39 height 39
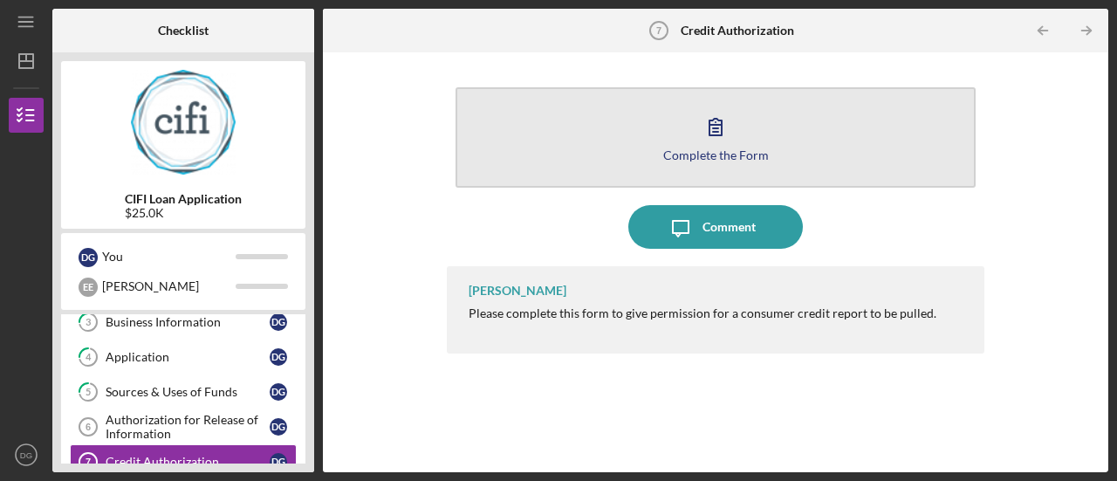
click at [731, 120] on icon "button" at bounding box center [716, 127] width 44 height 44
click at [820, 123] on button "Complete the Form Form" at bounding box center [715, 137] width 520 height 100
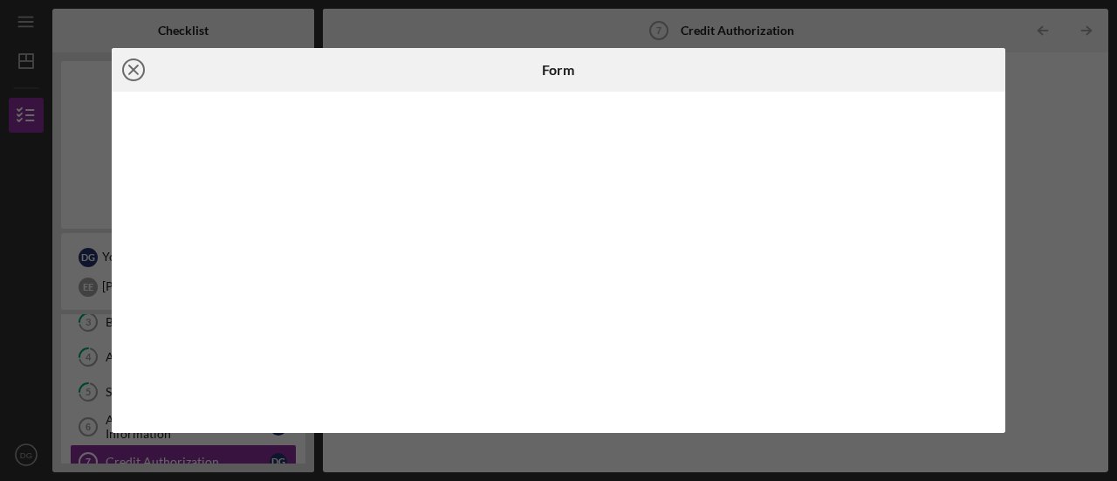
click at [126, 62] on circle at bounding box center [133, 69] width 21 height 21
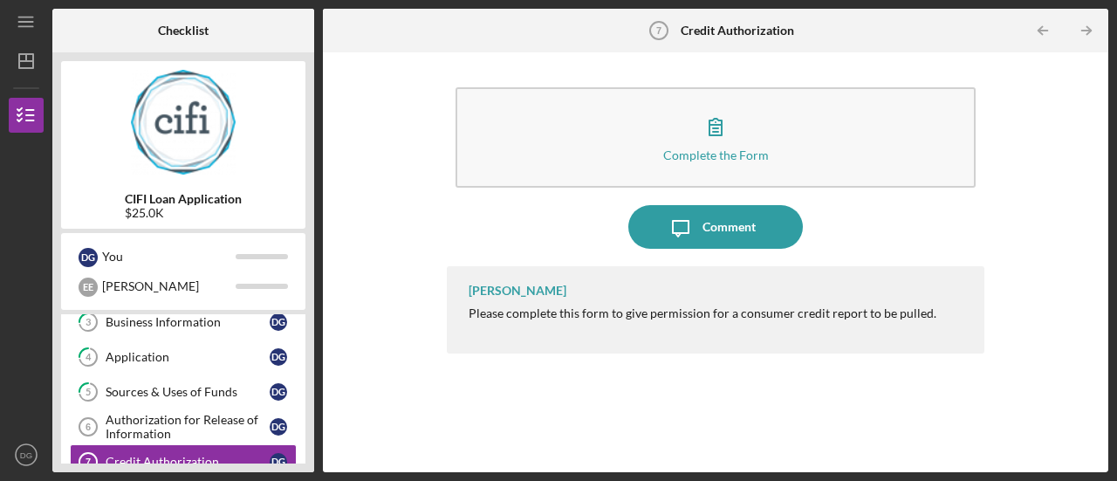
click at [1076, 34] on icon "Icon/Table Pagination Arrow" at bounding box center [1086, 30] width 39 height 39
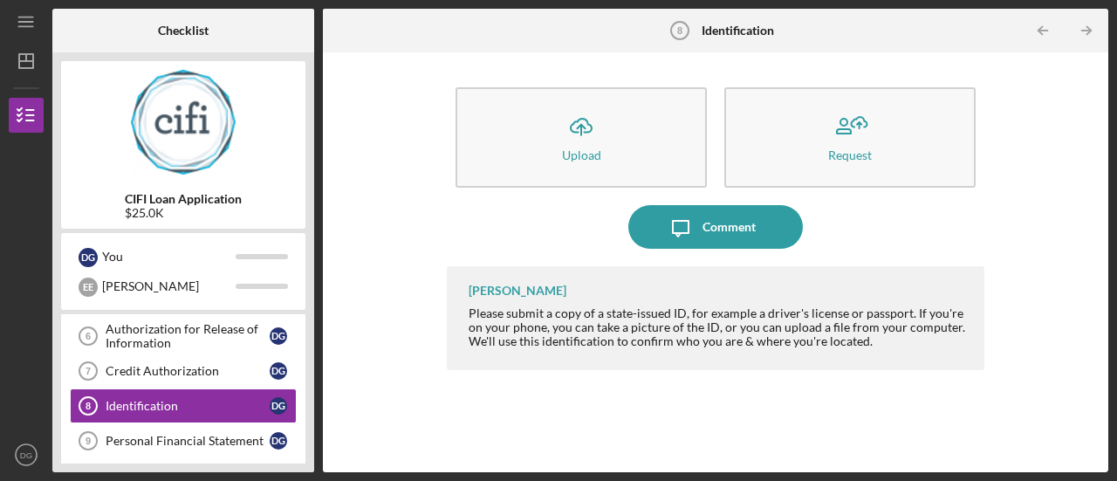
scroll to position [218, 0]
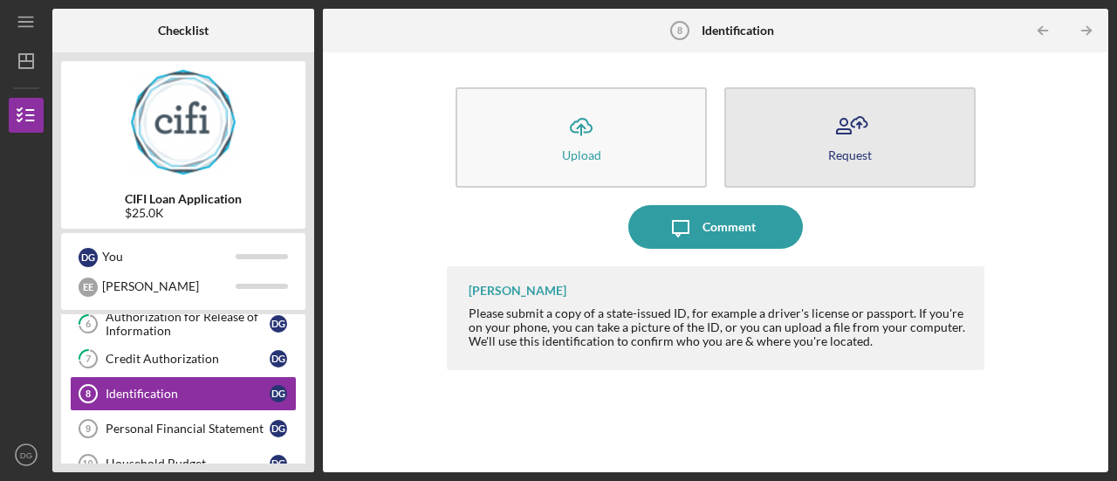
click at [864, 151] on div "Request" at bounding box center [850, 154] width 44 height 13
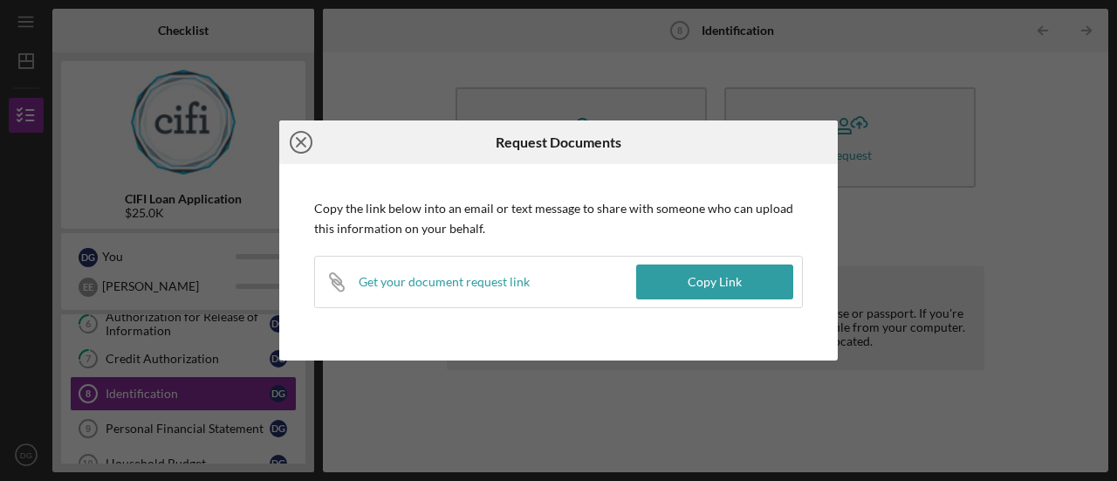
click at [299, 135] on icon "Icon/Close" at bounding box center [301, 142] width 44 height 44
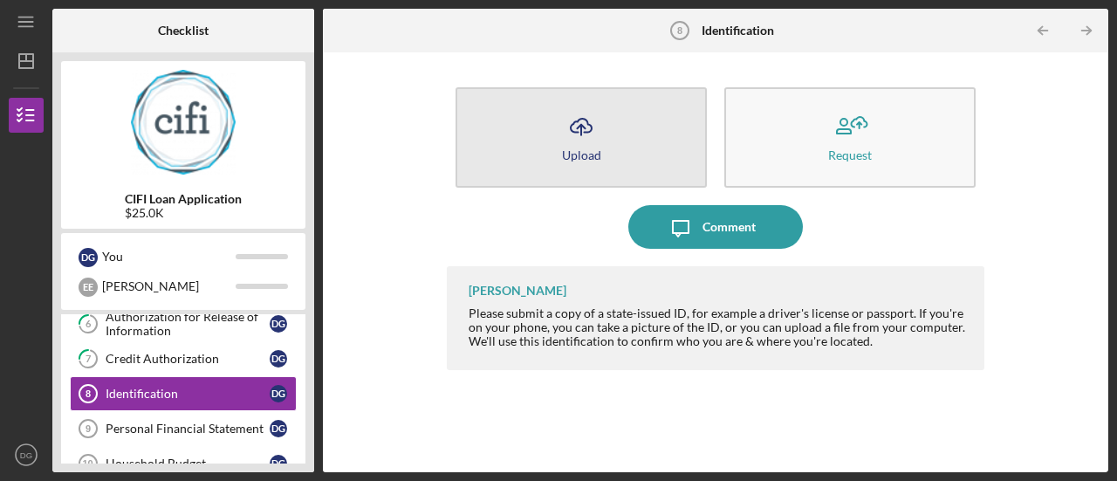
click at [588, 161] on button "Icon/Upload Upload" at bounding box center [580, 137] width 251 height 100
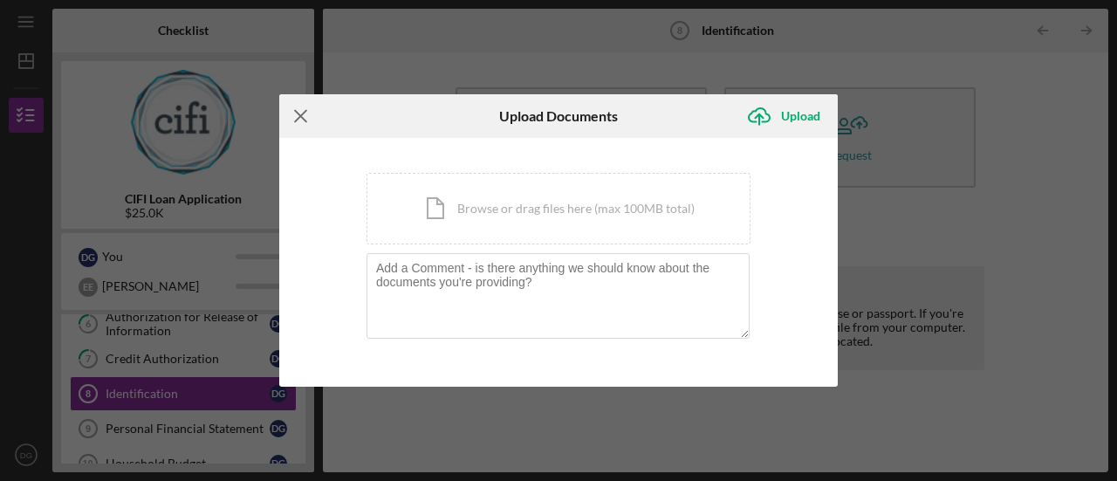
click at [302, 116] on icon "Icon/Menu Close" at bounding box center [301, 116] width 44 height 44
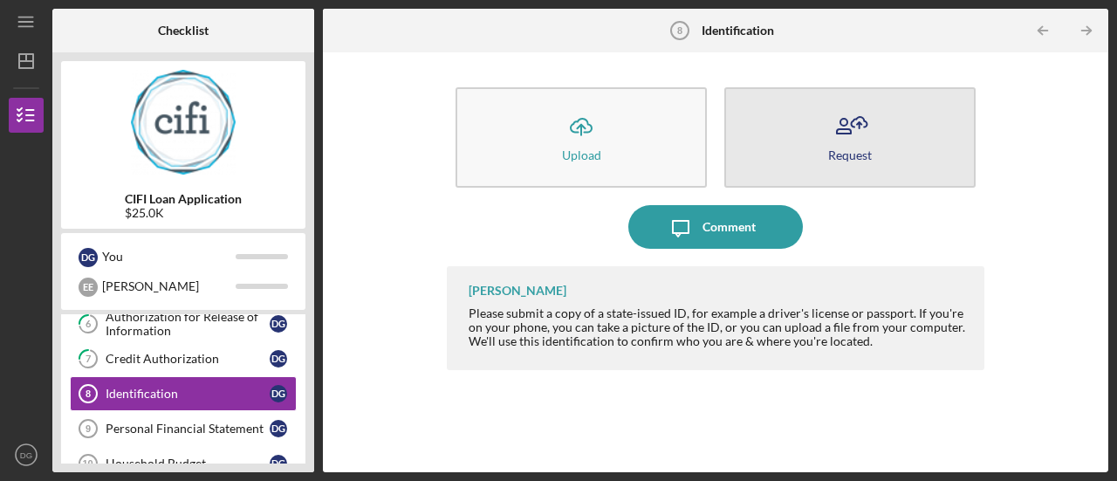
click at [865, 139] on icon "button" at bounding box center [850, 127] width 44 height 44
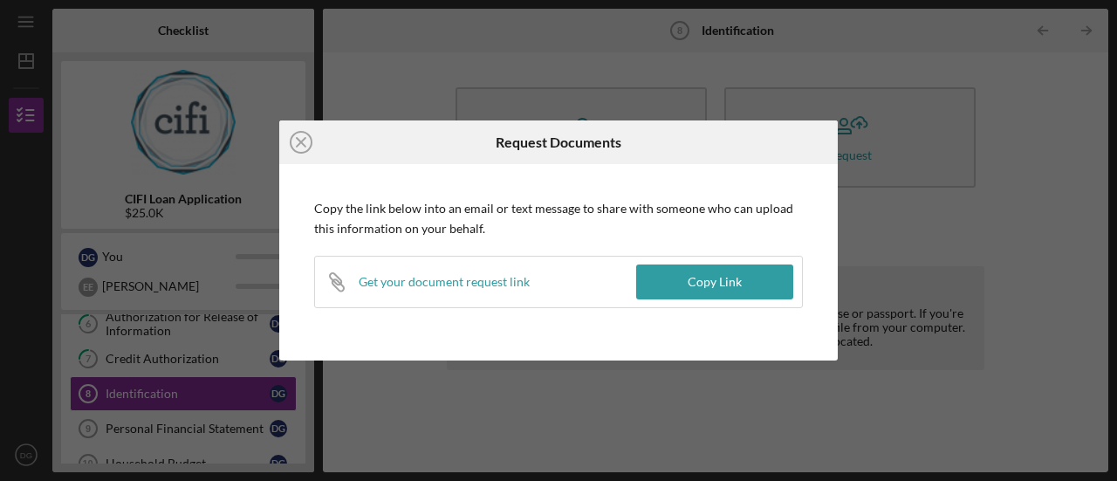
click at [905, 165] on div "Icon/Close Request Documents Copy the link below into an email or text message …" at bounding box center [558, 240] width 1117 height 481
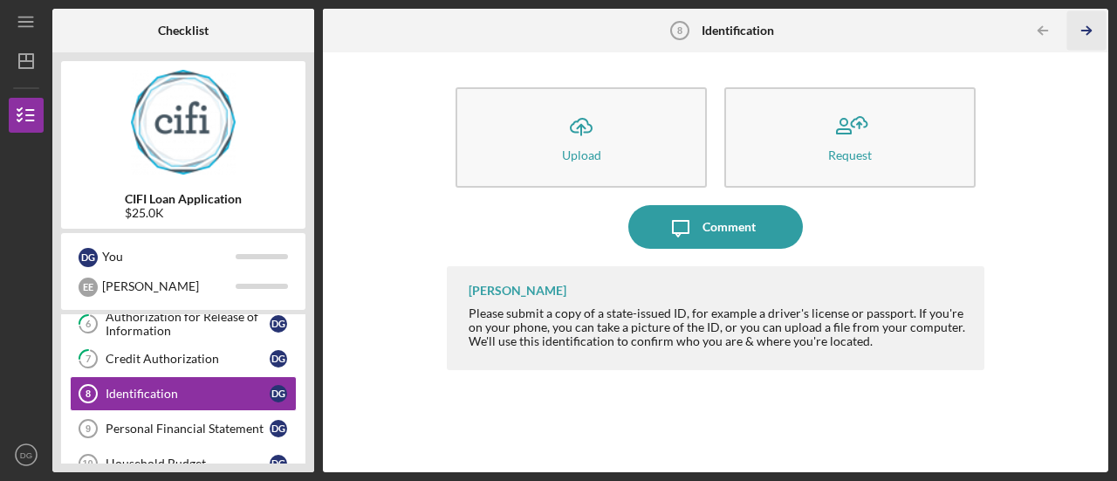
click at [1083, 39] on icon "Icon/Table Pagination Arrow" at bounding box center [1086, 30] width 39 height 39
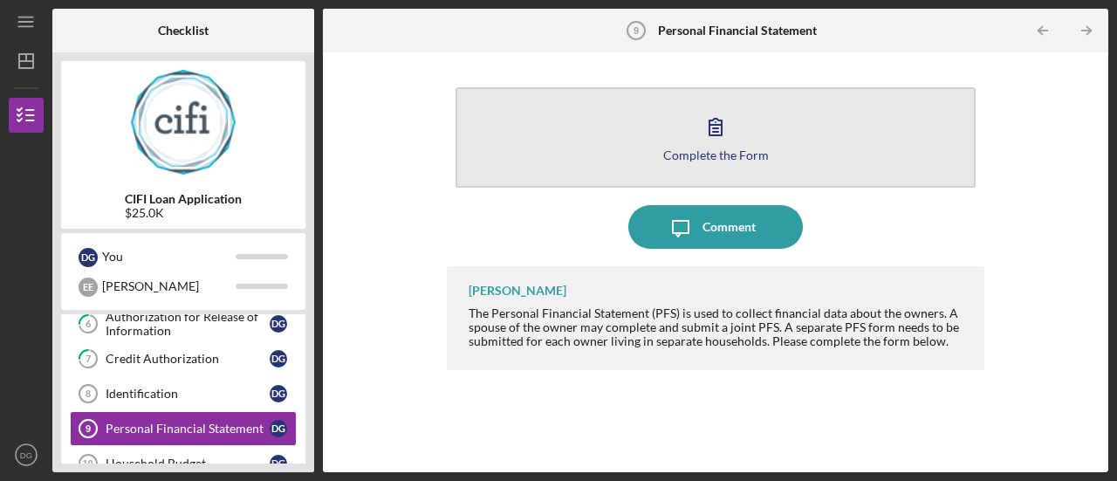
click at [751, 142] on button "Complete the Form Form" at bounding box center [715, 137] width 520 height 100
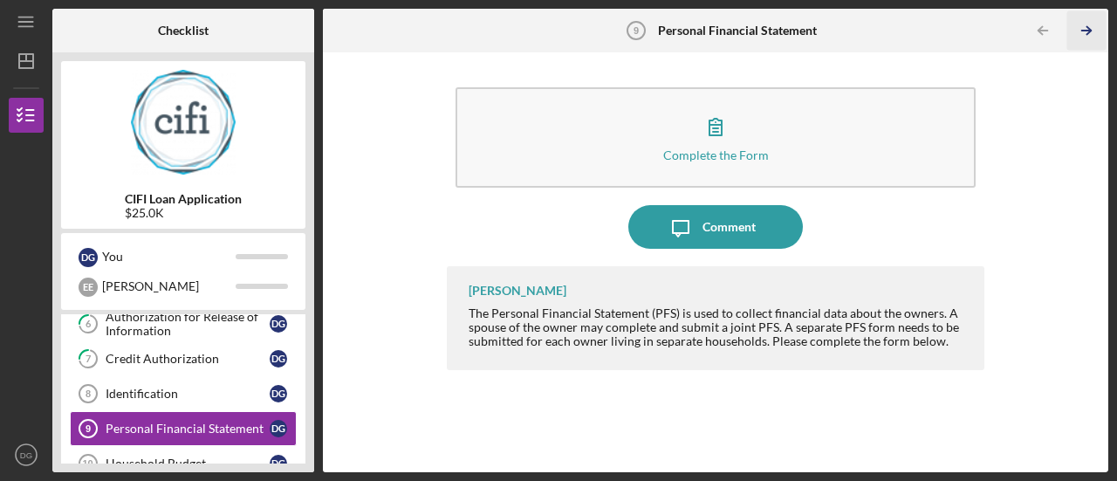
click at [1087, 25] on icon "Icon/Table Pagination Arrow" at bounding box center [1086, 30] width 39 height 39
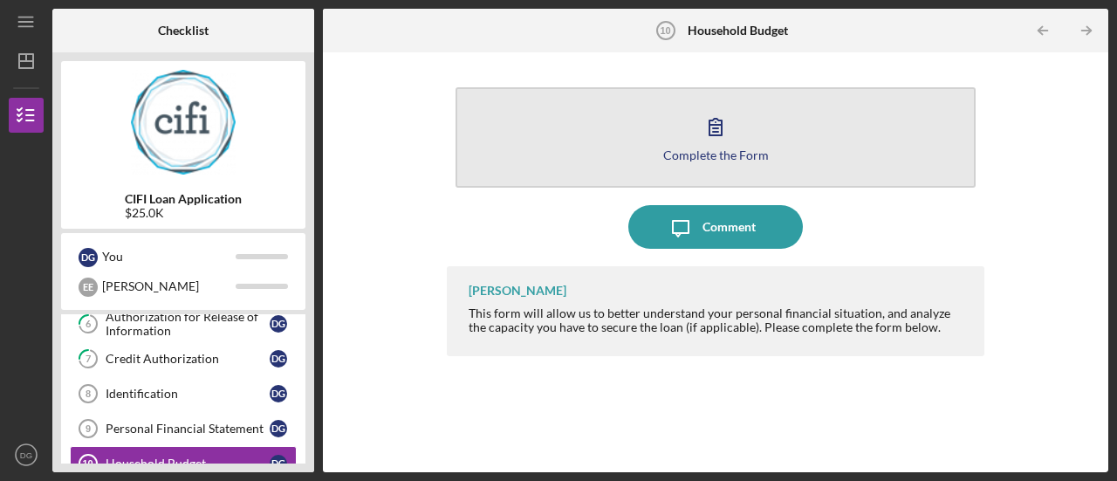
click at [725, 144] on icon "button" at bounding box center [716, 127] width 44 height 44
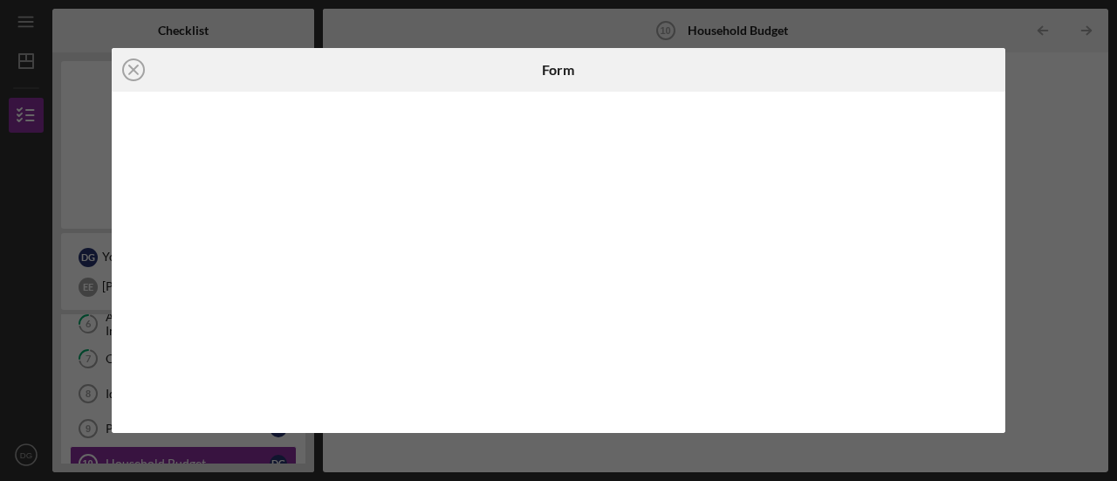
click at [128, 336] on div at bounding box center [558, 262] width 893 height 341
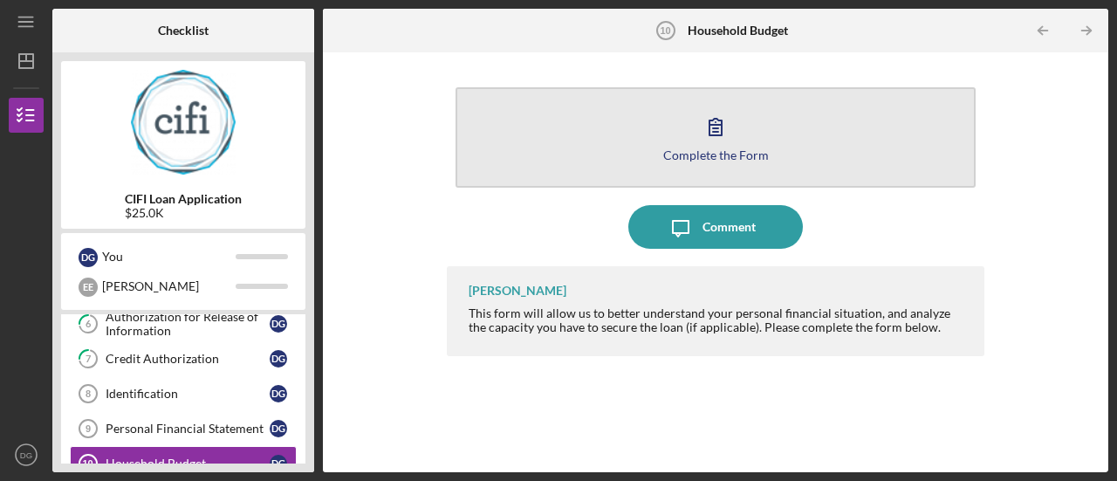
click at [717, 133] on icon "button" at bounding box center [716, 127] width 44 height 44
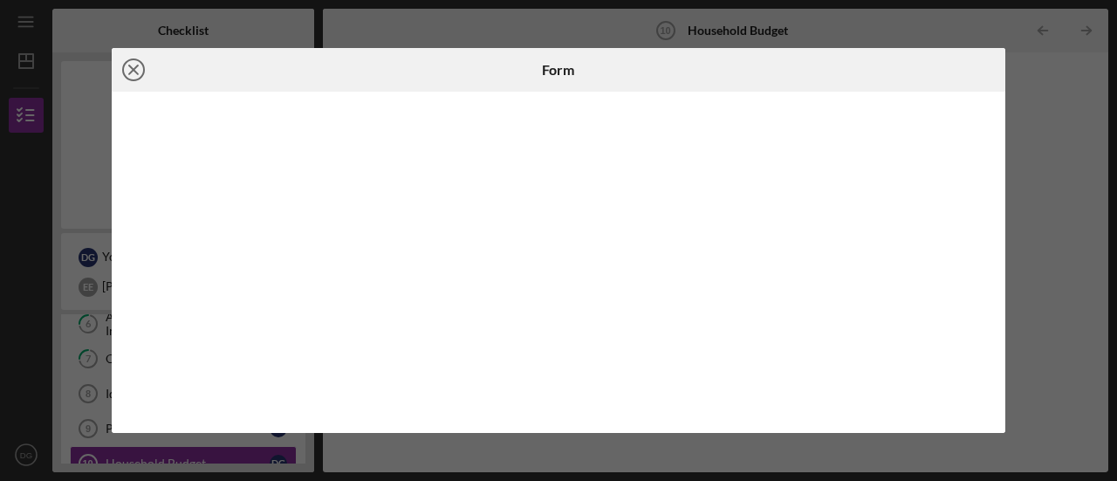
click at [138, 69] on icon "Icon/Close" at bounding box center [134, 70] width 44 height 44
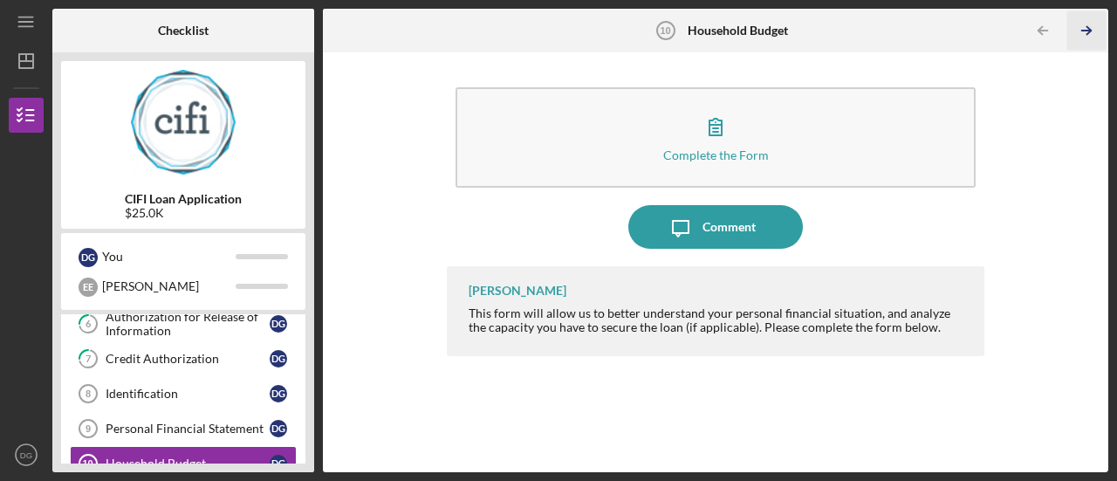
click at [1088, 27] on icon "Icon/Table Pagination Arrow" at bounding box center [1086, 30] width 39 height 39
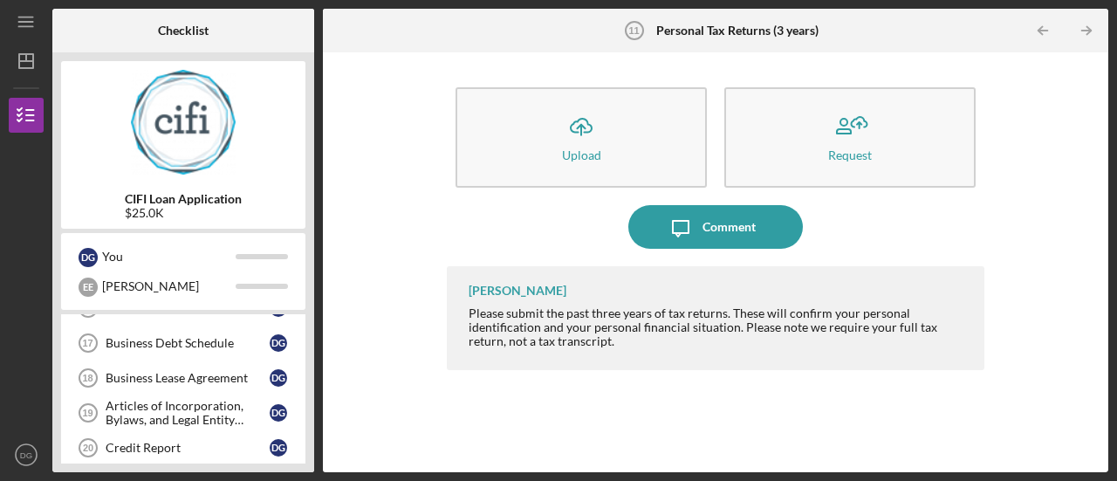
scroll to position [624, 0]
